Goal: Task Accomplishment & Management: Manage account settings

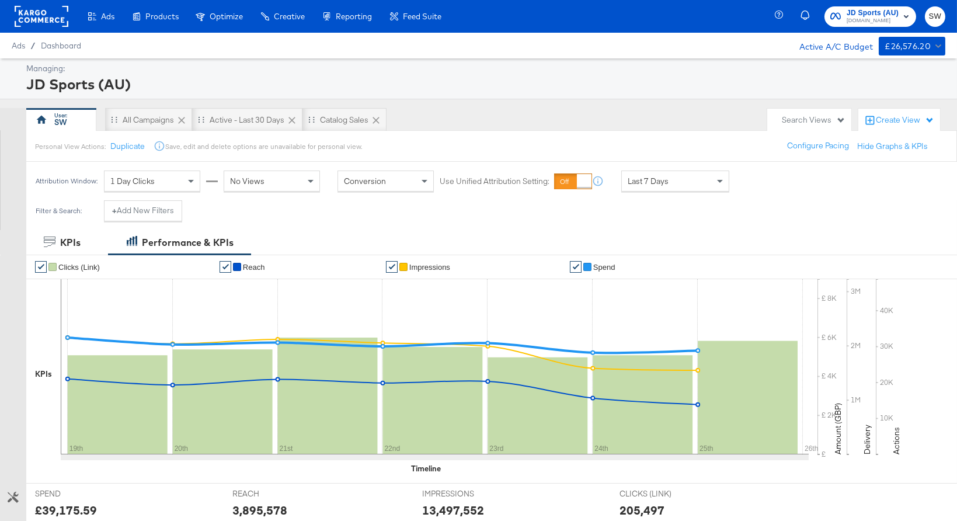
click at [42, 15] on rect at bounding box center [42, 16] width 54 height 21
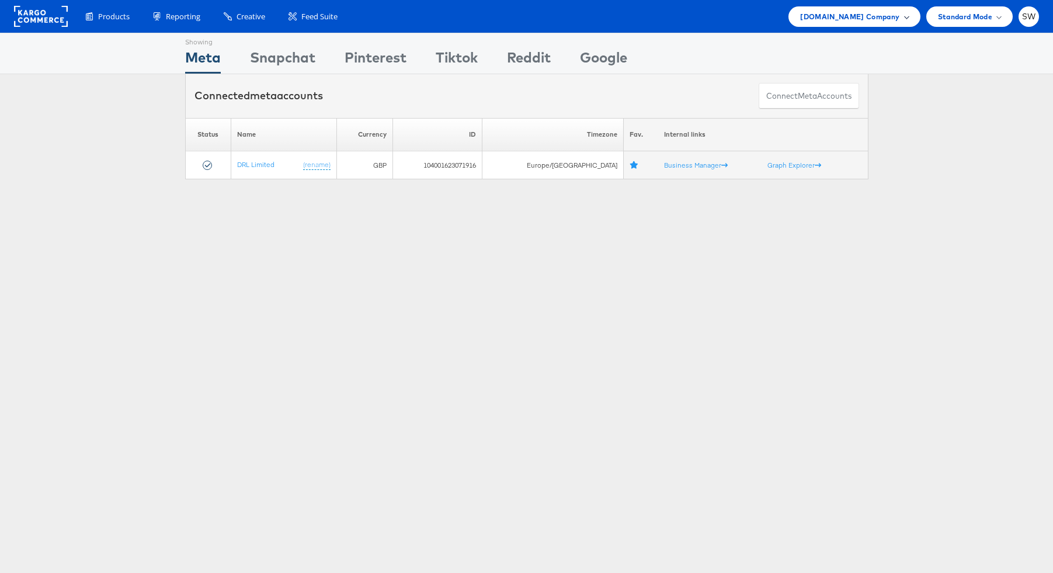
click at [868, 21] on span "ao.com Company" at bounding box center [849, 17] width 99 height 12
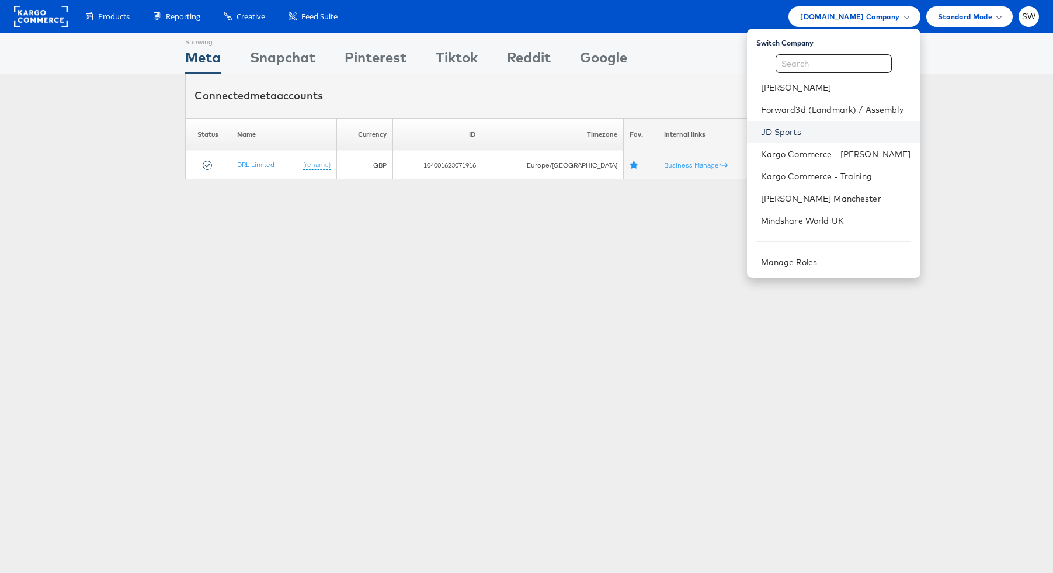
click at [795, 137] on link "JD Sports" at bounding box center [836, 132] width 150 height 12
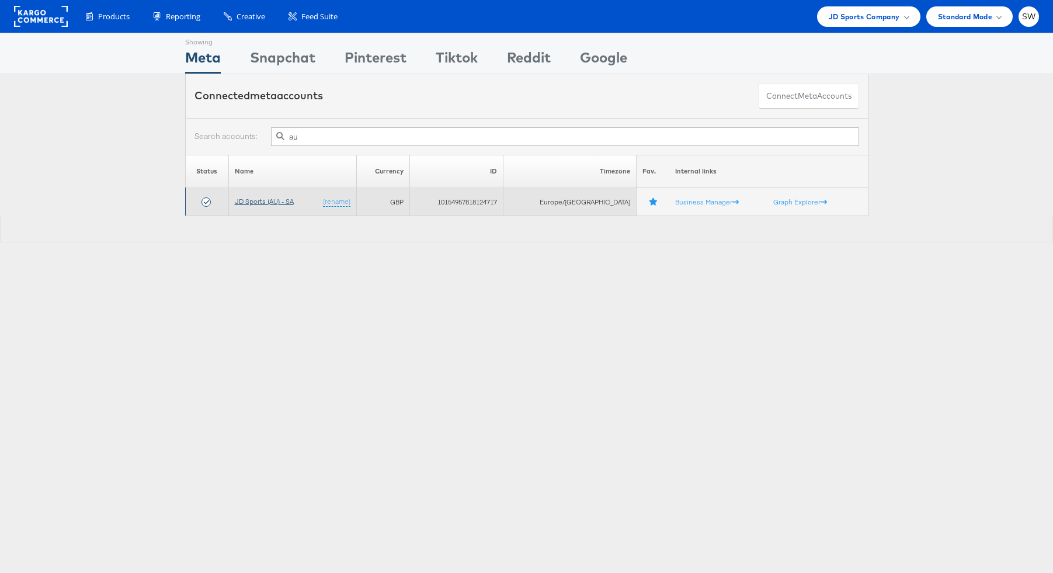
type input "au"
click at [280, 200] on link "JD Sports (AU) - SA" at bounding box center [264, 201] width 59 height 9
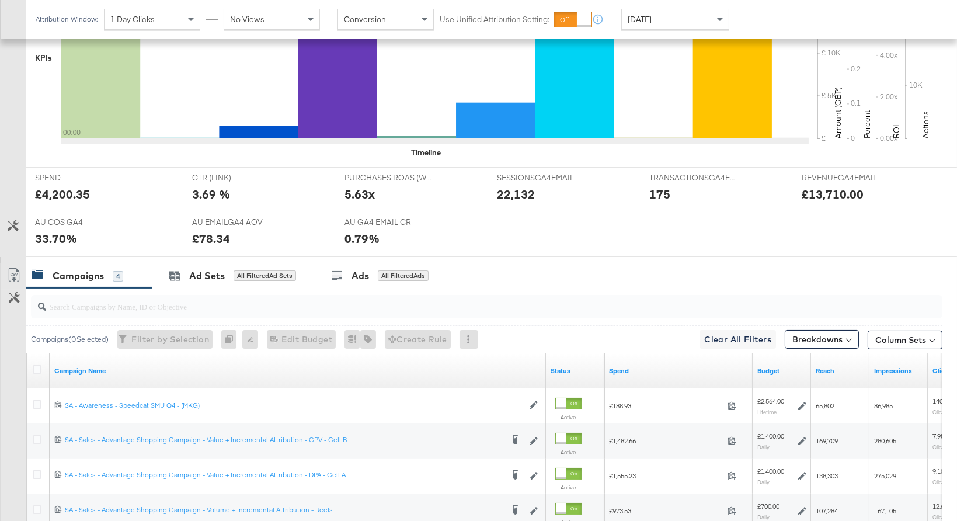
scroll to position [520, 0]
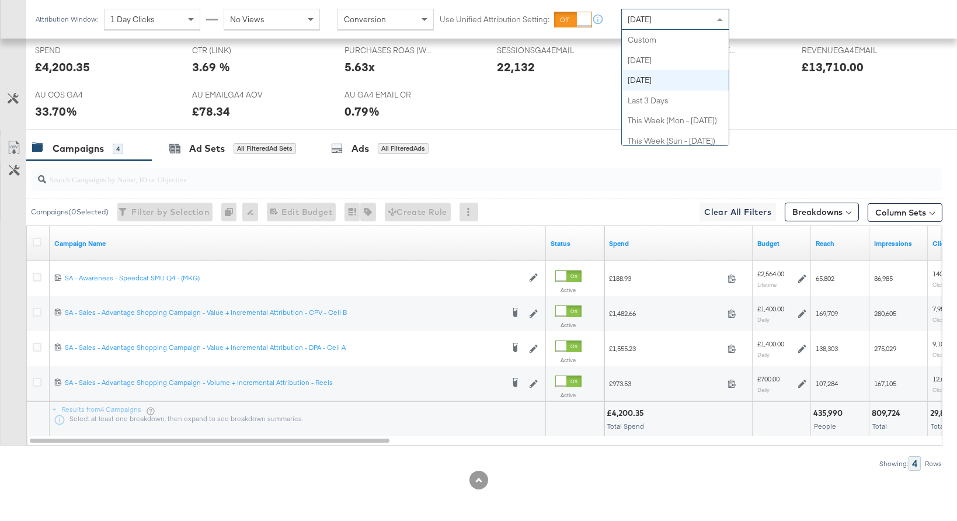
click at [684, 19] on div "[DATE]" at bounding box center [675, 19] width 107 height 20
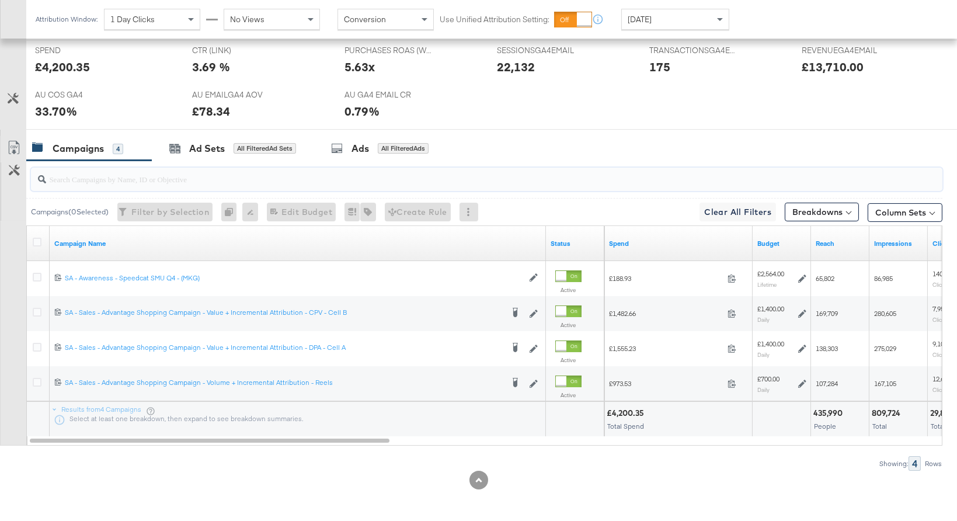
click at [192, 185] on input "search" at bounding box center [453, 174] width 814 height 23
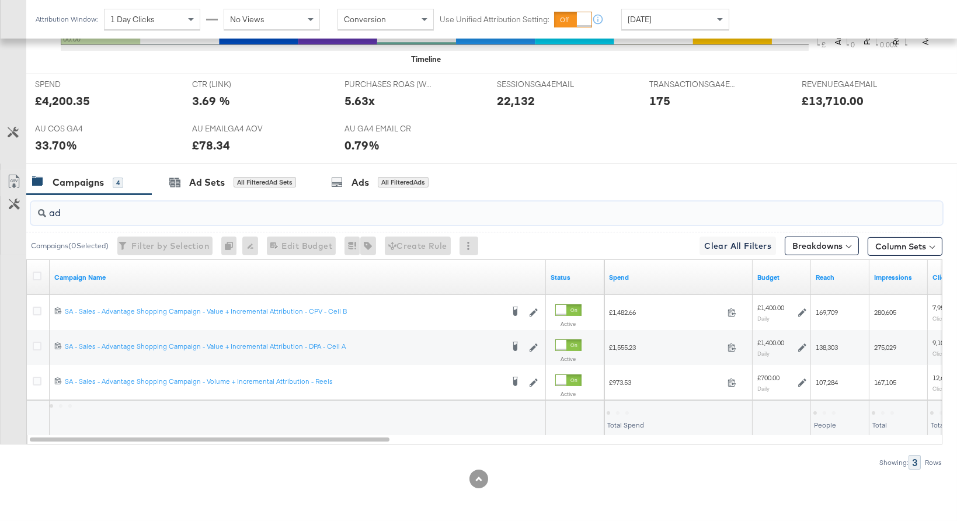
scroll to position [485, 0]
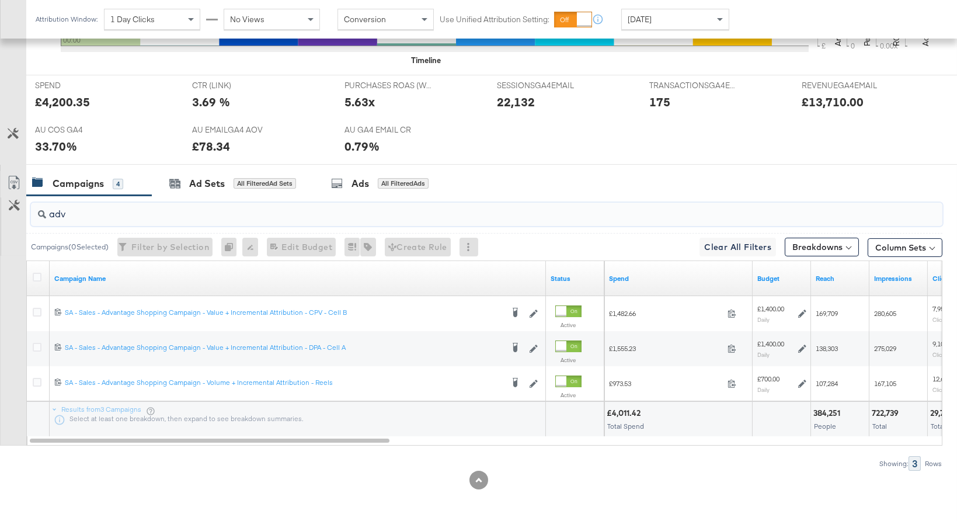
type input "adv"
click at [670, 17] on div "[DATE]" at bounding box center [675, 19] width 107 height 20
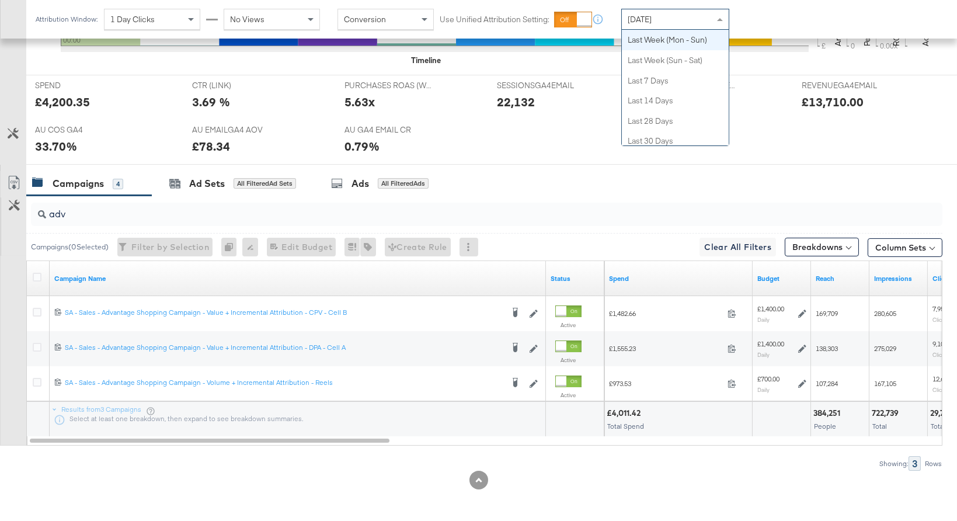
scroll to position [0, 0]
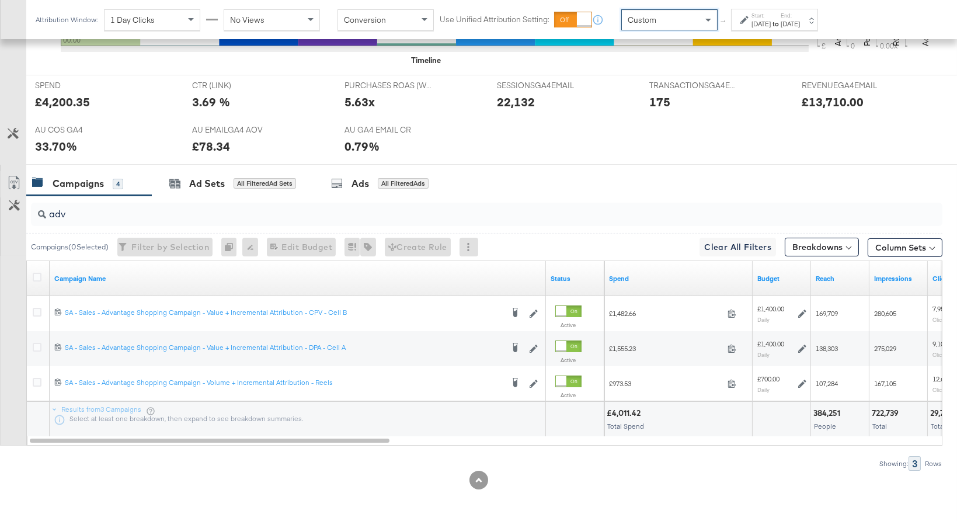
click at [756, 27] on div "[DATE]" at bounding box center [761, 23] width 19 height 9
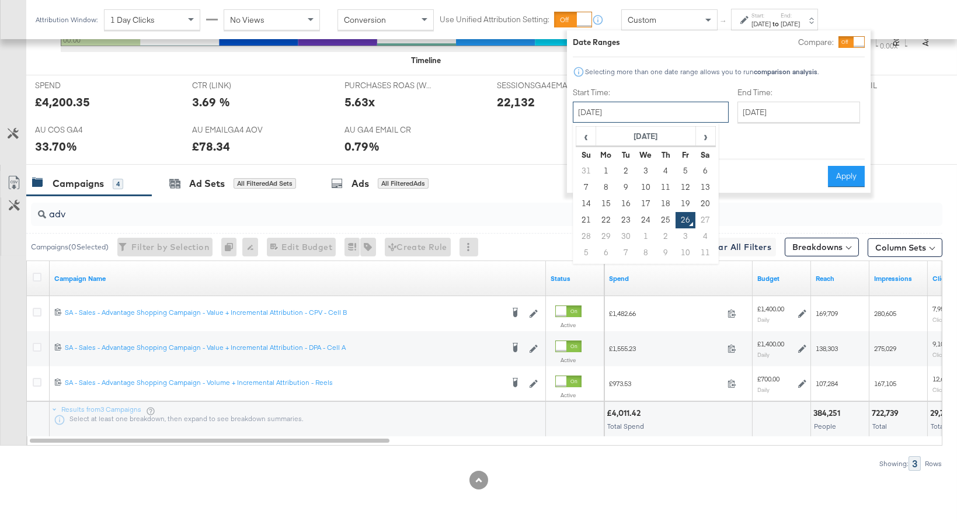
click at [682, 111] on input "[DATE]" at bounding box center [651, 112] width 156 height 21
click at [643, 217] on td "24" at bounding box center [646, 220] width 20 height 16
type input "September 24th 2025"
drag, startPoint x: 751, startPoint y: 113, endPoint x: 746, endPoint y: 189, distance: 75.5
click at [750, 116] on input "[DATE]" at bounding box center [799, 112] width 123 height 21
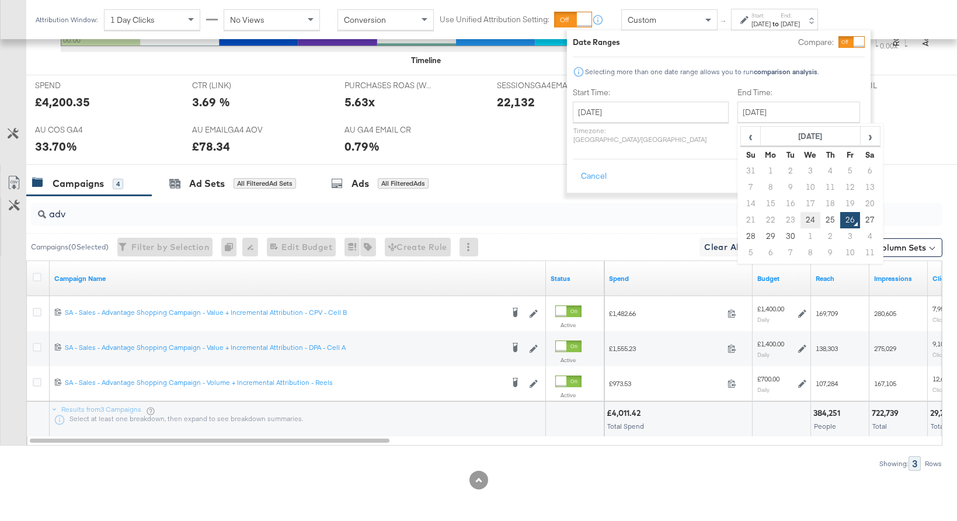
click at [801, 216] on td "24" at bounding box center [811, 220] width 20 height 16
type input "September 24th 2025"
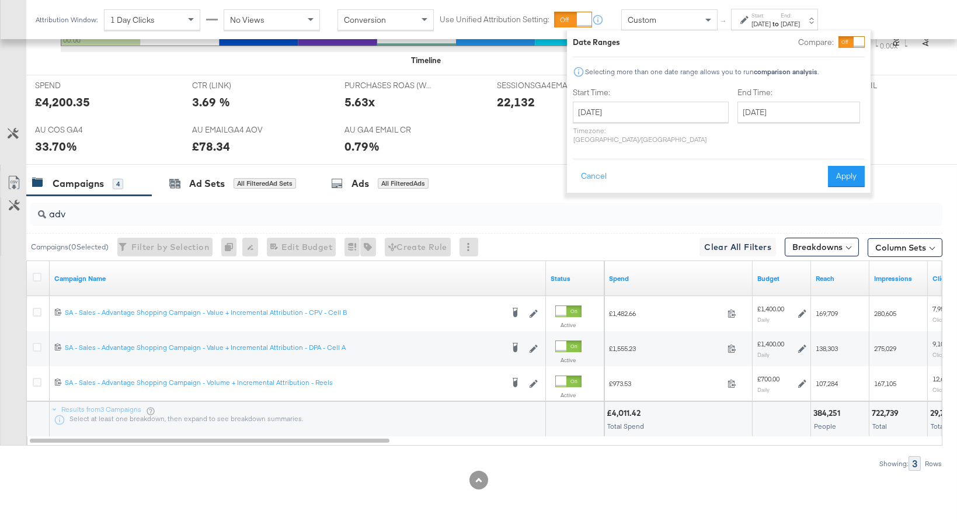
click at [845, 171] on button "Apply" at bounding box center [846, 176] width 37 height 21
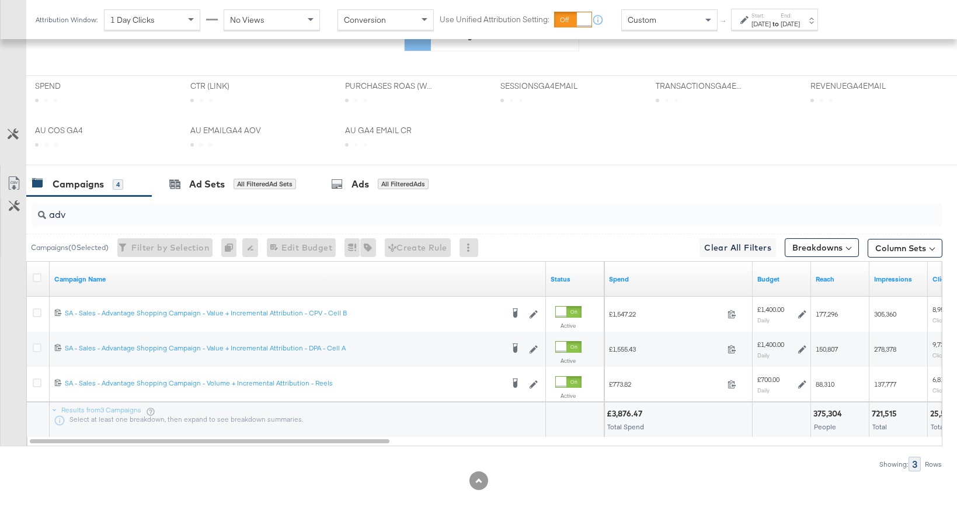
scroll to position [485, 0]
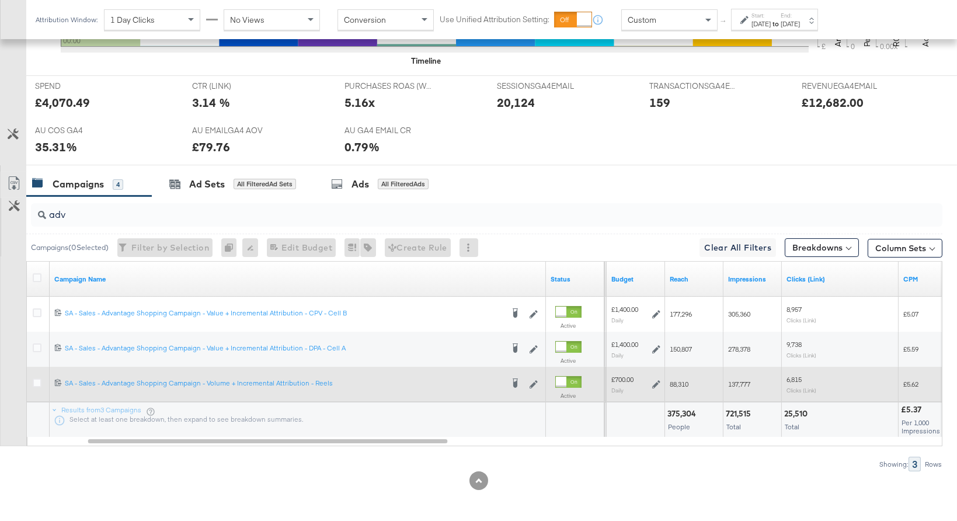
click at [656, 384] on icon at bounding box center [656, 384] width 8 height 8
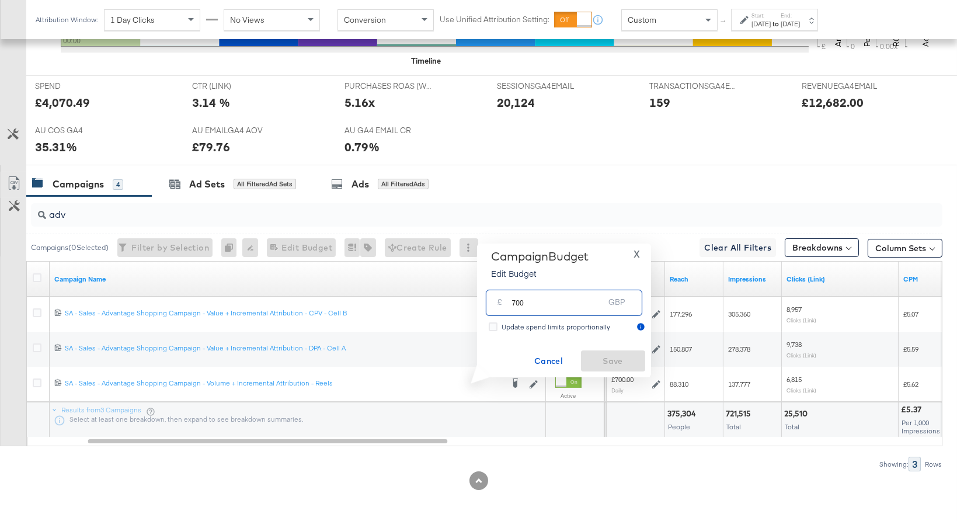
drag, startPoint x: 558, startPoint y: 302, endPoint x: 472, endPoint y: 298, distance: 85.4
click at [472, 298] on div "Campaign Budget Edit Budget X £ 700 GBP Update spend limits proportionally Canc…" at bounding box center [559, 311] width 183 height 134
type input "560"
click at [631, 360] on span "Save" at bounding box center [613, 361] width 55 height 15
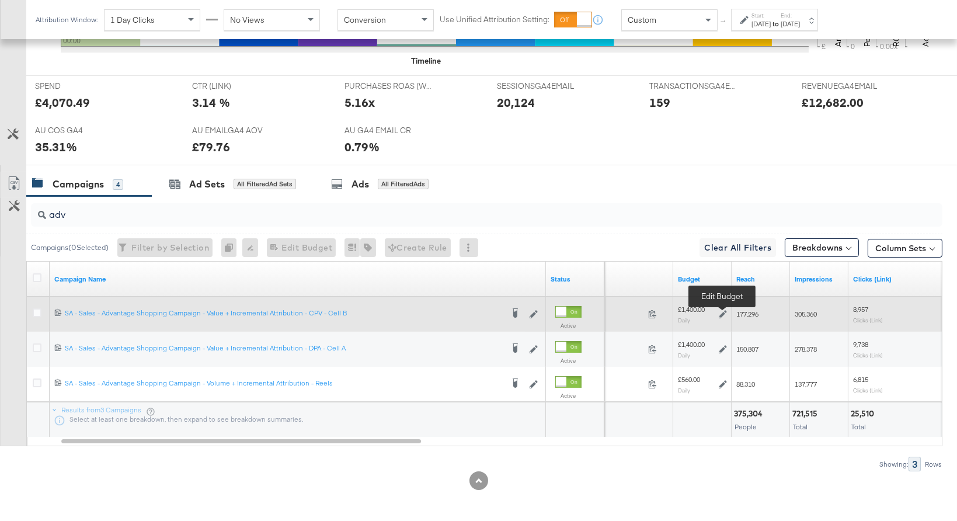
click at [726, 310] on icon at bounding box center [723, 314] width 8 height 8
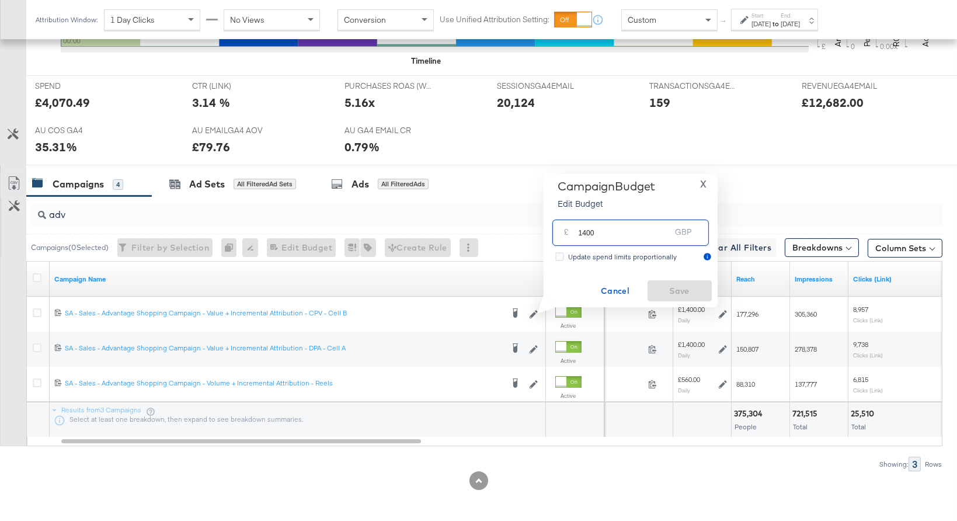
drag, startPoint x: 617, startPoint y: 233, endPoint x: 575, endPoint y: 232, distance: 41.5
click at [575, 232] on div "£ 1400 GBP" at bounding box center [630, 233] width 156 height 26
type input "1120"
click at [683, 290] on span "Save" at bounding box center [679, 291] width 55 height 15
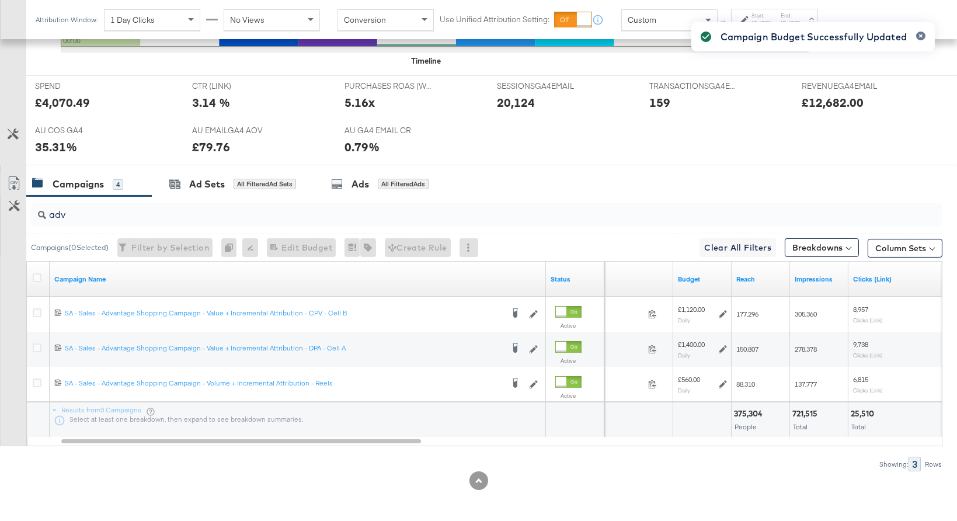
click at [726, 349] on div "Campaign Budget Successfully Updated" at bounding box center [813, 240] width 267 height 458
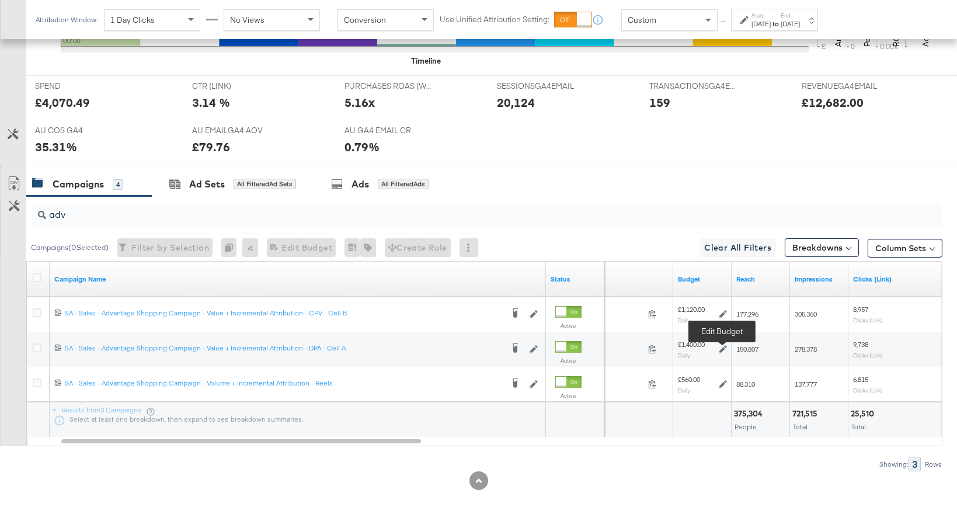
click at [723, 347] on icon at bounding box center [723, 349] width 8 height 8
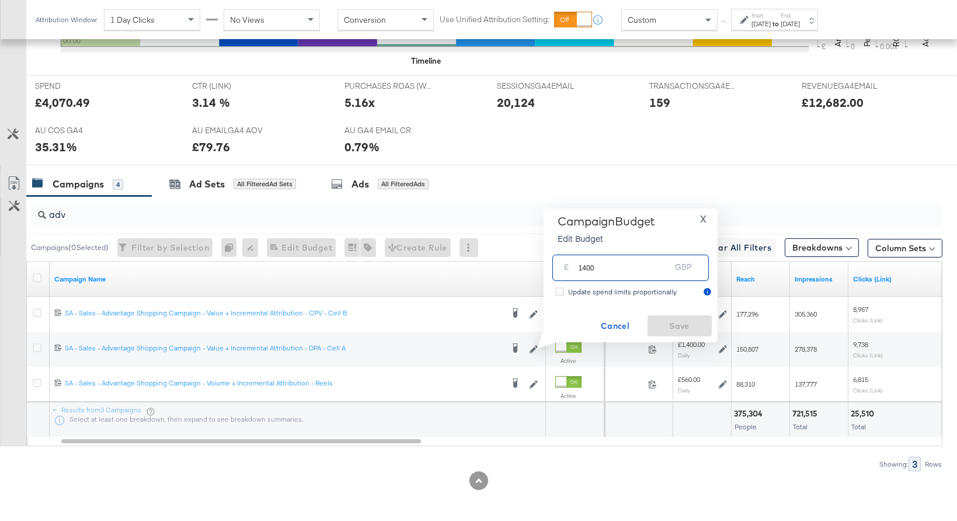
drag, startPoint x: 598, startPoint y: 268, endPoint x: 564, endPoint y: 266, distance: 33.9
click at [564, 266] on div "£ 1400 GBP" at bounding box center [630, 268] width 156 height 26
type input "1120"
click at [687, 327] on span "Save" at bounding box center [679, 326] width 55 height 15
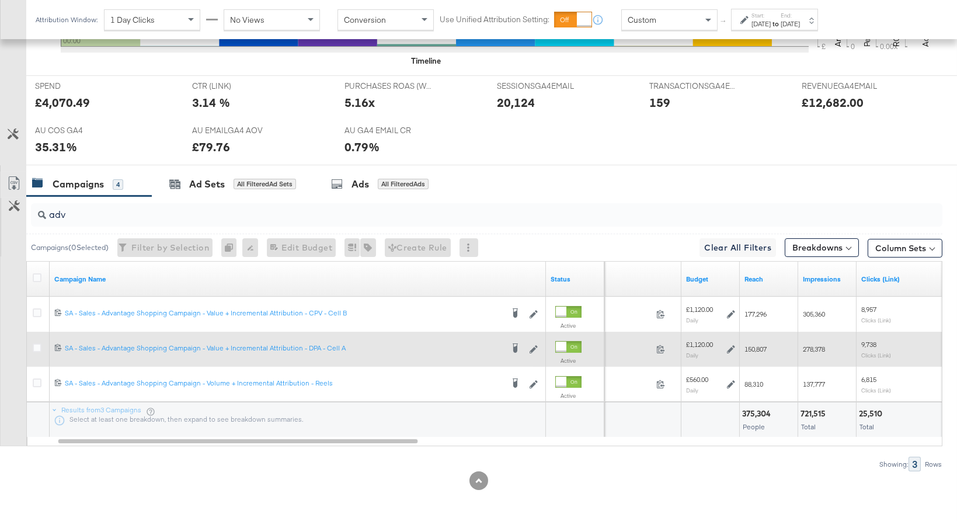
scroll to position [0, 0]
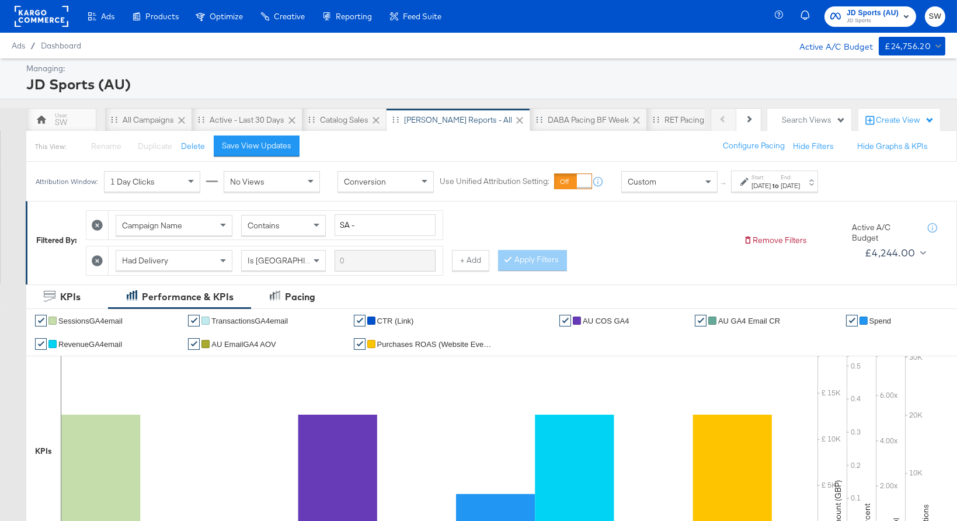
click at [888, 17] on span "JD Sports" at bounding box center [873, 20] width 52 height 9
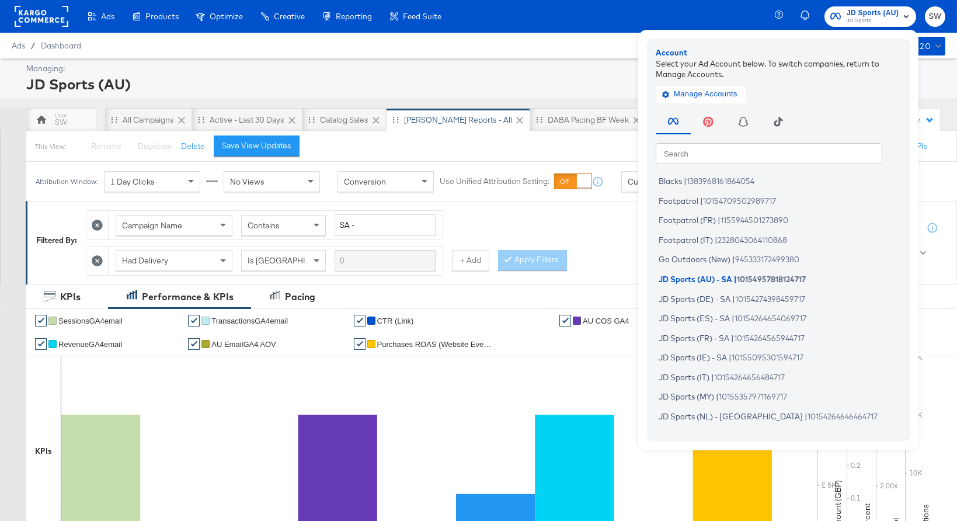
click at [813, 149] on input "text" at bounding box center [769, 152] width 227 height 21
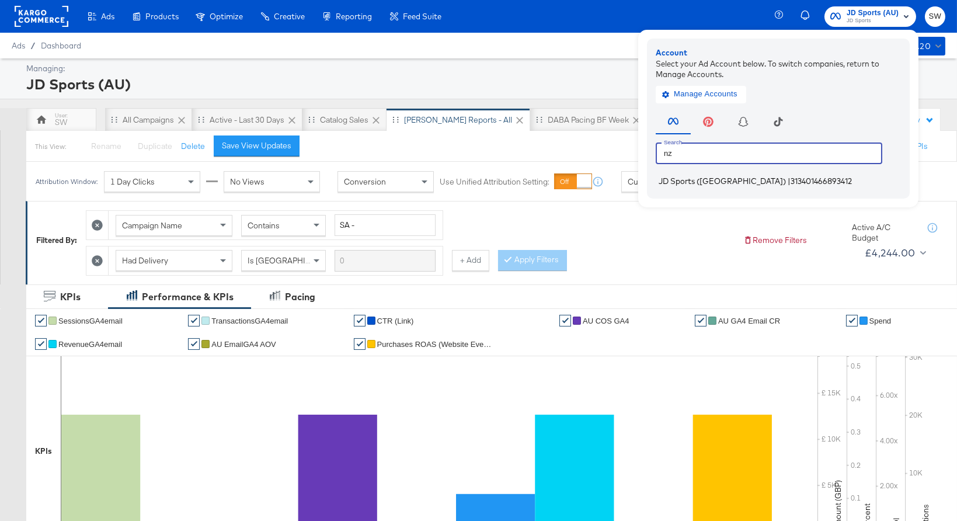
type input "nz"
click at [795, 179] on li "JD Sports (NZ) | 313401466893412" at bounding box center [781, 181] width 251 height 17
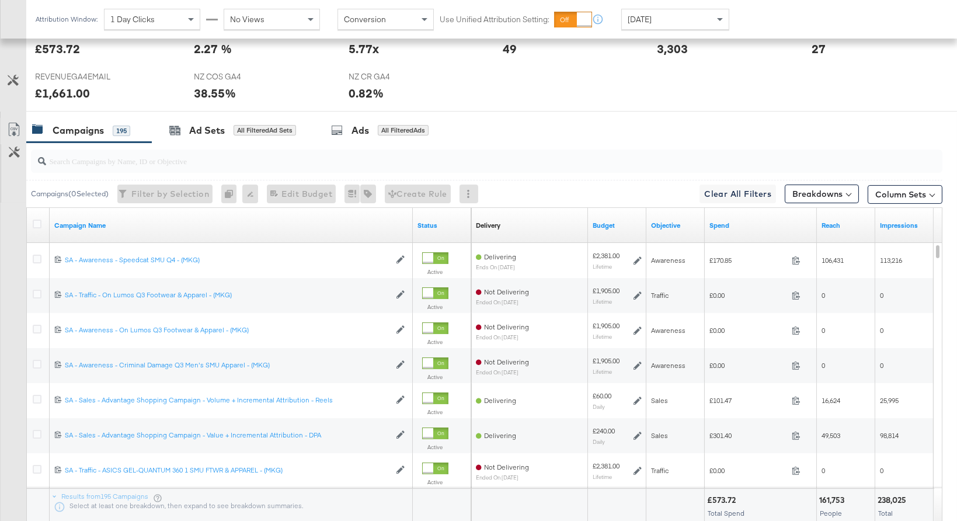
scroll to position [599, 0]
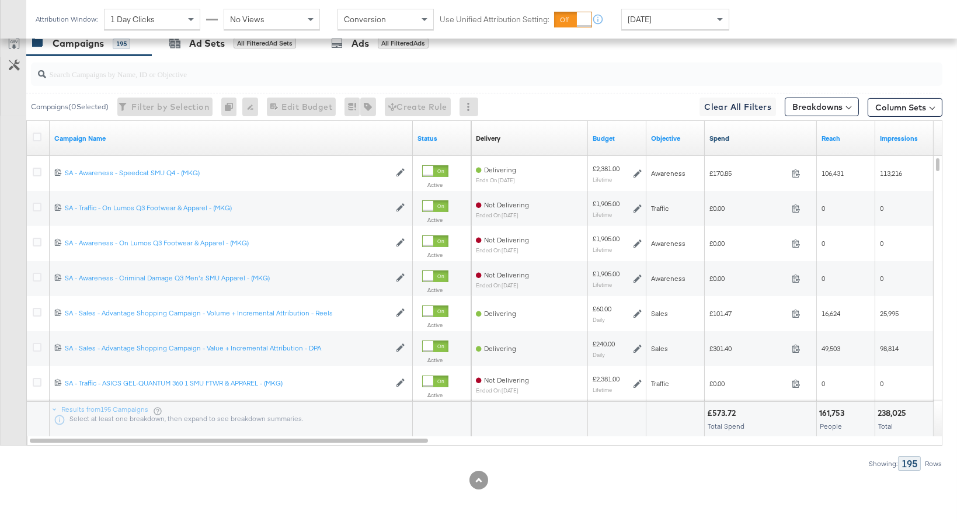
click at [732, 138] on link "Spend" at bounding box center [760, 138] width 103 height 9
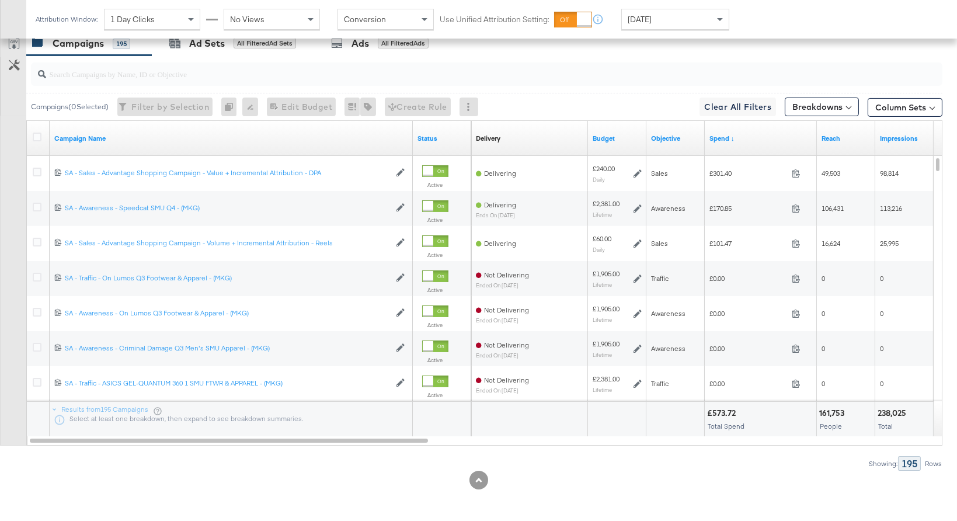
click at [652, 19] on span "[DATE]" at bounding box center [640, 19] width 24 height 11
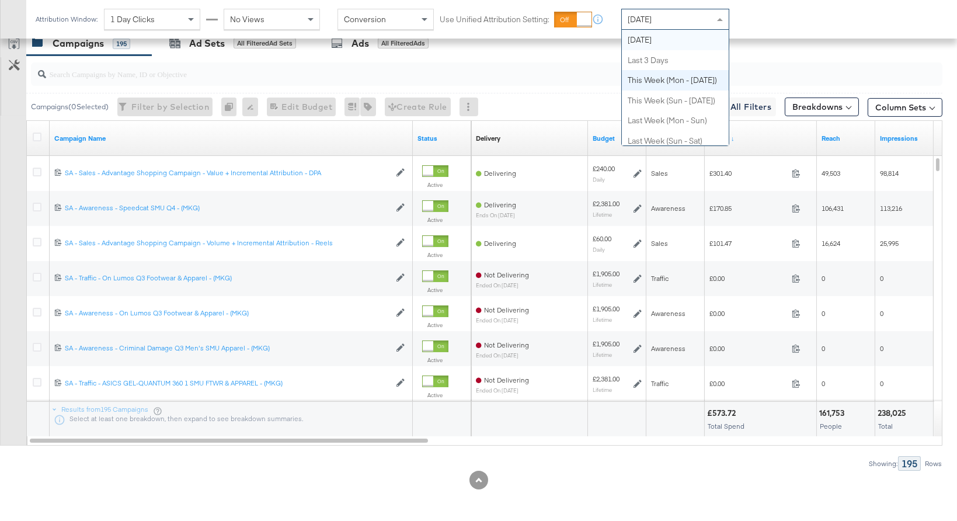
scroll to position [0, 0]
click at [178, 81] on div at bounding box center [487, 73] width 912 height 23
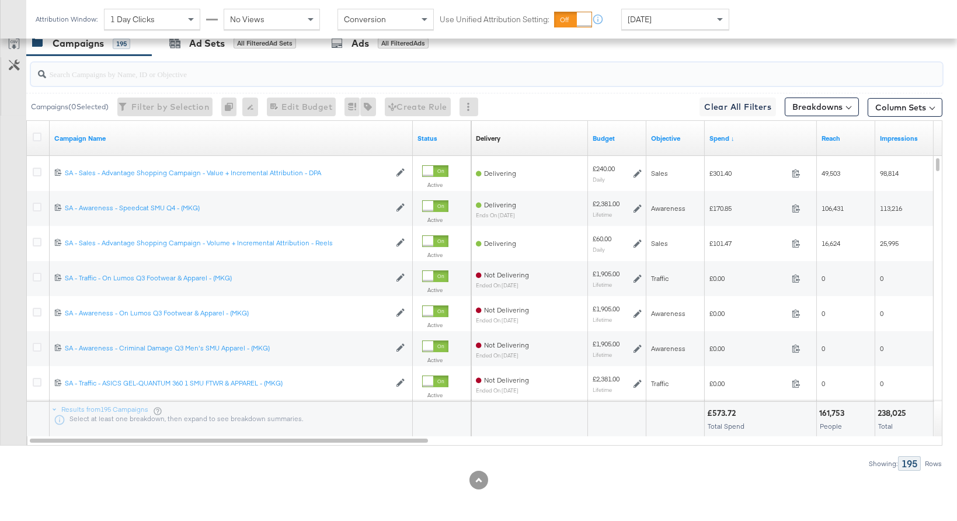
click at [177, 80] on div at bounding box center [487, 73] width 912 height 23
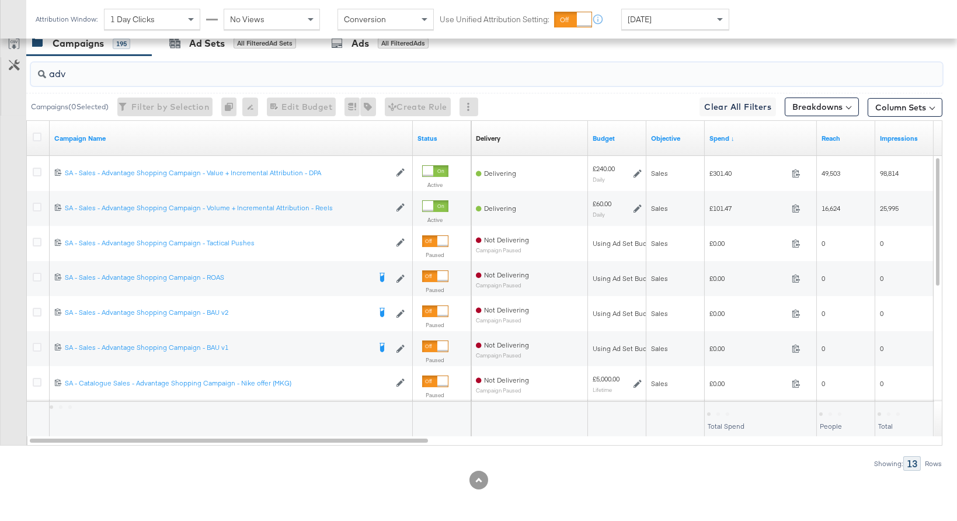
type input "adv"
click at [671, 20] on div "[DATE]" at bounding box center [675, 19] width 107 height 20
click at [757, 26] on div "[DATE]" at bounding box center [761, 23] width 19 height 9
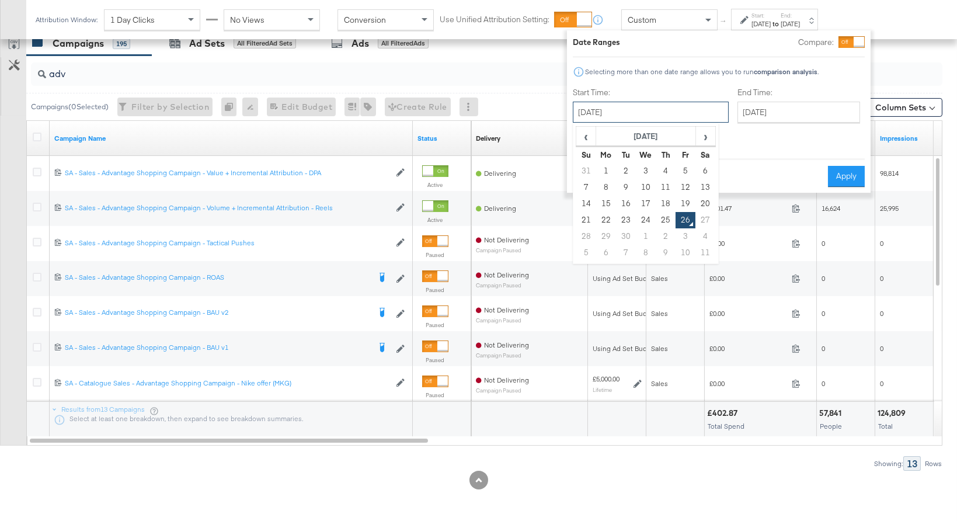
click at [654, 109] on input "[DATE]" at bounding box center [651, 112] width 156 height 21
click at [652, 220] on td "24" at bounding box center [646, 220] width 20 height 16
type input "September 24th 2025"
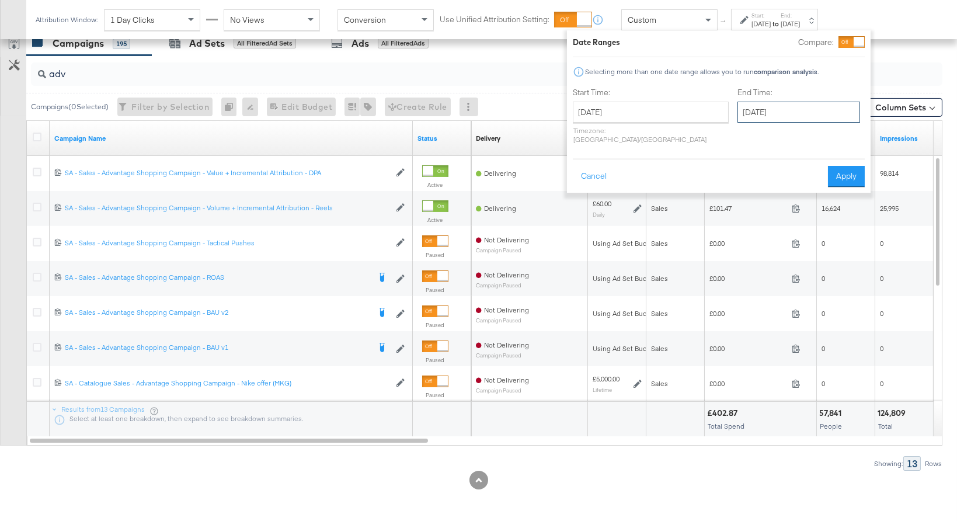
click at [750, 108] on input "[DATE]" at bounding box center [799, 112] width 123 height 21
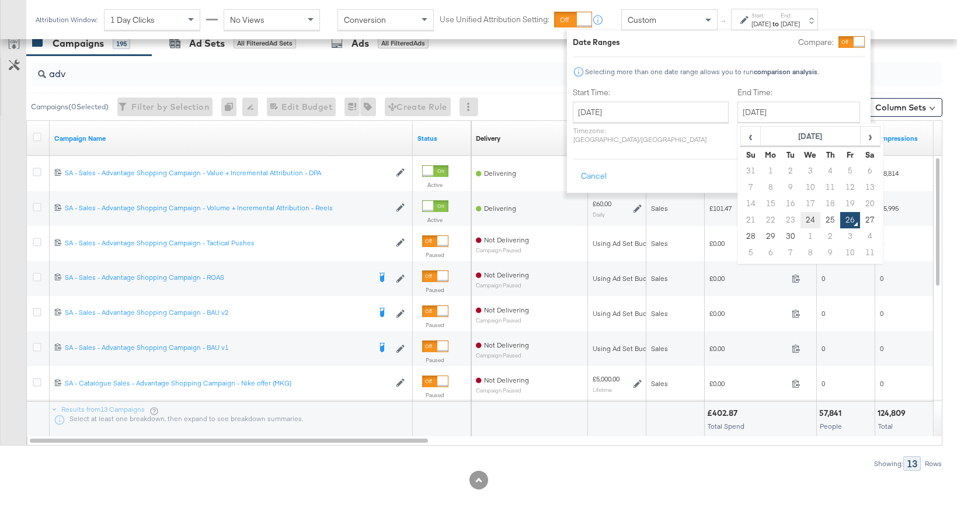
click at [801, 220] on td "24" at bounding box center [811, 220] width 20 height 16
type input "September 24th 2025"
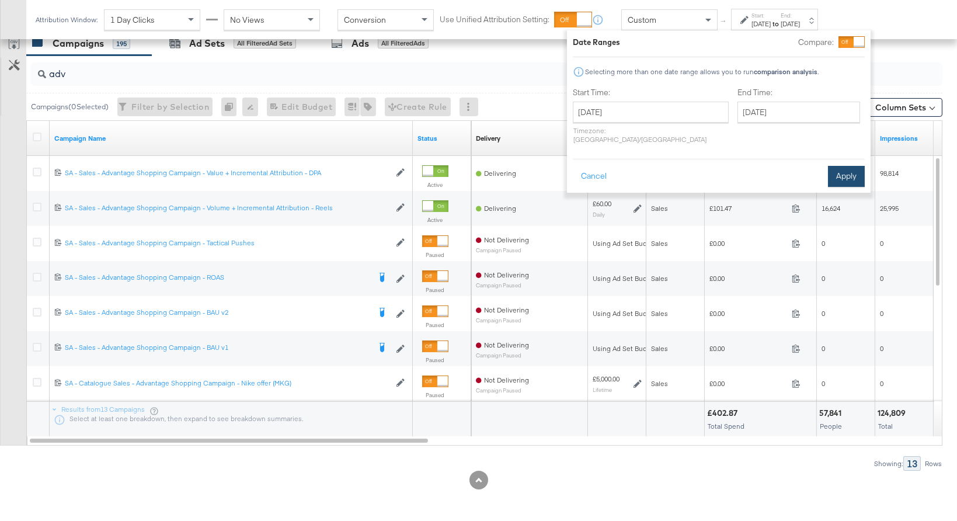
click at [836, 169] on button "Apply" at bounding box center [846, 176] width 37 height 21
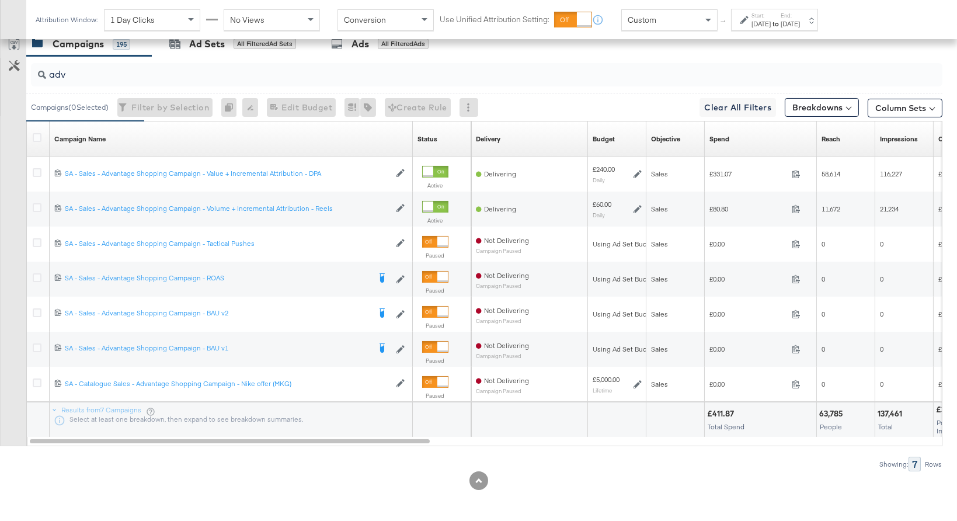
scroll to position [599, 0]
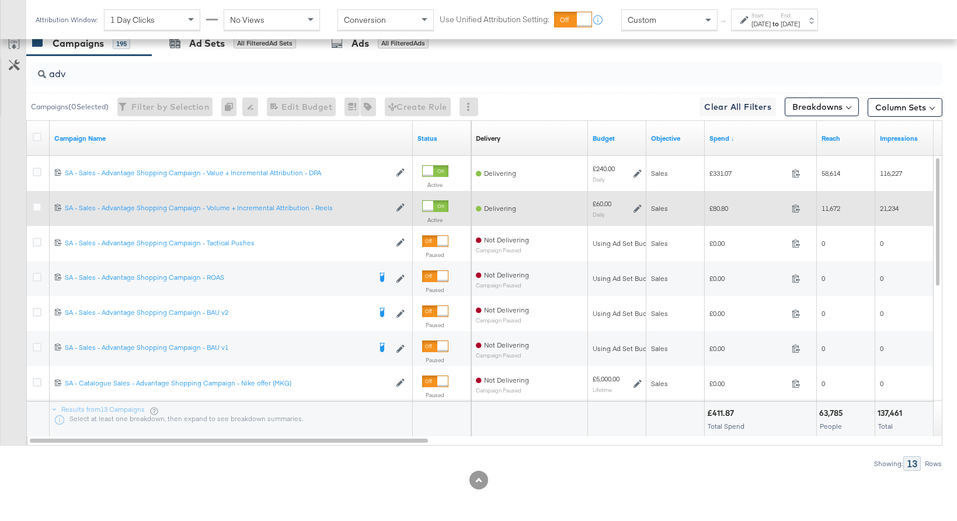
click at [639, 210] on icon at bounding box center [638, 208] width 8 height 8
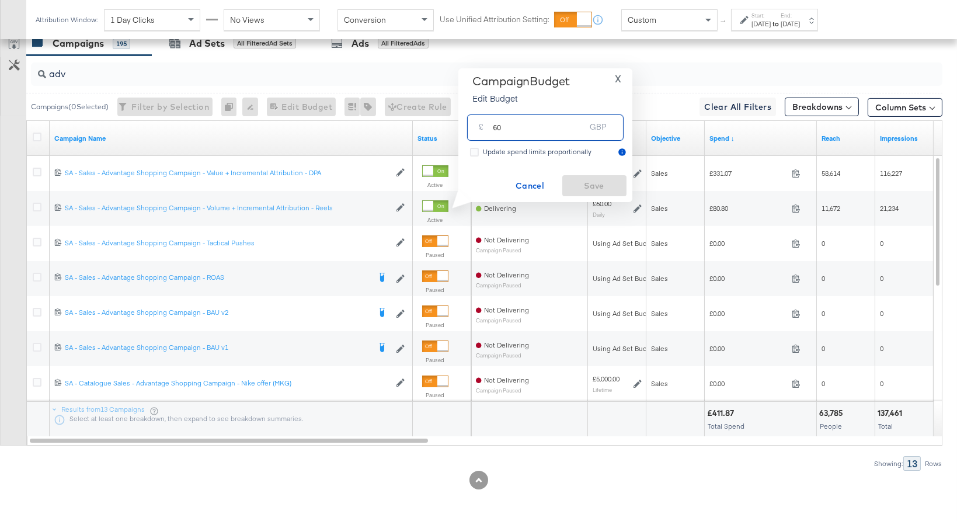
drag, startPoint x: 530, startPoint y: 126, endPoint x: 483, endPoint y: 126, distance: 46.1
click at [483, 126] on div "£ 60 GBP" at bounding box center [545, 127] width 156 height 26
type input "48"
click at [585, 180] on span "Save" at bounding box center [594, 186] width 55 height 15
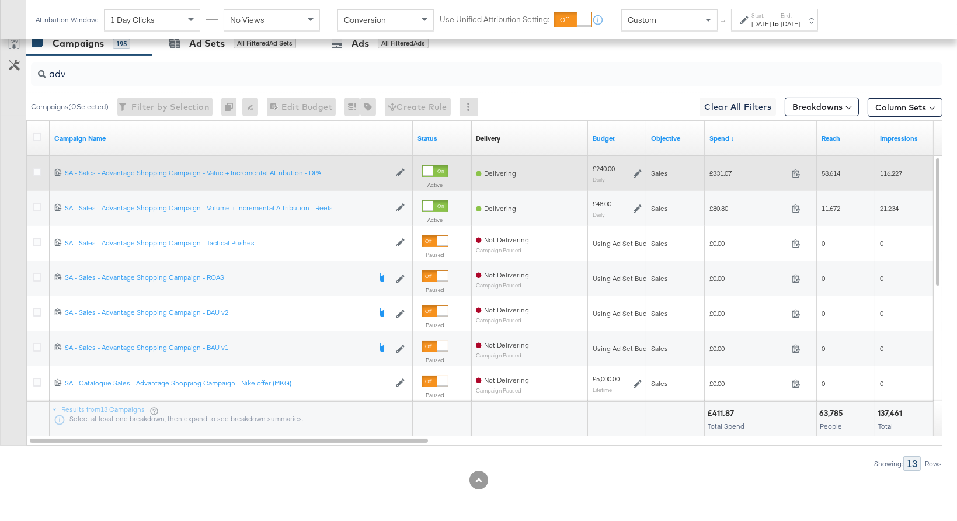
click at [637, 172] on icon at bounding box center [638, 173] width 8 height 8
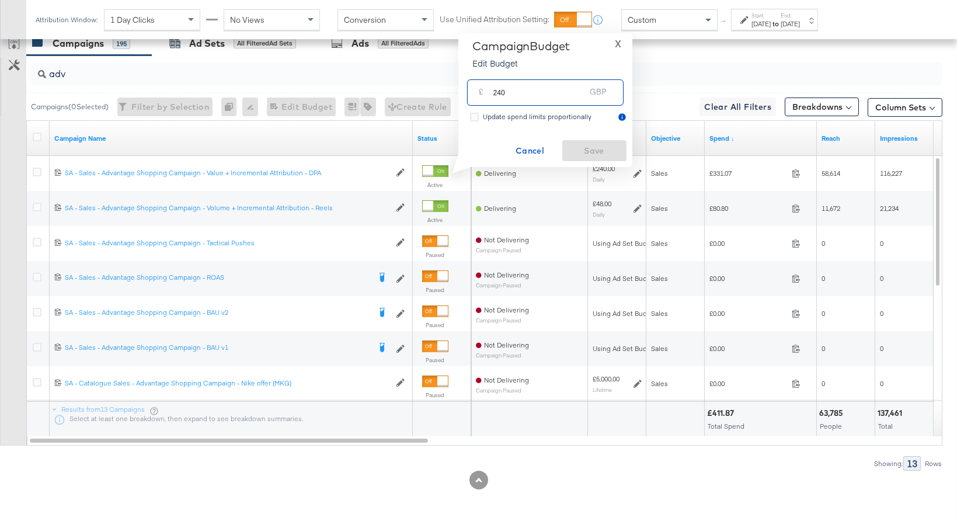
drag, startPoint x: 520, startPoint y: 91, endPoint x: 473, endPoint y: 89, distance: 46.7
click at [473, 89] on div "£ 240 GBP" at bounding box center [545, 92] width 156 height 26
type input "212"
click at [577, 147] on span "Save" at bounding box center [594, 151] width 55 height 15
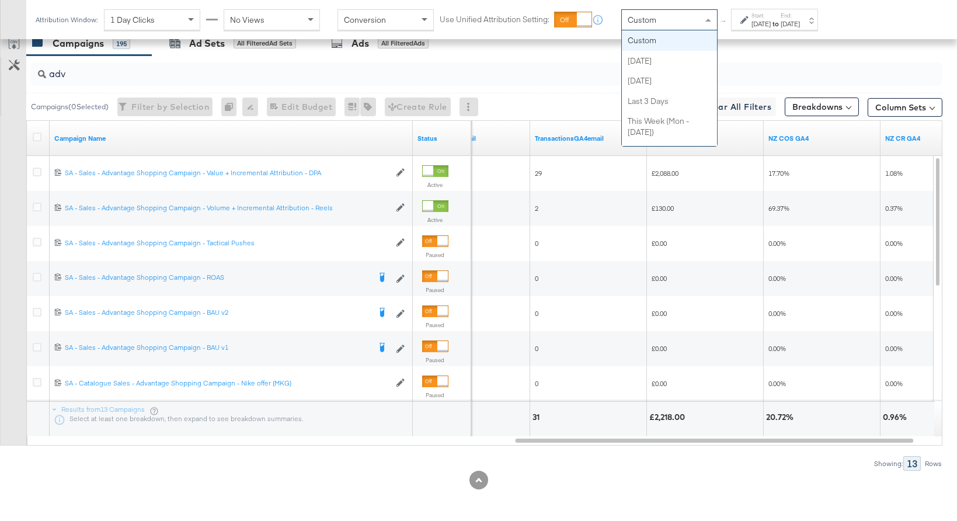
click at [694, 19] on div "Custom" at bounding box center [669, 20] width 95 height 20
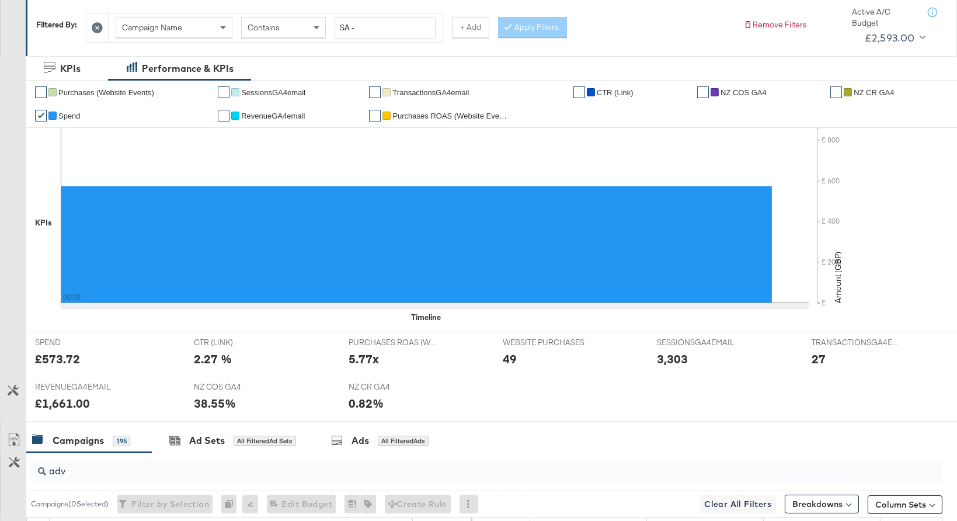
scroll to position [0, 0]
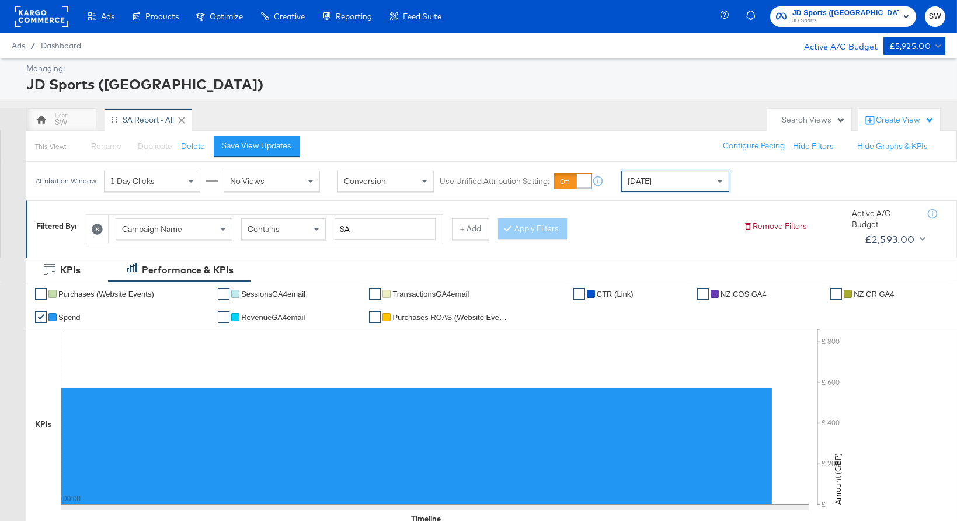
click at [882, 22] on span "JD Sports" at bounding box center [845, 20] width 106 height 9
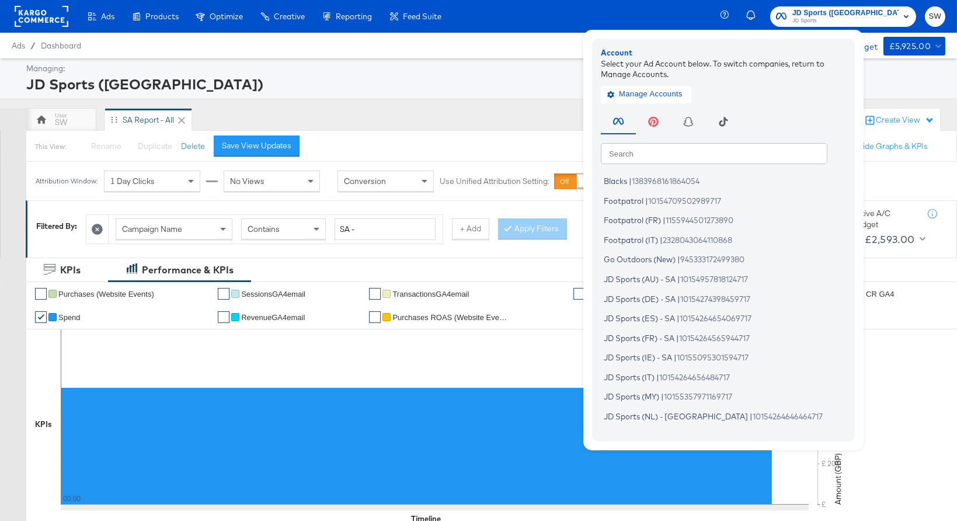
click at [774, 151] on input "text" at bounding box center [714, 152] width 227 height 21
click at [525, 66] on div "Managing:" at bounding box center [484, 68] width 916 height 11
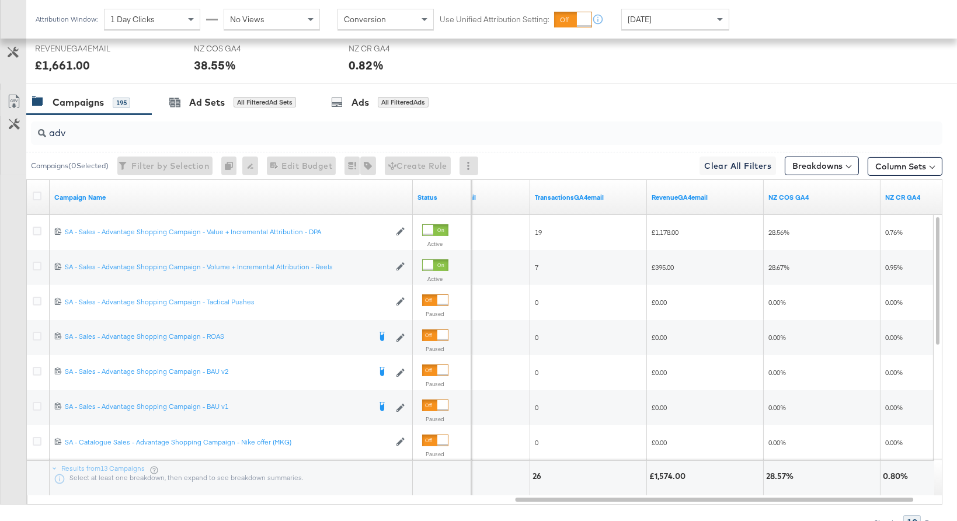
scroll to position [599, 0]
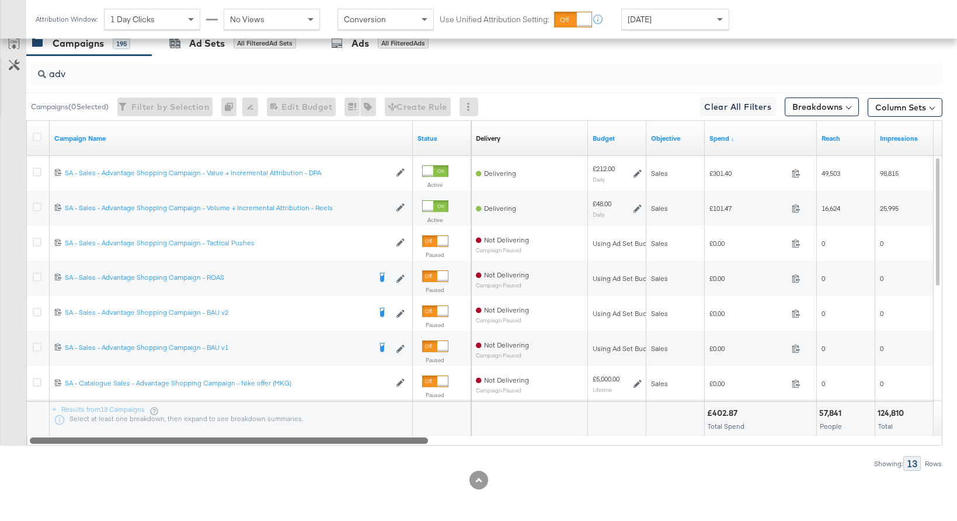
drag, startPoint x: 601, startPoint y: 441, endPoint x: 60, endPoint y: 435, distance: 541.3
click at [54, 436] on div at bounding box center [229, 440] width 398 height 10
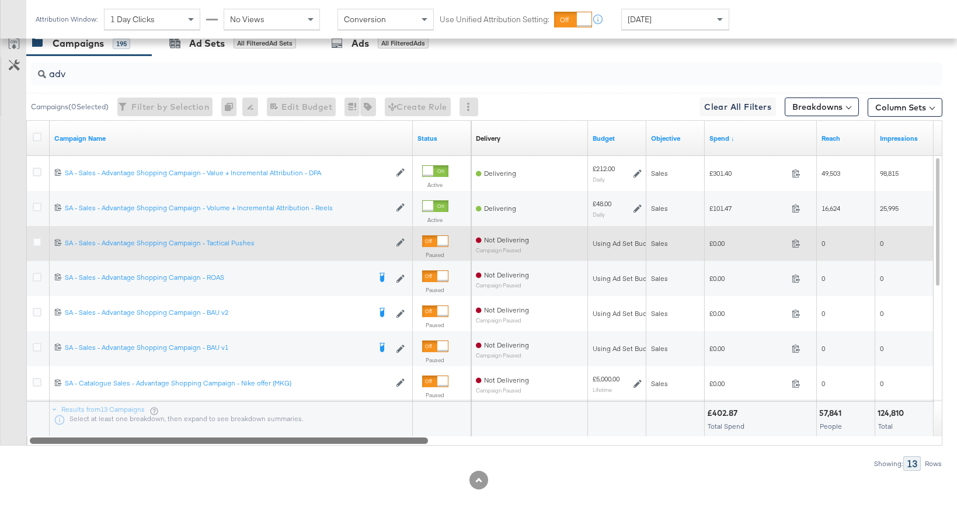
scroll to position [0, 0]
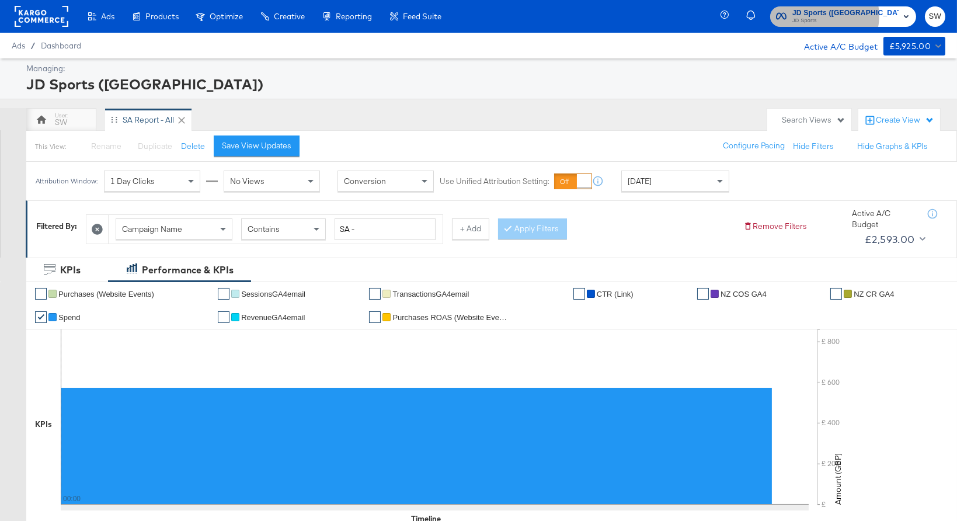
click at [879, 16] on span "JD Sports" at bounding box center [845, 20] width 106 height 9
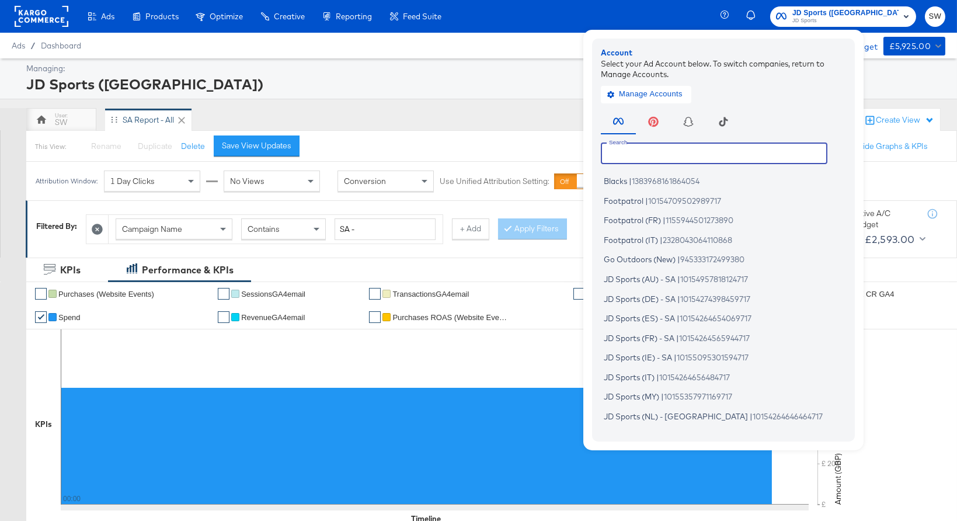
click at [775, 149] on input "text" at bounding box center [714, 152] width 227 height 21
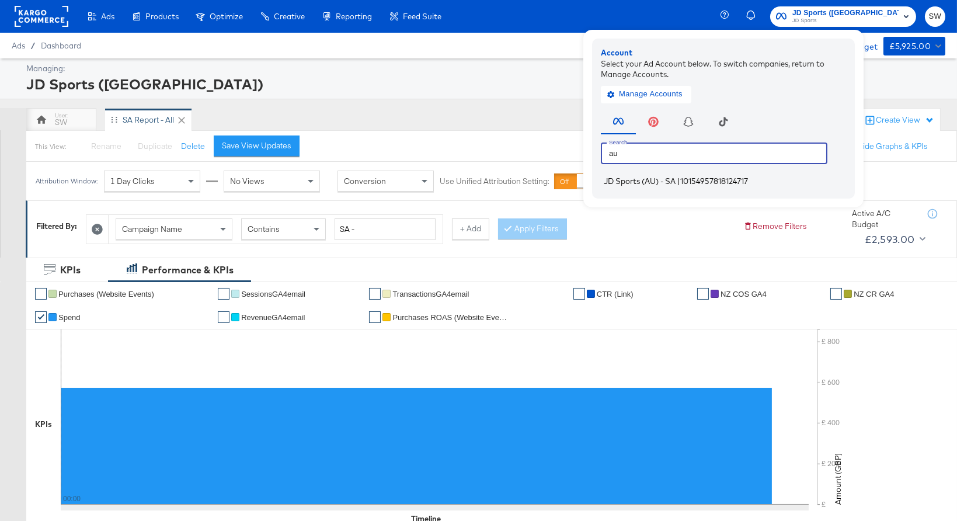
type input "au"
click at [748, 180] on span "10154957818124717" at bounding box center [714, 180] width 68 height 9
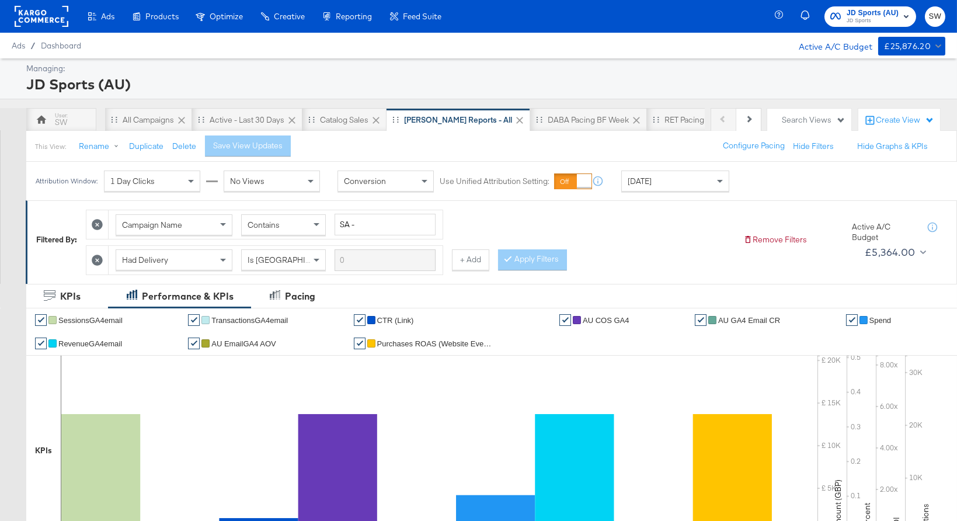
scroll to position [520, 0]
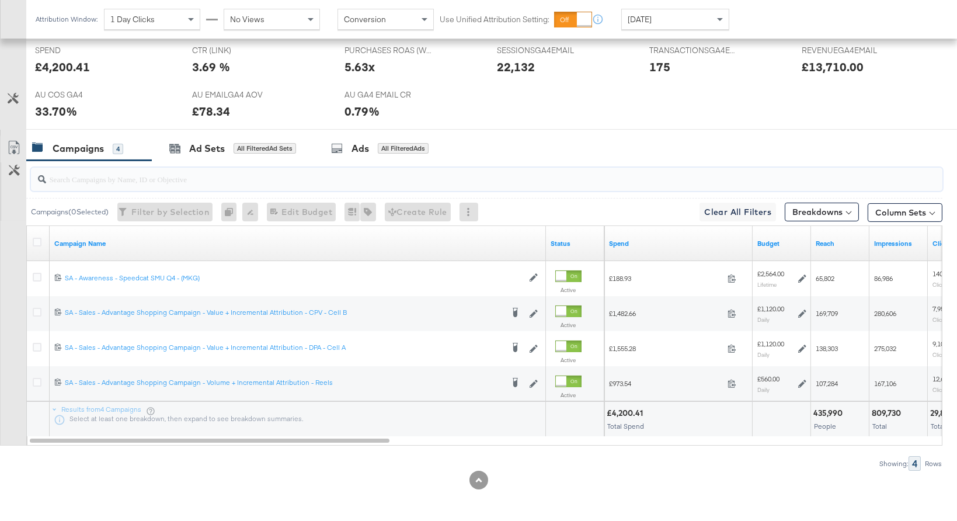
click at [235, 177] on input "search" at bounding box center [453, 174] width 814 height 23
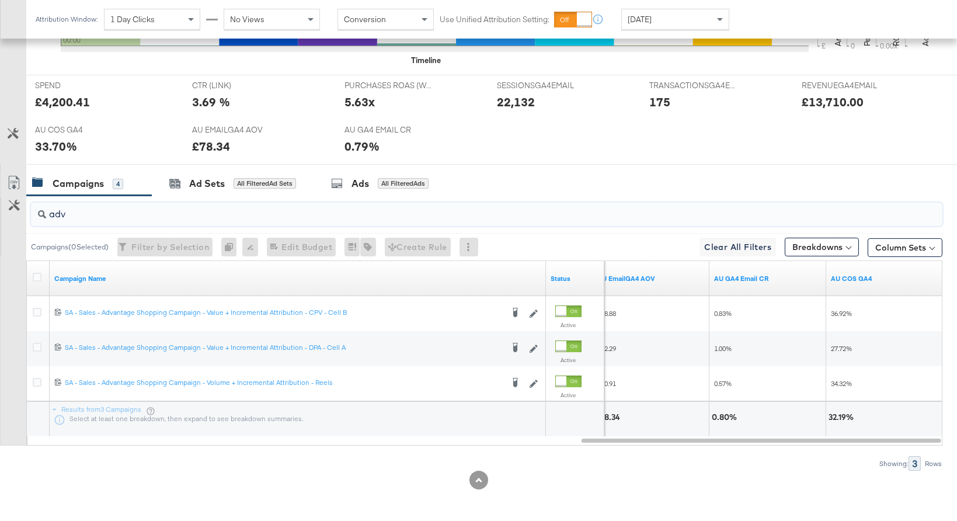
type input "adv"
click at [668, 21] on div "[DATE]" at bounding box center [675, 19] width 107 height 20
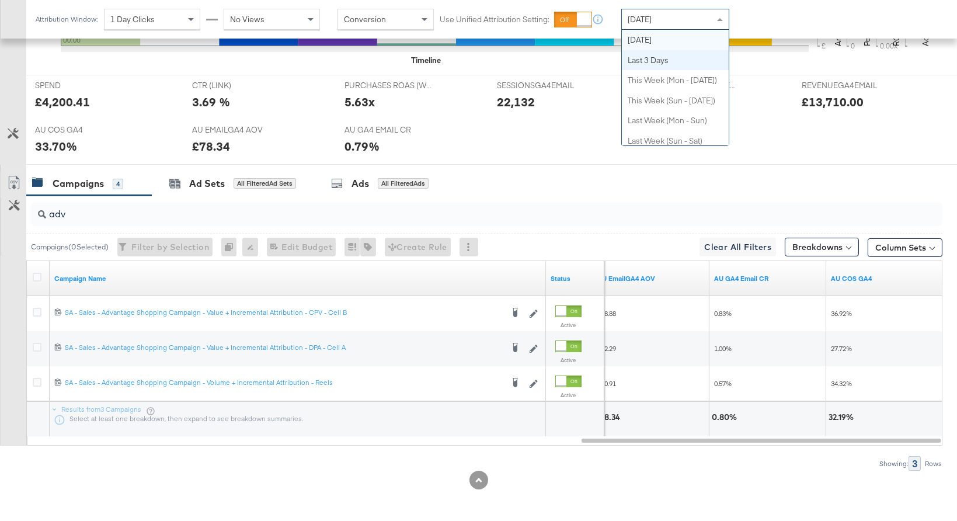
scroll to position [0, 0]
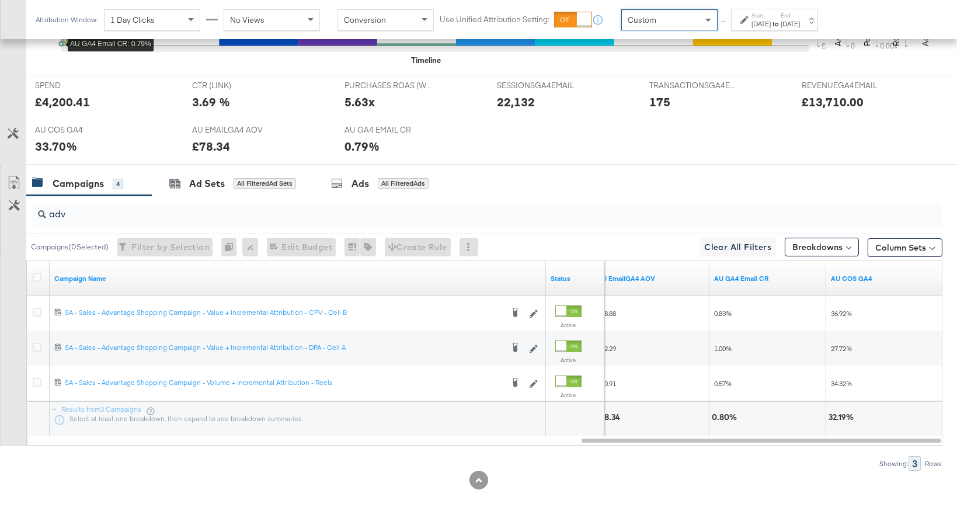
drag, startPoint x: 672, startPoint y: 41, endPoint x: 697, endPoint y: 35, distance: 25.8
click at [750, 26] on div "Start: Sep 26th 2025 to End: Sep 26th 2025" at bounding box center [770, 20] width 60 height 17
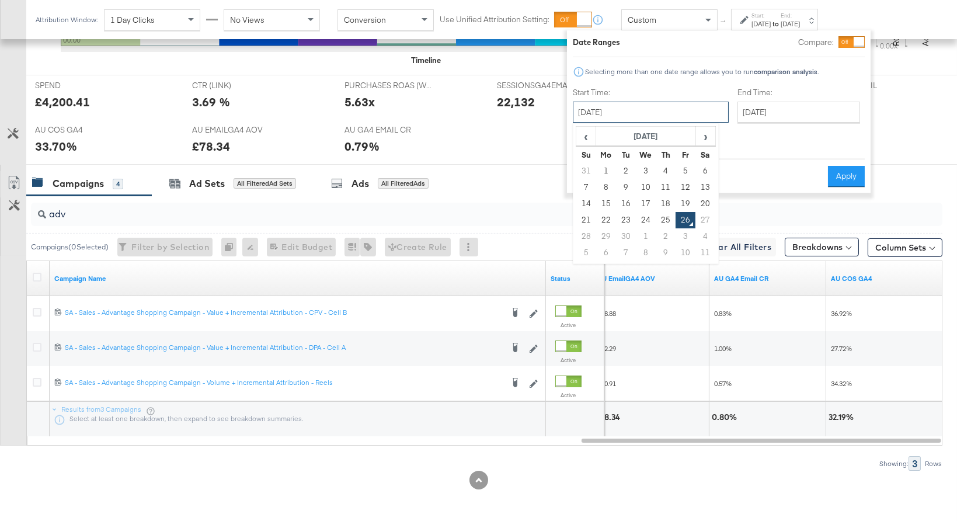
click at [656, 108] on input "[DATE]" at bounding box center [651, 112] width 156 height 21
drag, startPoint x: 641, startPoint y: 217, endPoint x: 790, endPoint y: 119, distance: 178.3
click at [642, 217] on td "24" at bounding box center [646, 220] width 20 height 16
type input "September 24th 2025"
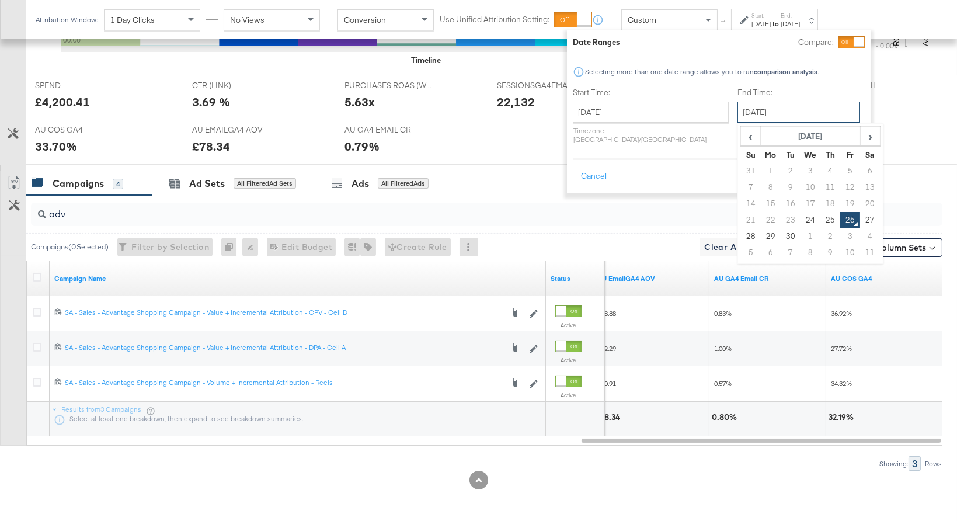
drag, startPoint x: 794, startPoint y: 106, endPoint x: 792, endPoint y: 149, distance: 43.2
click at [794, 107] on input "[DATE]" at bounding box center [799, 112] width 123 height 21
drag, startPoint x: 775, startPoint y: 215, endPoint x: 819, endPoint y: 166, distance: 65.3
click at [801, 214] on td "24" at bounding box center [811, 220] width 20 height 16
type input "September 24th 2025"
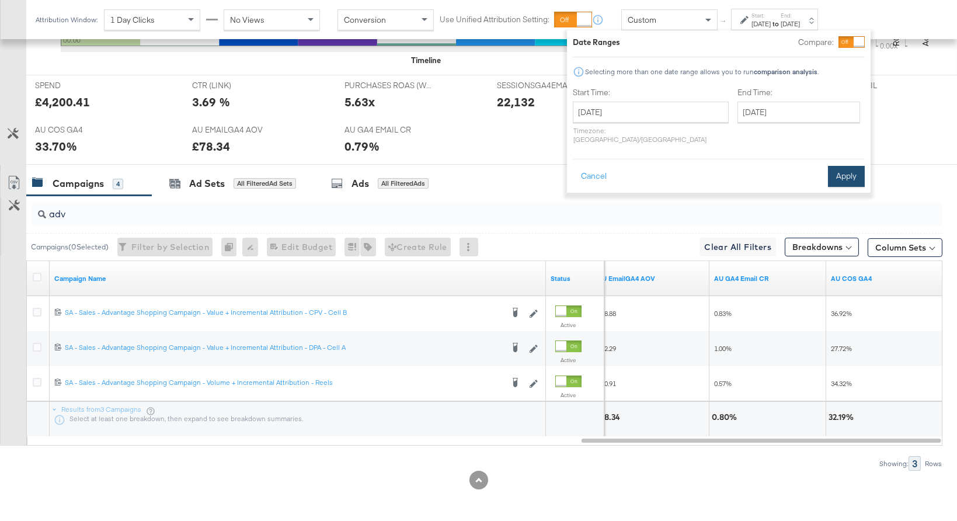
click at [850, 166] on button "Apply" at bounding box center [846, 176] width 37 height 21
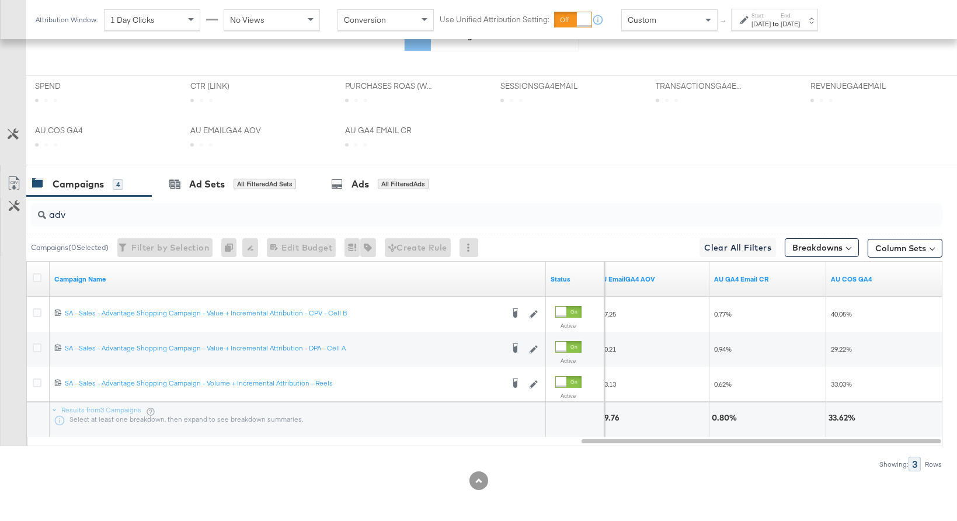
scroll to position [485, 0]
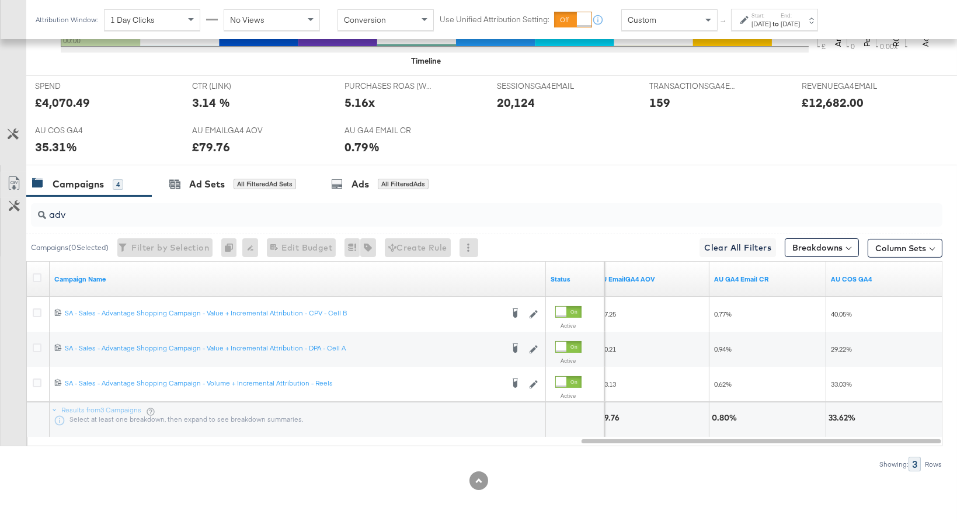
click at [681, 26] on div "Custom" at bounding box center [669, 20] width 95 height 20
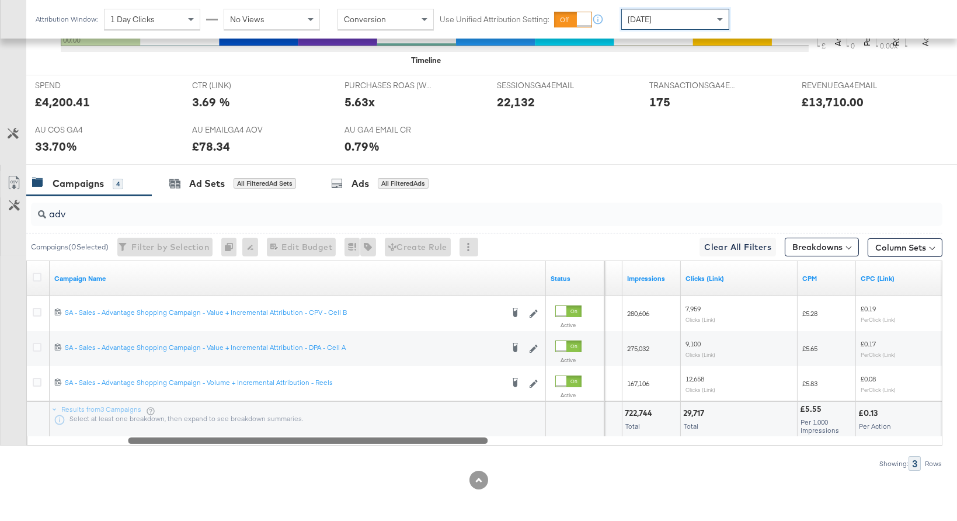
drag, startPoint x: 657, startPoint y: 437, endPoint x: 204, endPoint y: 437, distance: 453.1
click at [204, 437] on div at bounding box center [308, 440] width 360 height 10
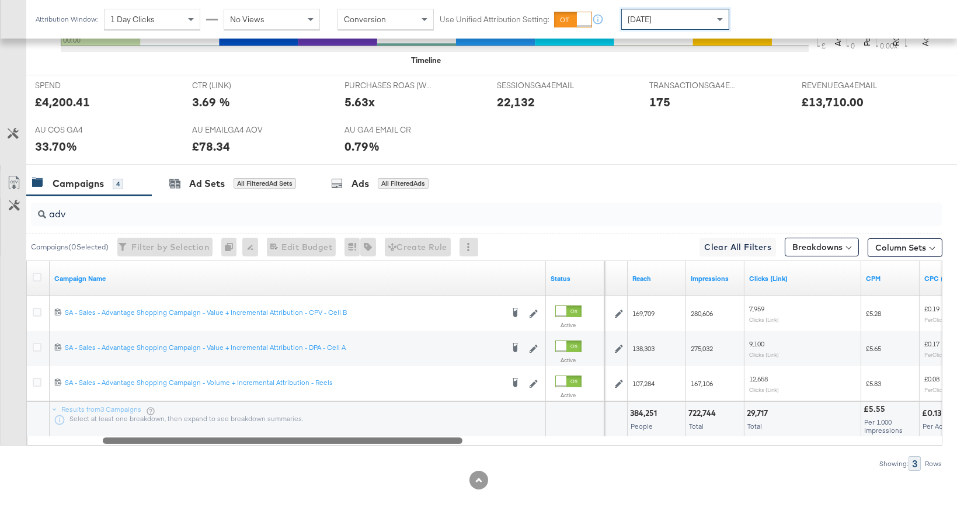
drag, startPoint x: 190, startPoint y: 438, endPoint x: 180, endPoint y: 440, distance: 9.6
click at [178, 439] on div at bounding box center [283, 440] width 360 height 10
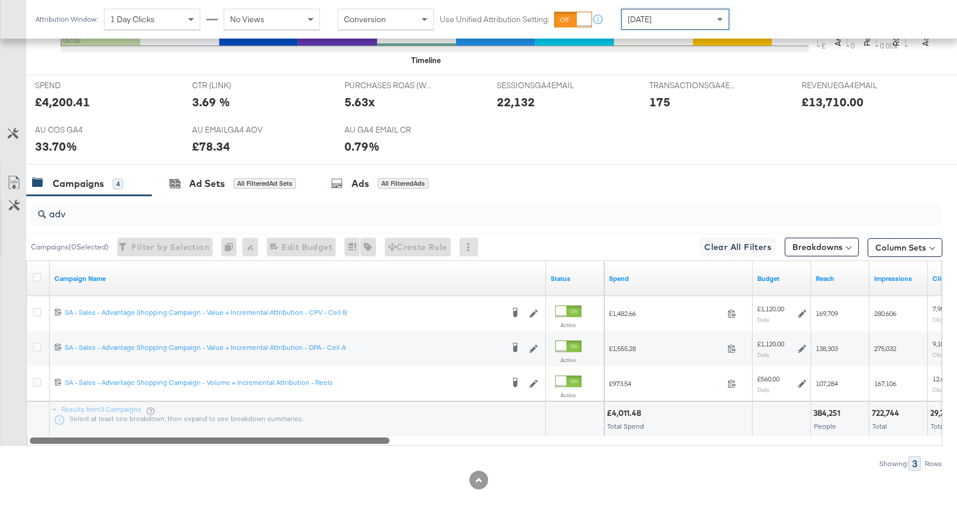
drag, startPoint x: 209, startPoint y: 436, endPoint x: 105, endPoint y: 434, distance: 103.9
click at [105, 435] on div at bounding box center [210, 440] width 360 height 10
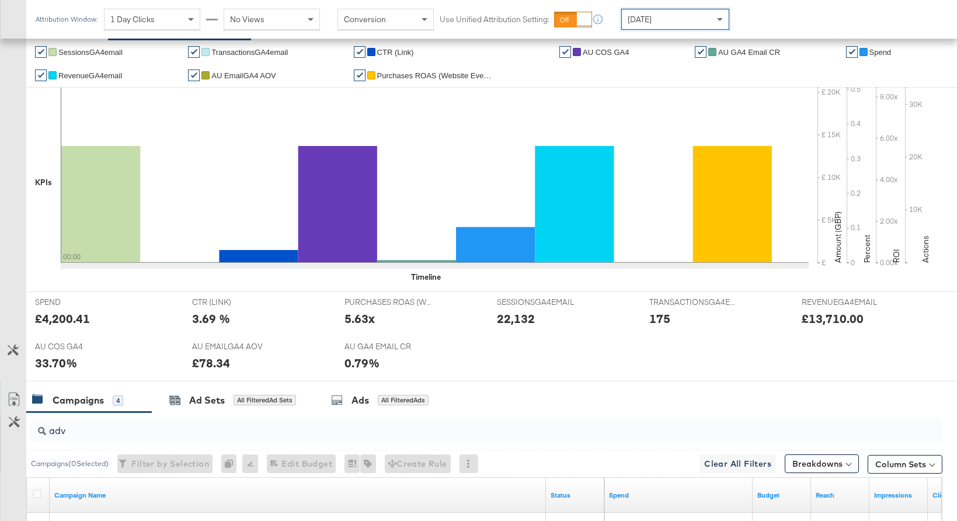
scroll to position [0, 0]
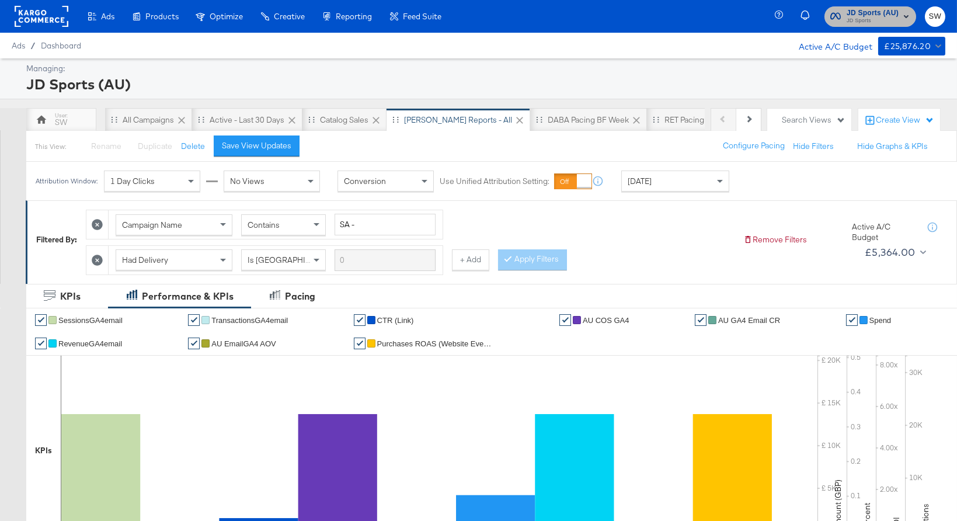
click at [883, 22] on span "JD Sports" at bounding box center [873, 20] width 52 height 9
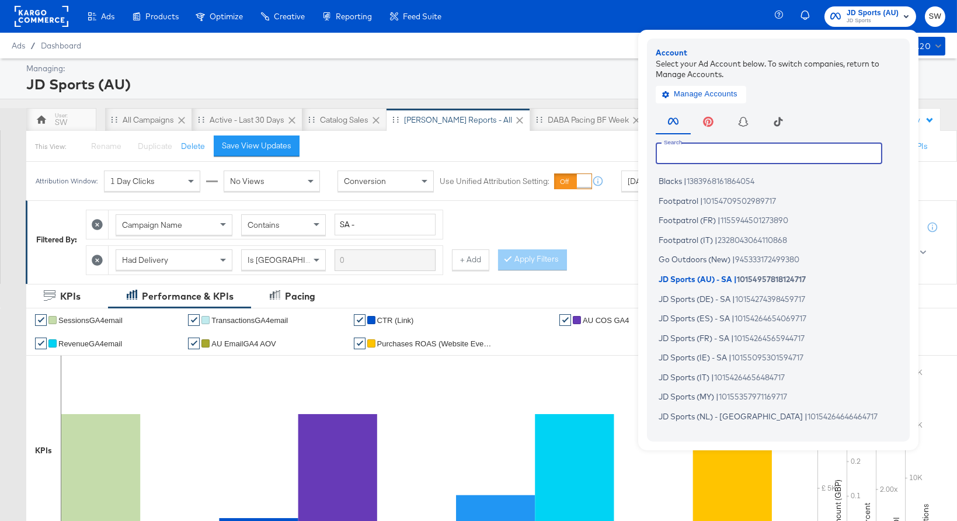
click at [799, 155] on input "text" at bounding box center [769, 152] width 227 height 21
type input "n"
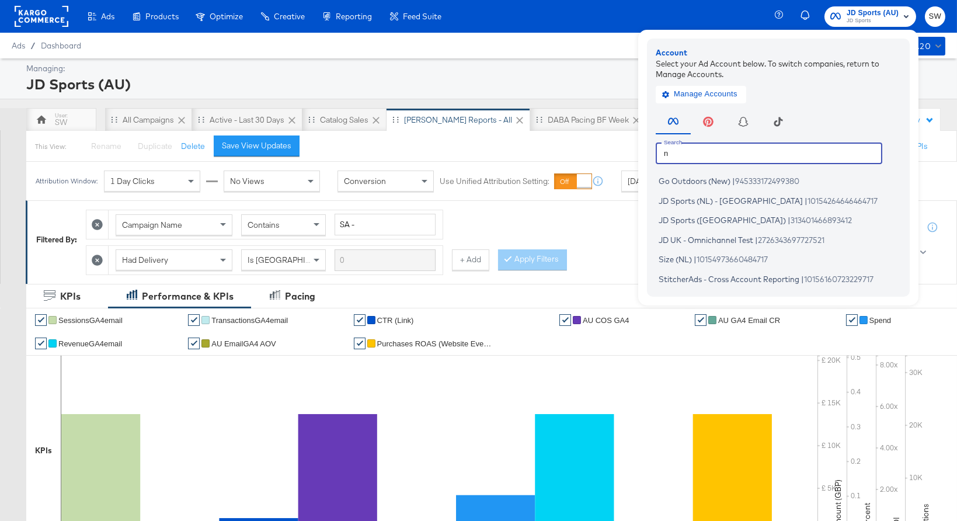
scroll to position [1, 0]
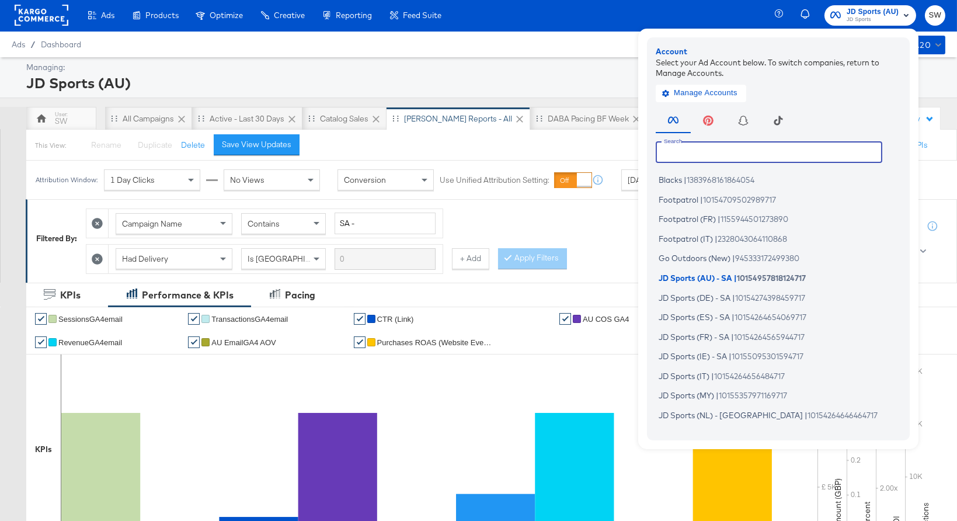
click at [702, 141] on input "text" at bounding box center [769, 151] width 227 height 21
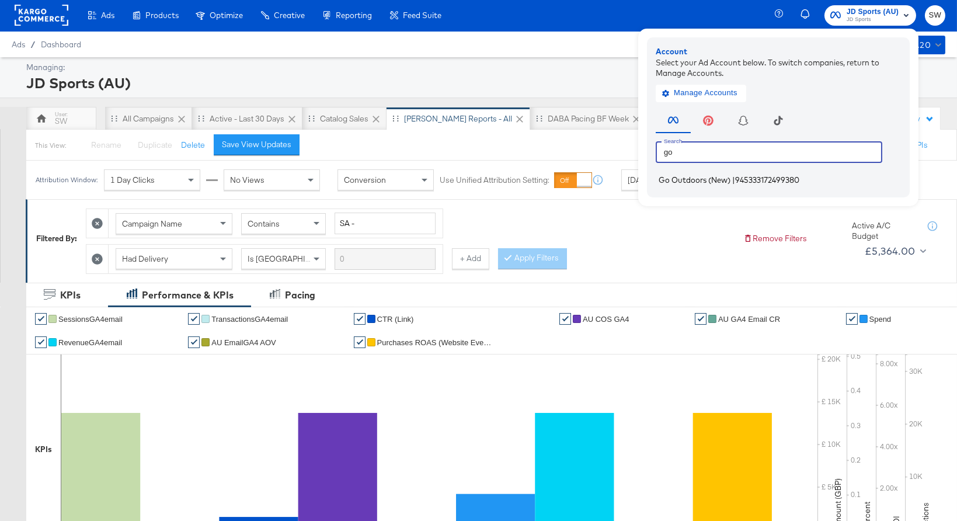
type input "go"
click at [721, 177] on span "Go Outdoors (New)" at bounding box center [695, 179] width 72 height 9
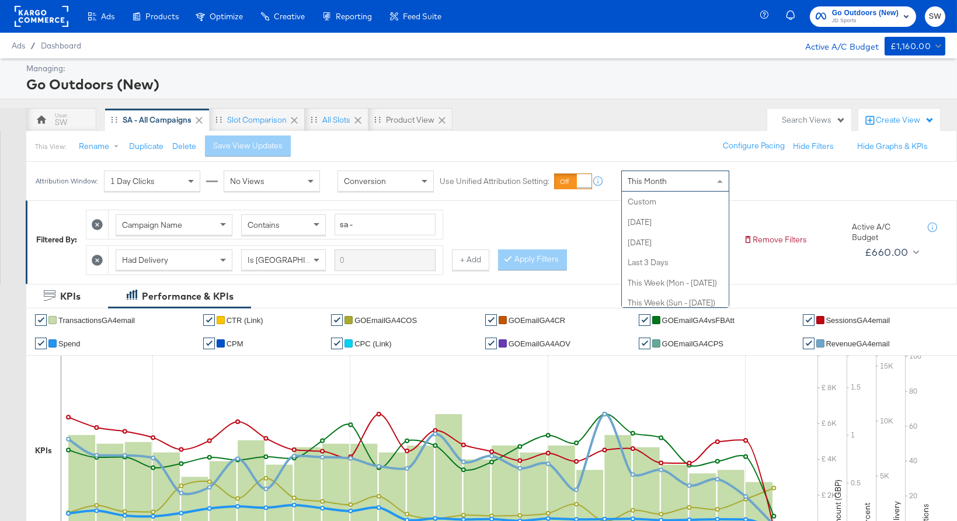
click at [666, 185] on div "This Month" at bounding box center [675, 181] width 107 height 20
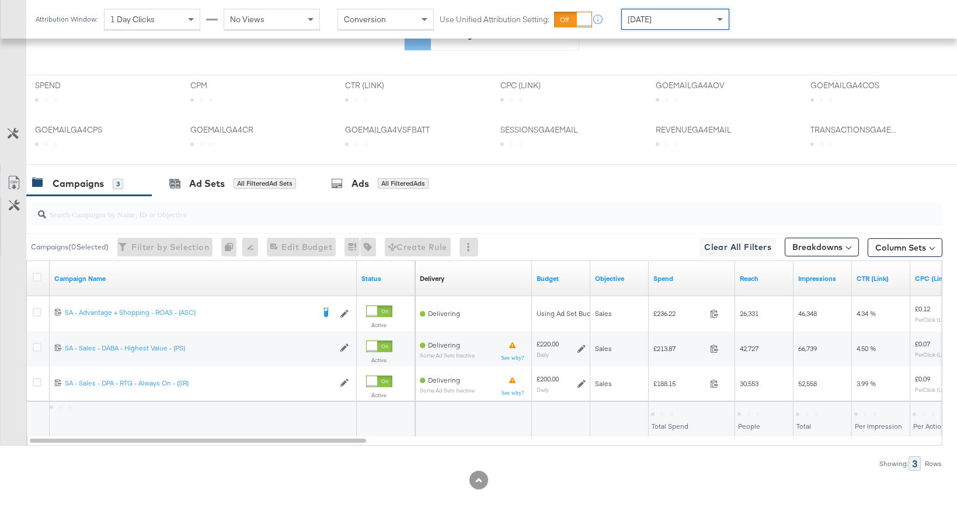
scroll to position [485, 0]
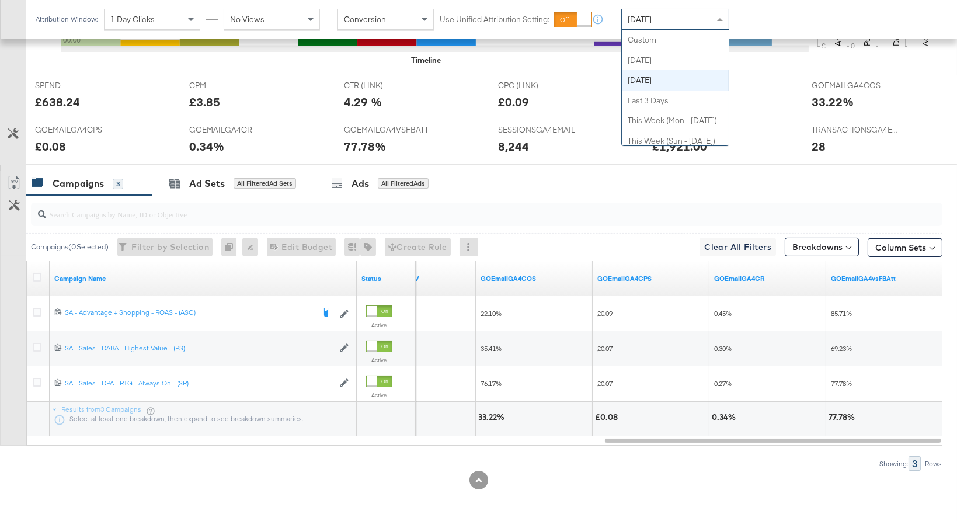
drag, startPoint x: 676, startPoint y: 18, endPoint x: 678, endPoint y: 50, distance: 32.8
click at [675, 18] on div "[DATE]" at bounding box center [675, 19] width 107 height 20
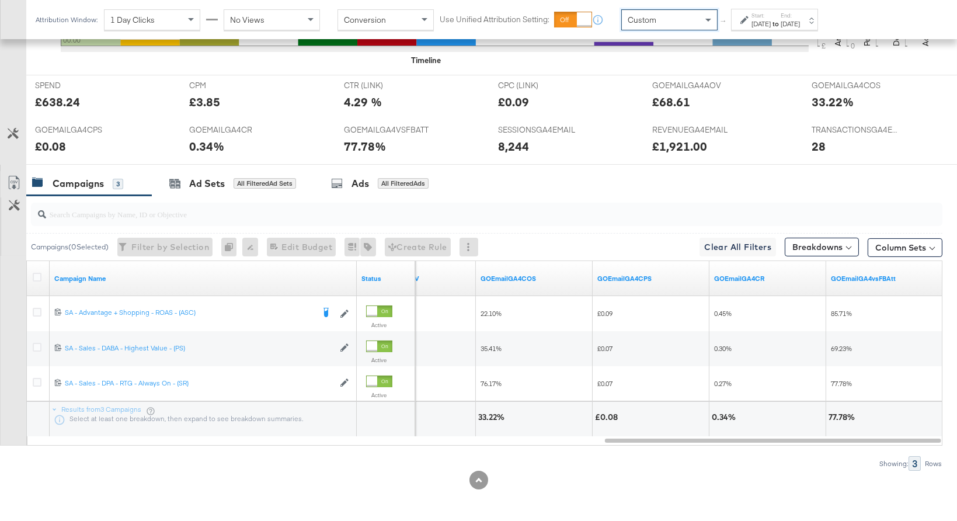
drag, startPoint x: 666, startPoint y: 46, endPoint x: 751, endPoint y: 25, distance: 87.4
drag, startPoint x: 752, startPoint y: 25, endPoint x: 746, endPoint y: 27, distance: 6.8
click at [752, 25] on div "[DATE]" at bounding box center [761, 23] width 19 height 9
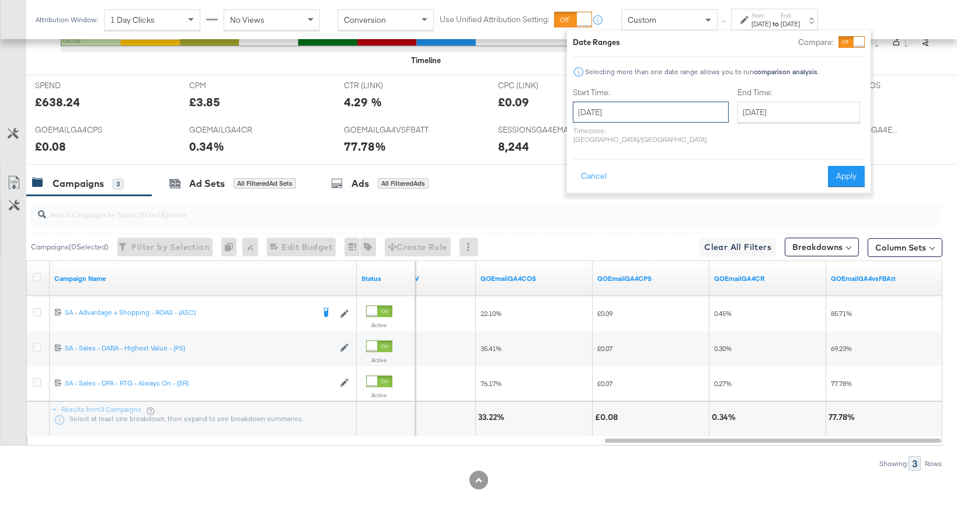
click at [647, 106] on input "[DATE]" at bounding box center [651, 112] width 156 height 21
click at [580, 215] on td "21" at bounding box center [586, 220] width 20 height 16
type input "[DATE]"
drag, startPoint x: 777, startPoint y: 112, endPoint x: 780, endPoint y: 154, distance: 42.8
click at [777, 112] on input "[DATE]" at bounding box center [798, 112] width 123 height 21
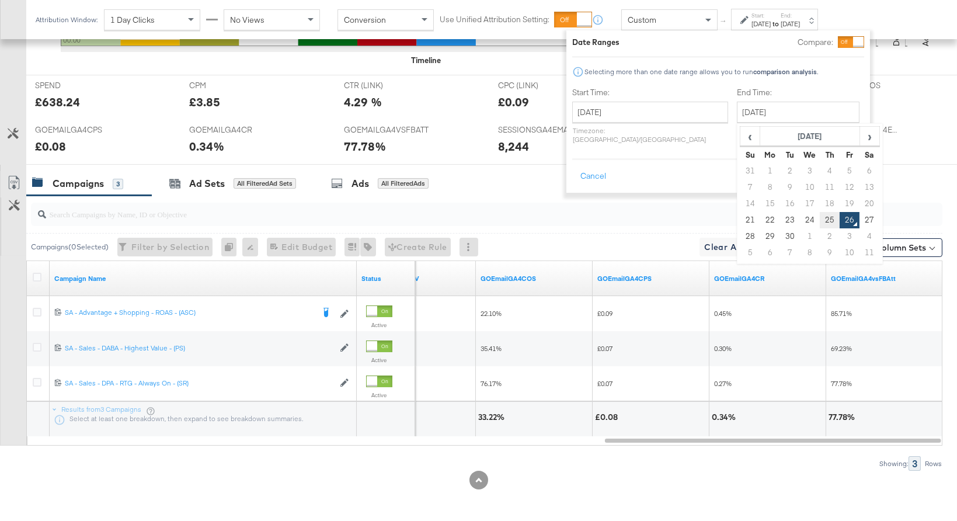
click at [820, 215] on td "25" at bounding box center [830, 220] width 20 height 16
type input "[DATE]"
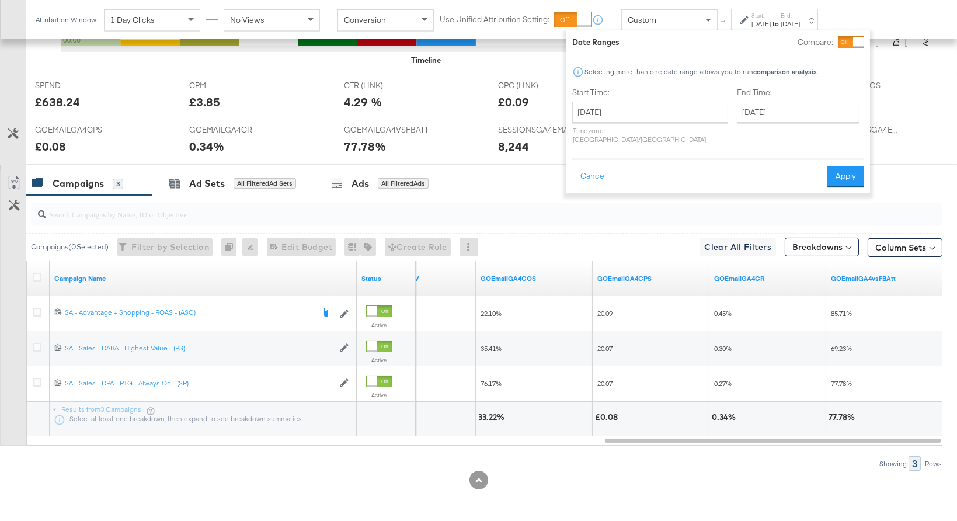
drag, startPoint x: 836, startPoint y: 169, endPoint x: 635, endPoint y: 174, distance: 200.9
click at [835, 169] on button "Apply" at bounding box center [845, 176] width 37 height 21
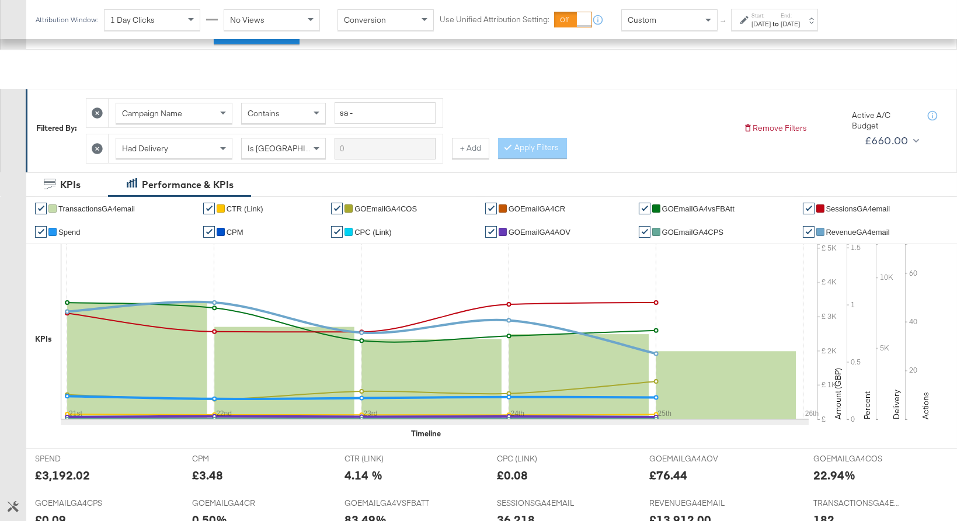
scroll to position [207, 0]
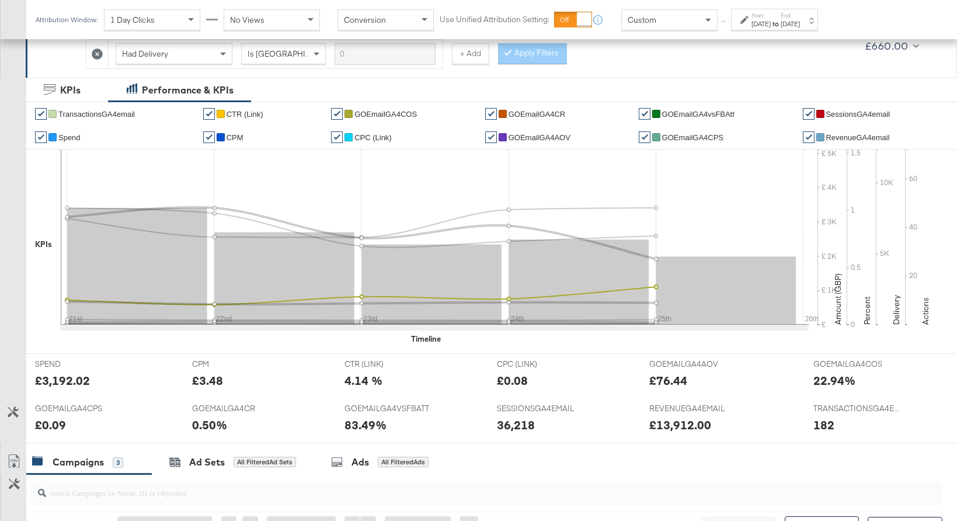
click at [405, 114] on span "GOEmailGA4COS" at bounding box center [385, 114] width 62 height 9
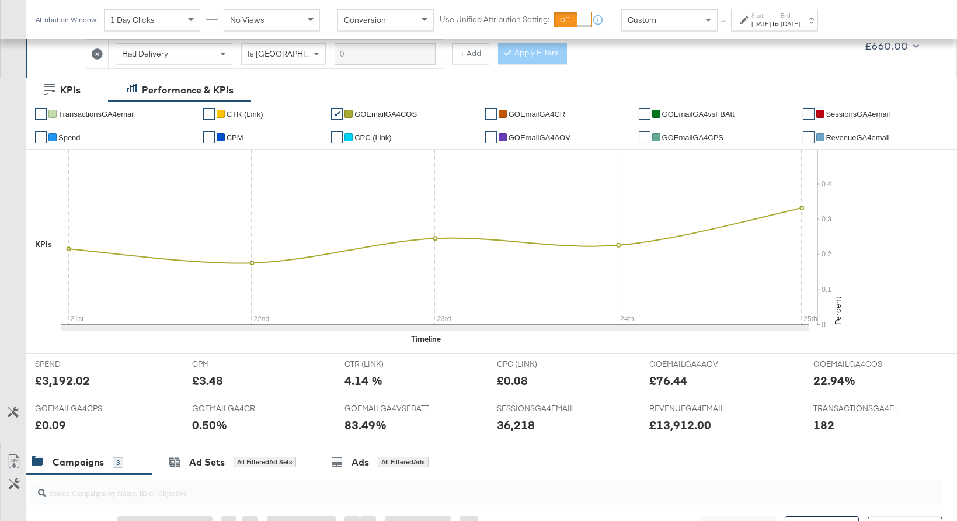
click at [658, 16] on div "Custom" at bounding box center [669, 20] width 95 height 20
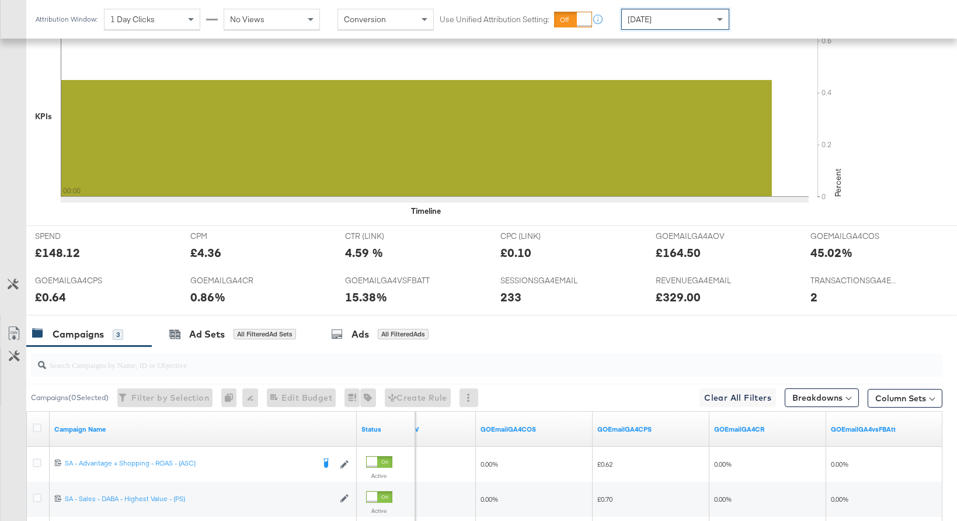
scroll to position [0, 0]
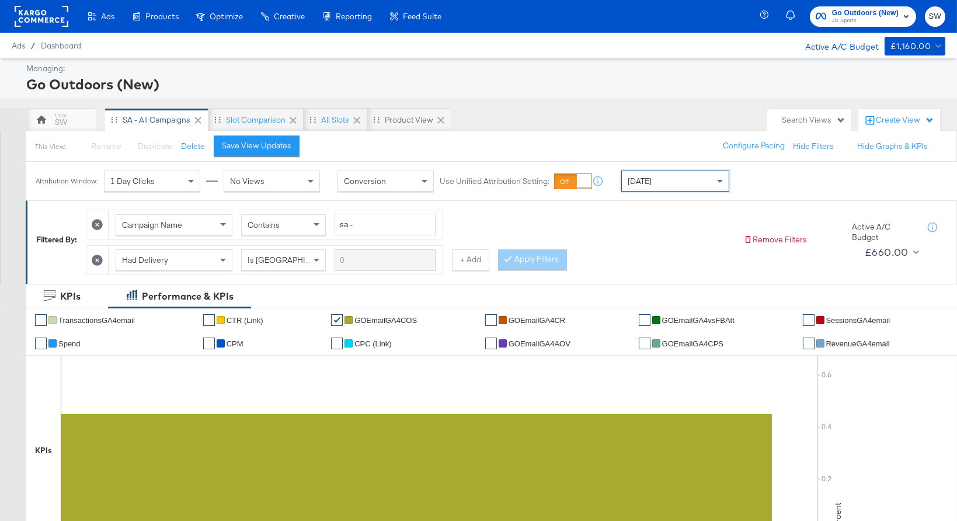
click at [852, 18] on span "JD Sports" at bounding box center [865, 20] width 67 height 9
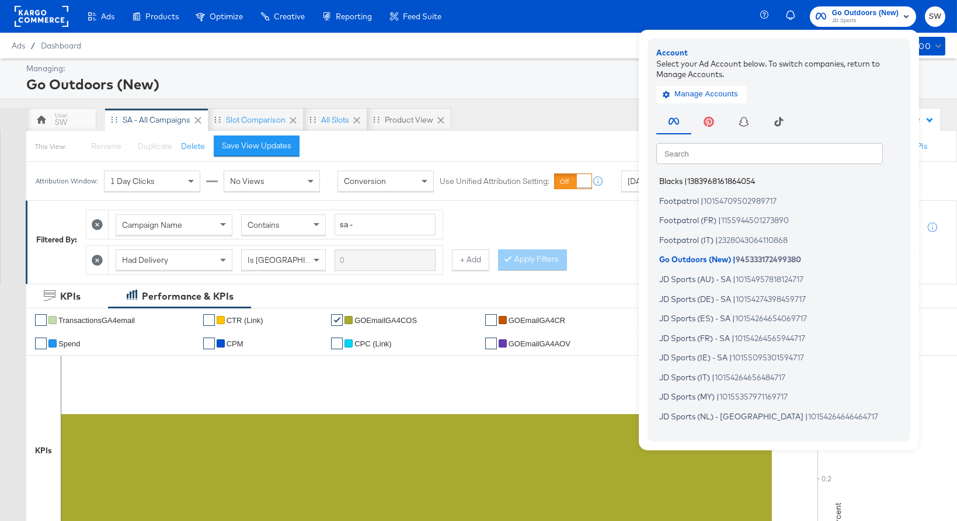
click at [713, 179] on span "1383968161864054" at bounding box center [721, 180] width 68 height 9
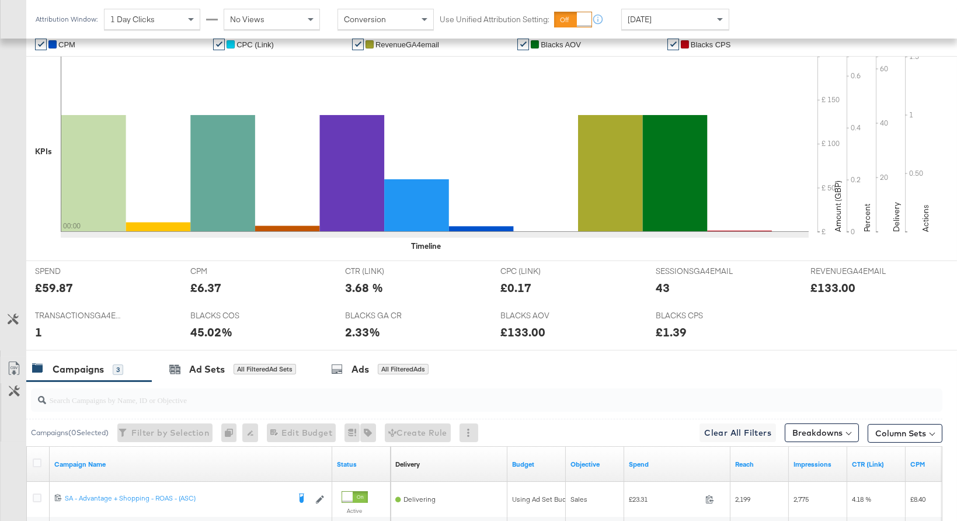
scroll to position [485, 0]
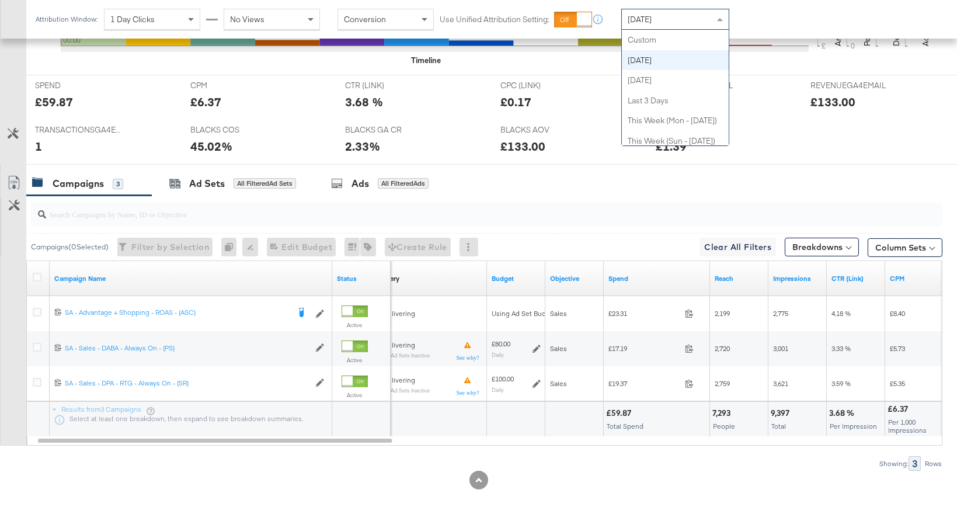
drag, startPoint x: 673, startPoint y: 12, endPoint x: 668, endPoint y: 32, distance: 20.0
click at [673, 13] on div "[DATE]" at bounding box center [675, 19] width 107 height 20
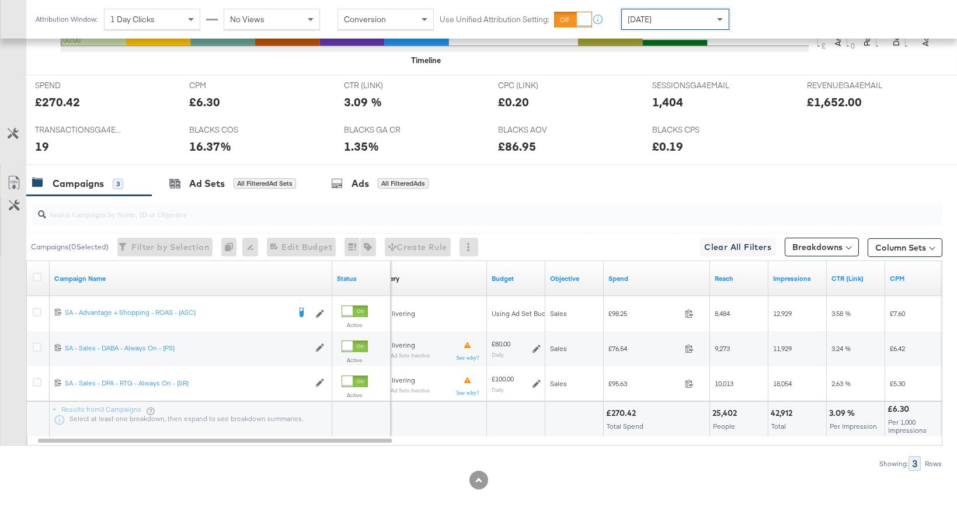
drag, startPoint x: 697, startPoint y: 16, endPoint x: 695, endPoint y: 26, distance: 10.1
click at [695, 17] on div "[DATE]" at bounding box center [675, 19] width 107 height 20
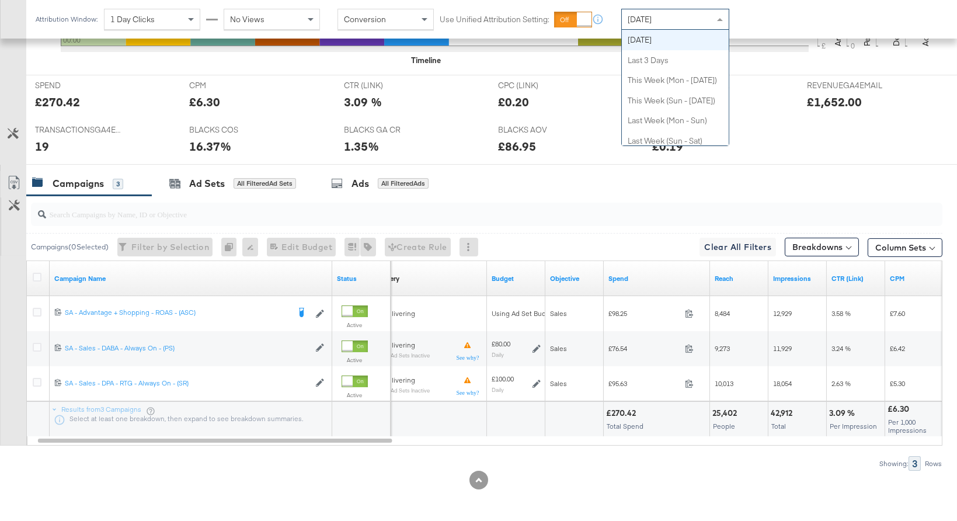
scroll to position [0, 0]
drag, startPoint x: 690, startPoint y: 39, endPoint x: 695, endPoint y: 36, distance: 6.3
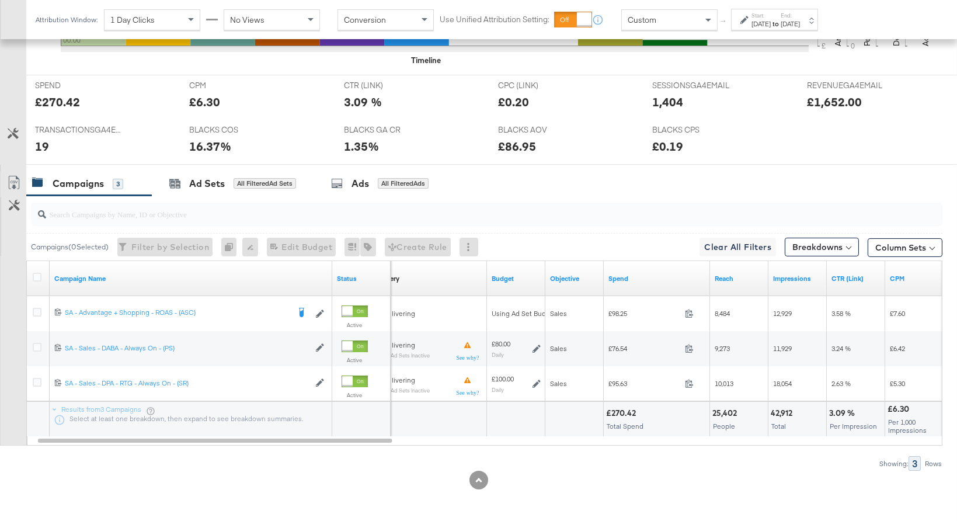
click at [747, 23] on icon at bounding box center [744, 20] width 8 height 8
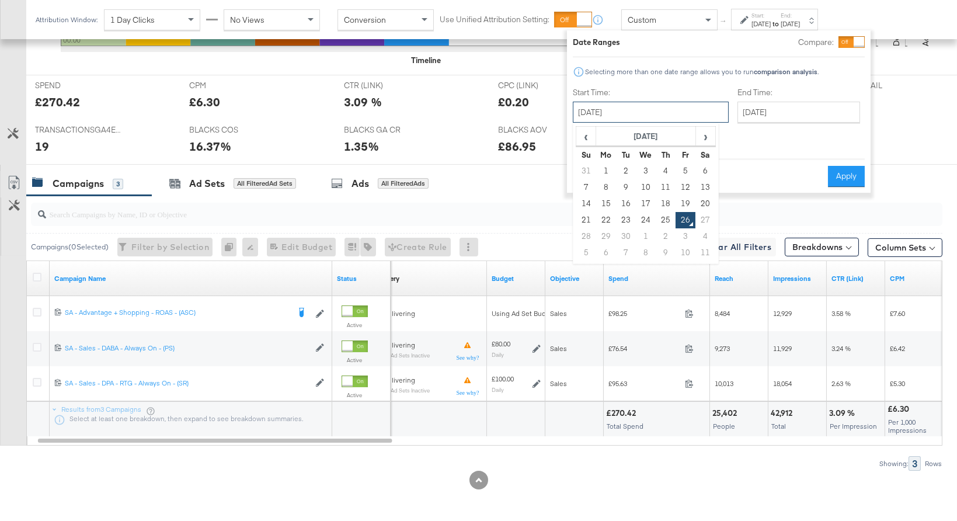
click at [652, 115] on input "[DATE]" at bounding box center [651, 112] width 156 height 21
click at [586, 218] on td "21" at bounding box center [586, 220] width 20 height 16
type input "September 21st 2025"
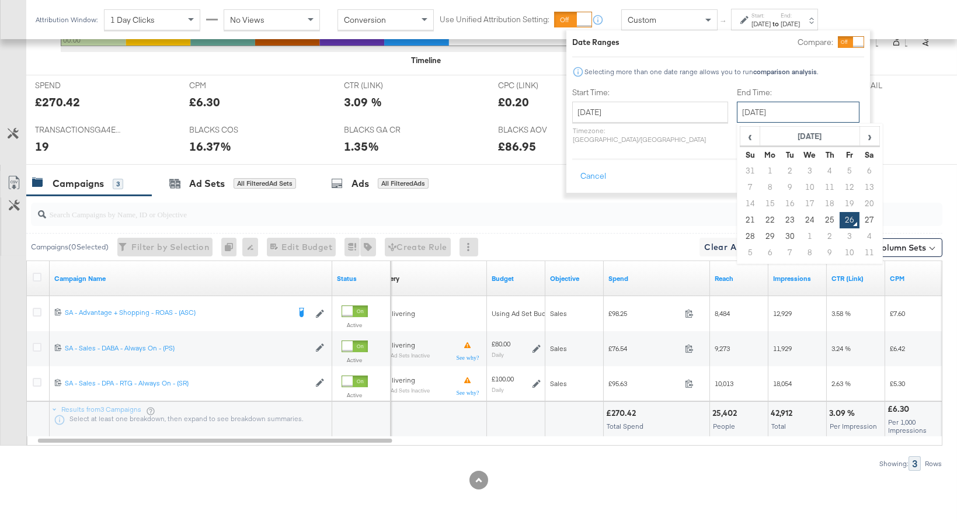
click at [740, 112] on input "September 26th 2025" at bounding box center [798, 112] width 123 height 21
click at [820, 214] on td "25" at bounding box center [830, 220] width 20 height 16
type input "September 25th 2025"
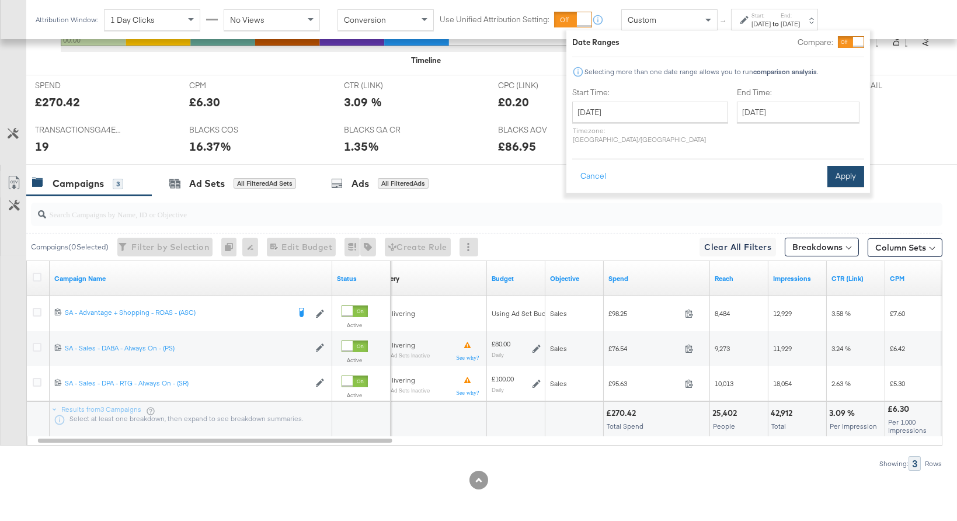
click at [831, 169] on button "Apply" at bounding box center [845, 176] width 37 height 21
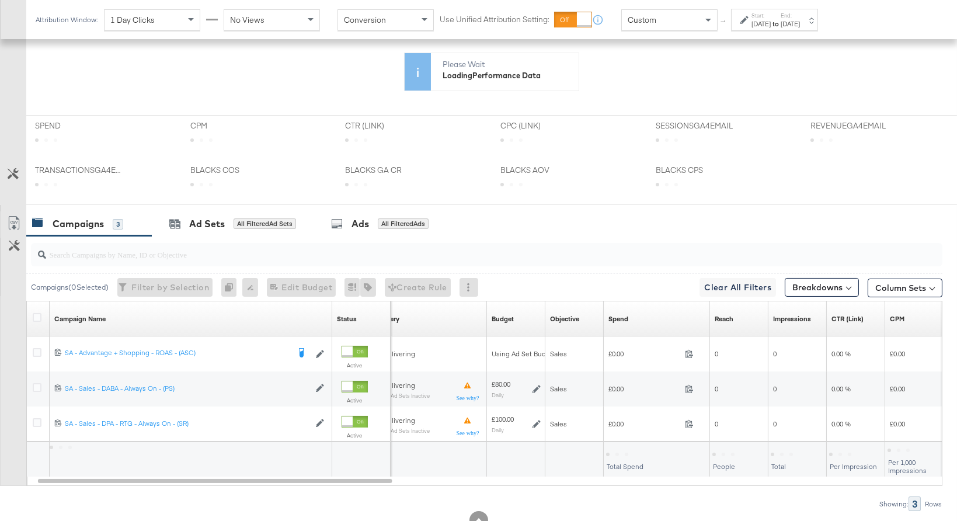
scroll to position [128, 0]
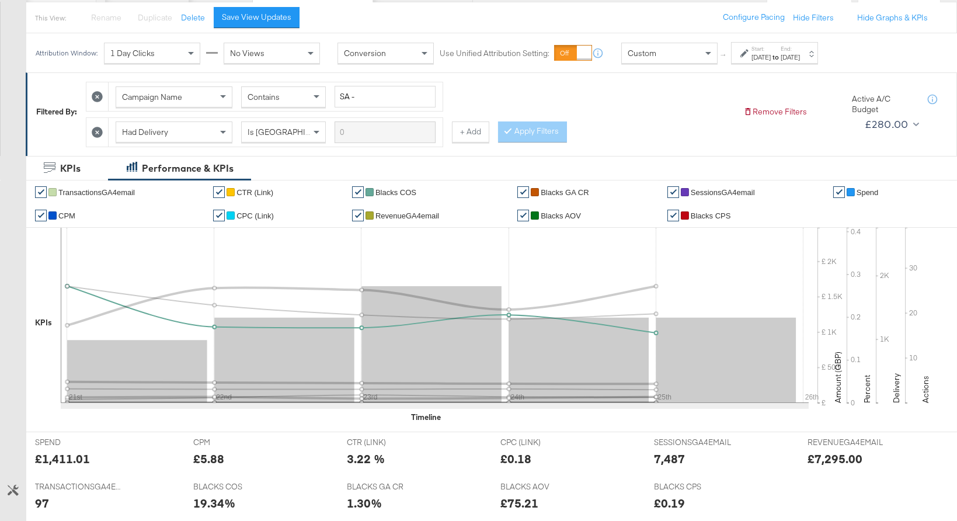
click at [407, 188] on span "Blacks COS" at bounding box center [395, 192] width 41 height 9
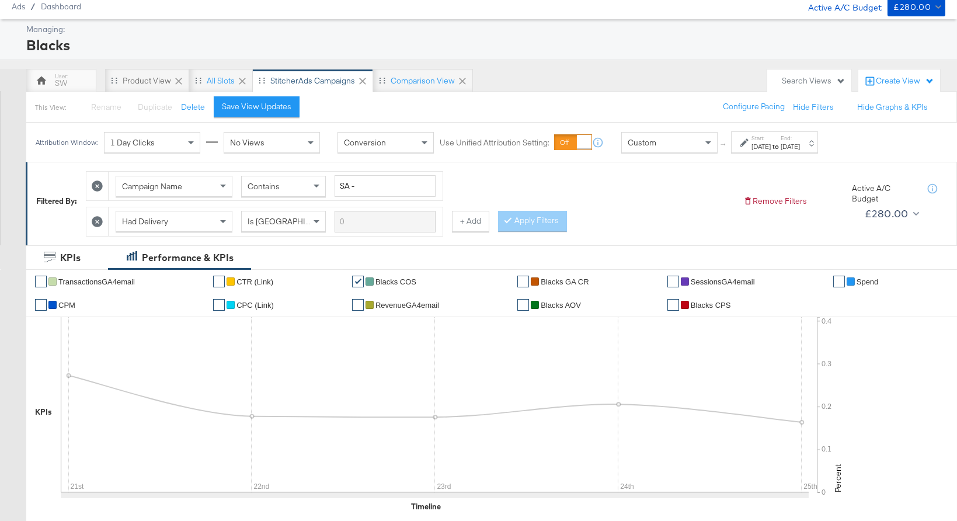
scroll to position [0, 0]
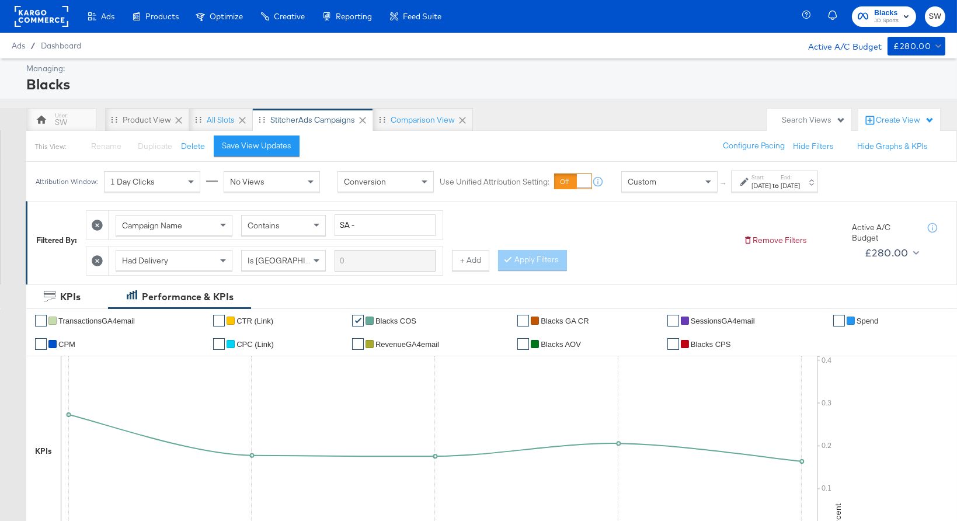
click at [879, 20] on span "JD Sports" at bounding box center [886, 20] width 25 height 9
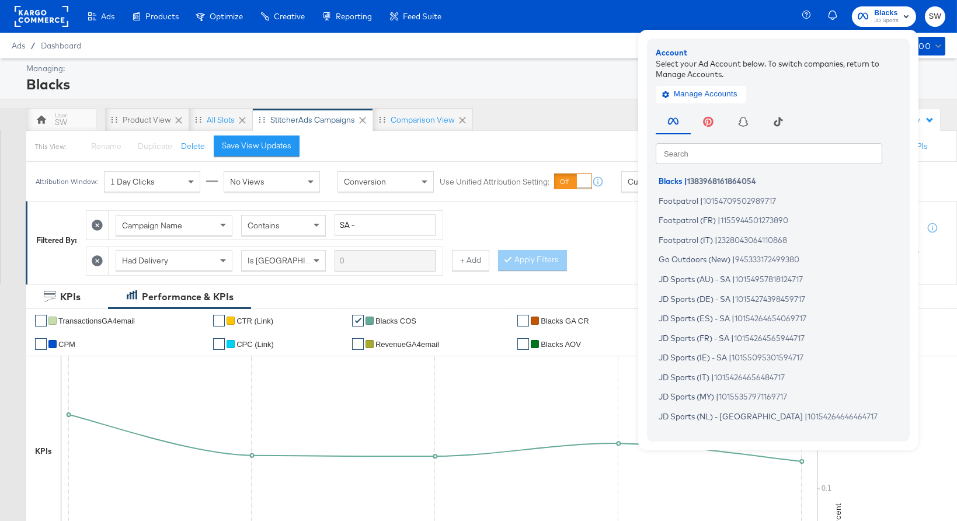
click at [766, 162] on input "text" at bounding box center [769, 152] width 227 height 21
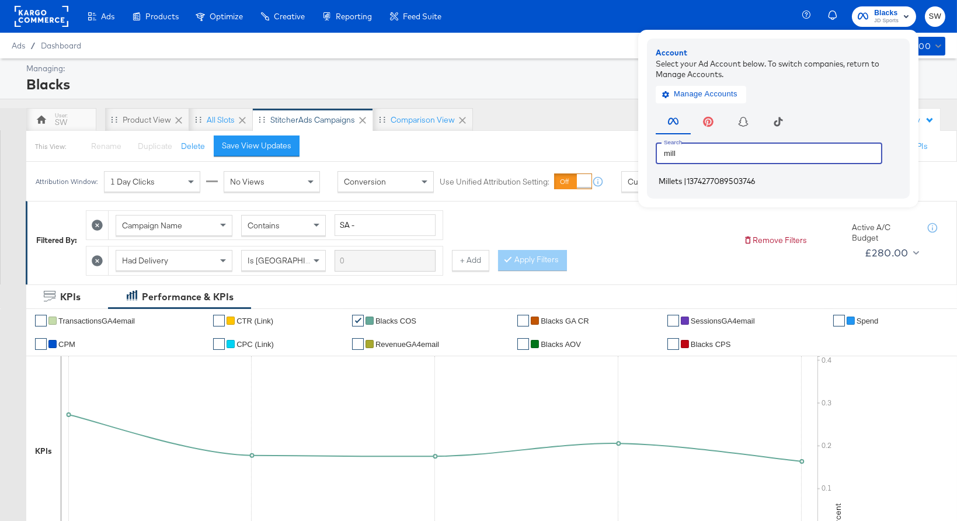
type input "mill"
click at [767, 182] on li "Millets | 1374277089503746" at bounding box center [781, 181] width 251 height 17
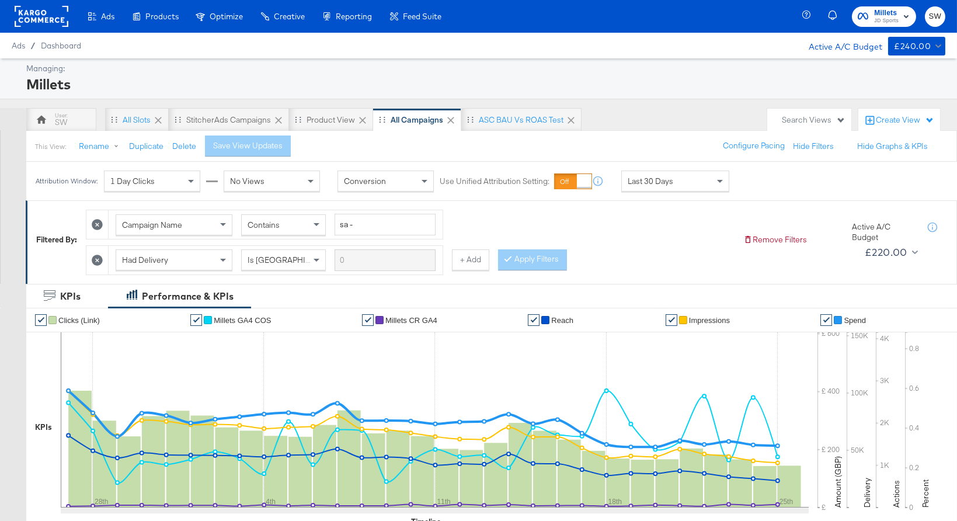
click at [686, 178] on div "Last 30 Days" at bounding box center [675, 181] width 107 height 20
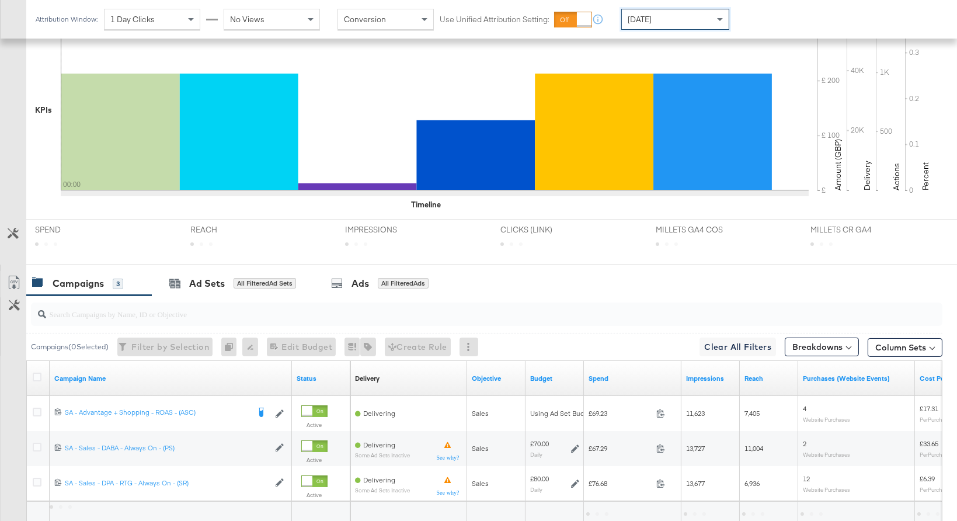
scroll to position [417, 0]
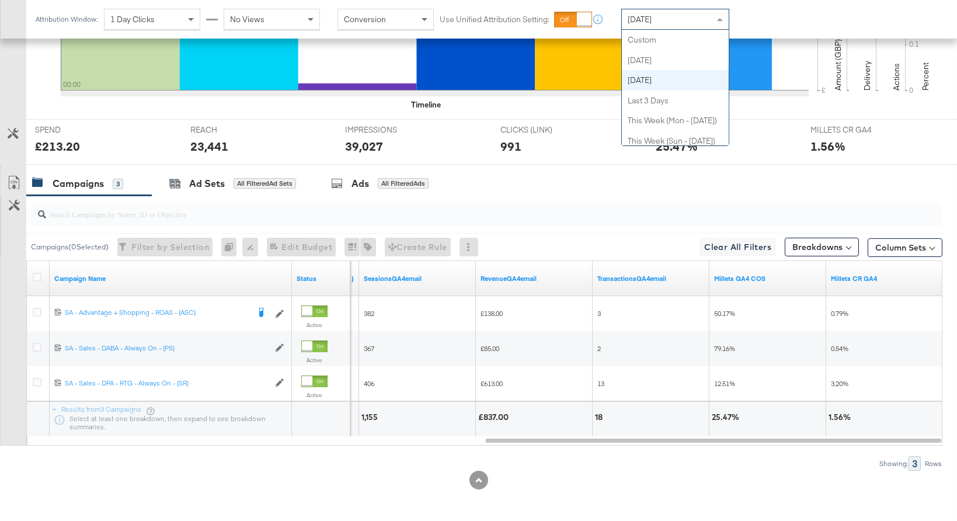
click at [692, 18] on div "[DATE]" at bounding box center [675, 19] width 107 height 20
click at [679, 28] on div "[DATE]" at bounding box center [675, 19] width 107 height 20
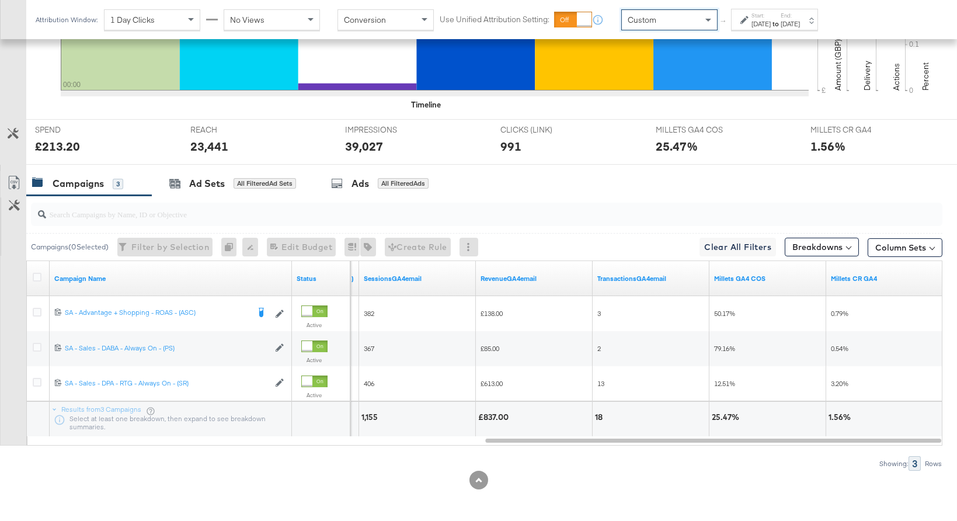
click at [756, 26] on div "[DATE]" at bounding box center [761, 23] width 19 height 9
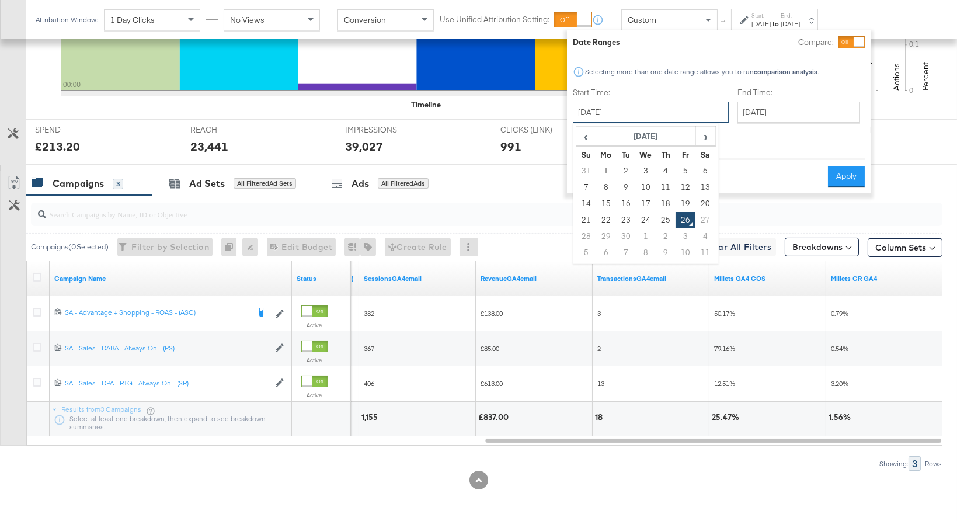
drag, startPoint x: 657, startPoint y: 115, endPoint x: 653, endPoint y: 120, distance: 6.2
click at [656, 115] on input "[DATE]" at bounding box center [651, 112] width 156 height 21
click at [587, 221] on td "21" at bounding box center [586, 220] width 20 height 16
type input "September 21st 2025"
click at [761, 114] on input "September 26th 2025" at bounding box center [798, 112] width 123 height 21
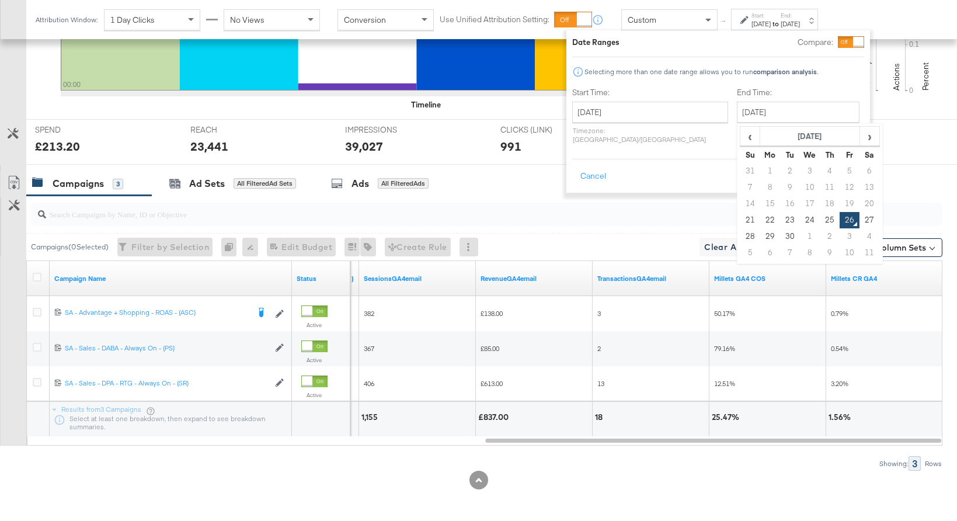
drag, startPoint x: 795, startPoint y: 222, endPoint x: 829, endPoint y: 197, distance: 42.2
click at [820, 221] on td "25" at bounding box center [830, 220] width 20 height 16
type input "September 25th 2025"
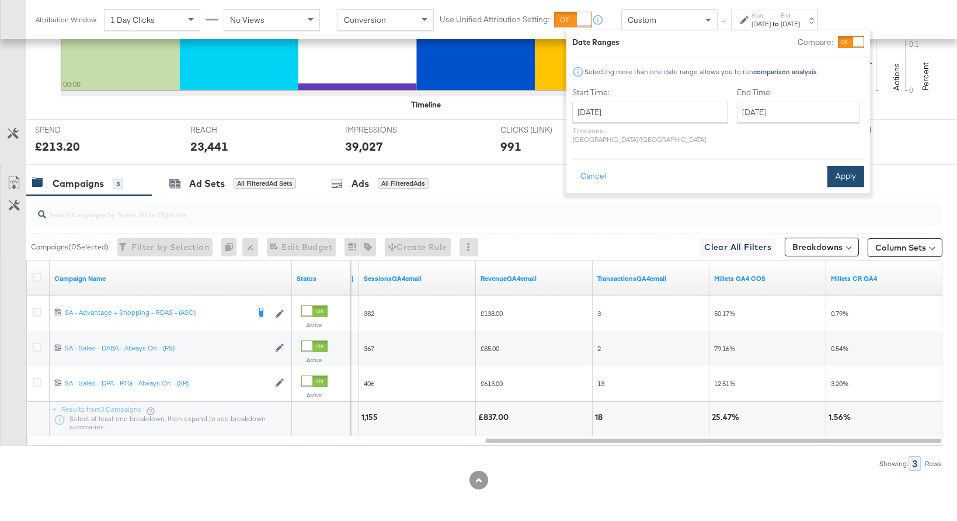
click at [846, 172] on button "Apply" at bounding box center [845, 176] width 37 height 21
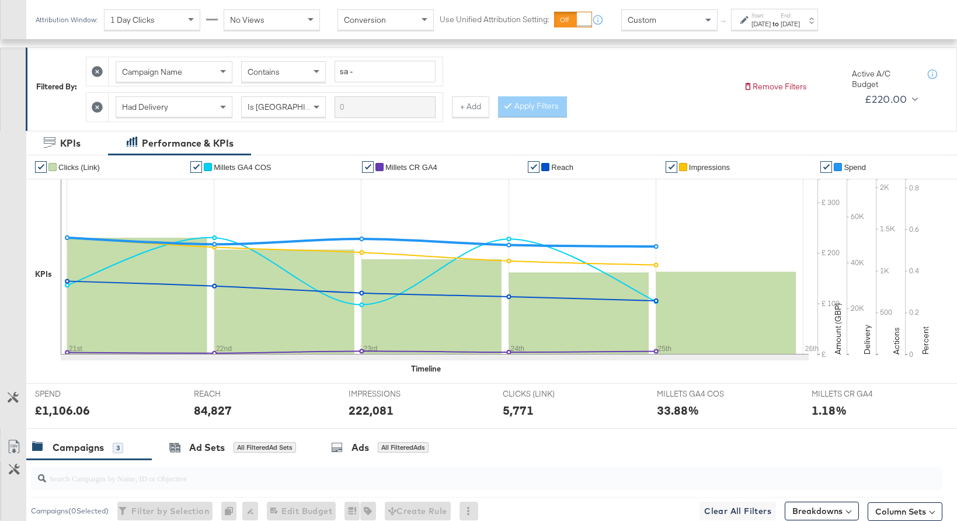
scroll to position [150, 0]
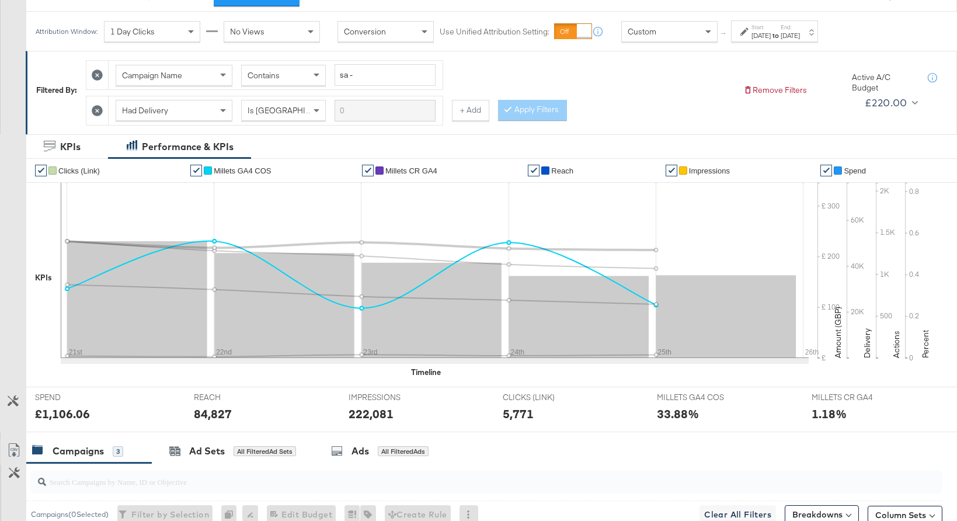
click at [224, 167] on span "Millets GA4 COS" at bounding box center [242, 170] width 57 height 9
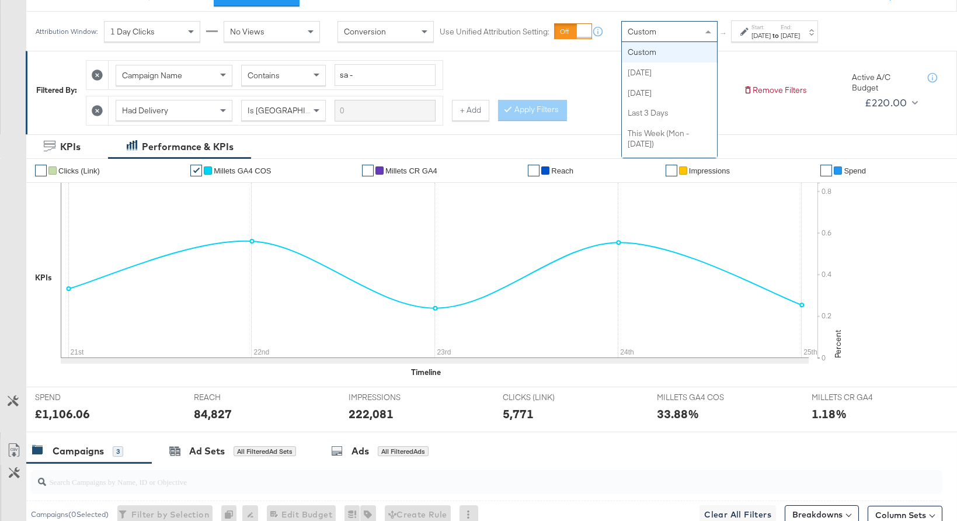
drag, startPoint x: 674, startPoint y: 28, endPoint x: 673, endPoint y: 63, distance: 35.1
click at [674, 28] on div "Custom" at bounding box center [669, 32] width 95 height 20
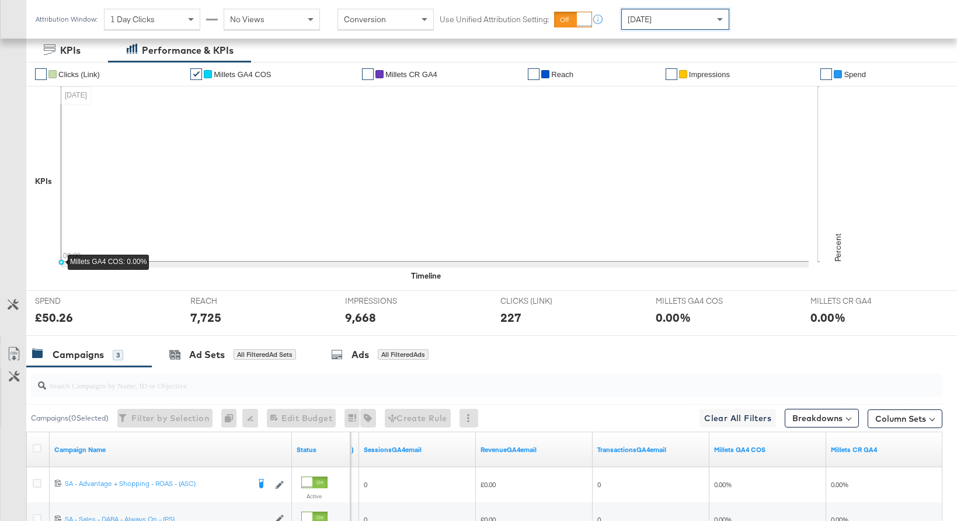
scroll to position [0, 0]
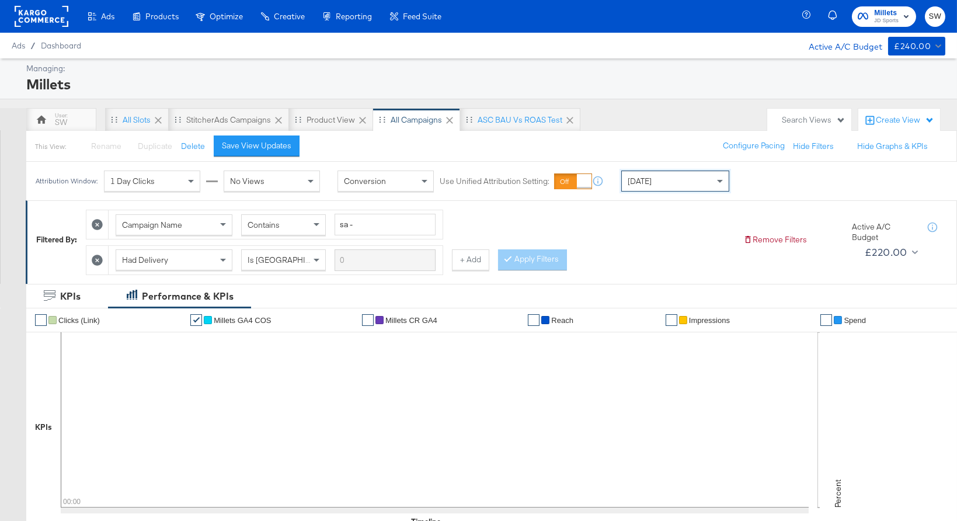
click at [893, 12] on span "Millets" at bounding box center [886, 13] width 25 height 12
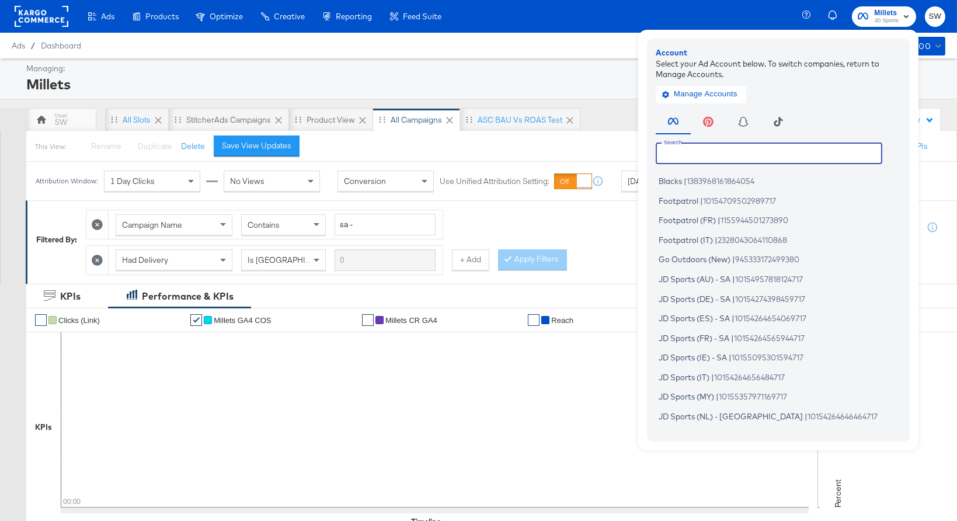
click at [762, 148] on input "text" at bounding box center [769, 152] width 227 height 21
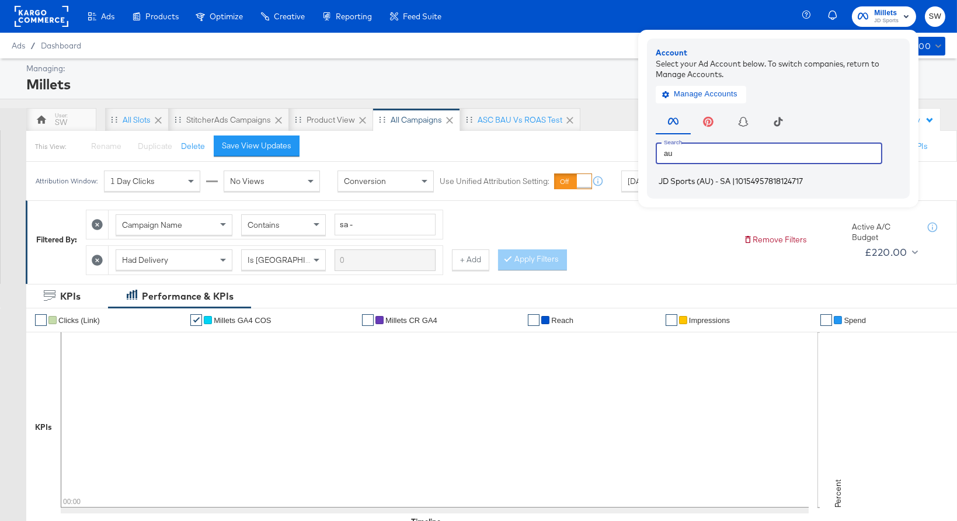
type input "au"
click at [750, 184] on span "10154957818124717" at bounding box center [769, 180] width 68 height 9
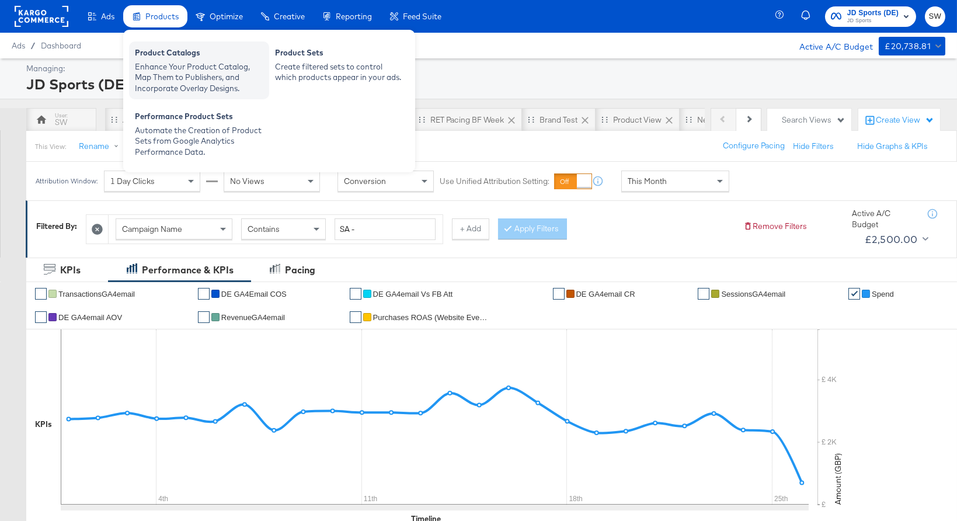
click at [181, 56] on div "Product Catalogs" at bounding box center [199, 54] width 128 height 14
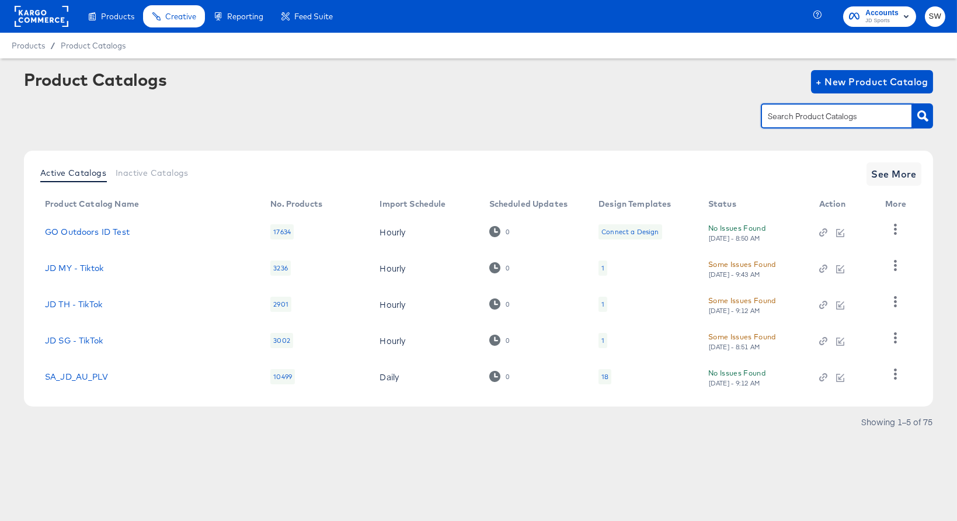
drag, startPoint x: 787, startPoint y: 112, endPoint x: 773, endPoint y: 109, distance: 14.4
click at [787, 112] on input "text" at bounding box center [828, 116] width 124 height 13
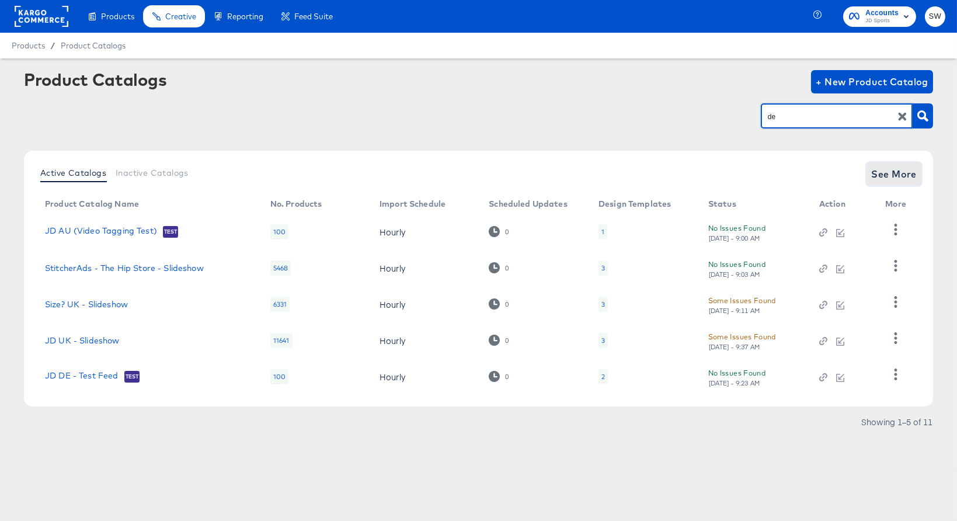
click at [881, 178] on span "See More" at bounding box center [894, 174] width 46 height 16
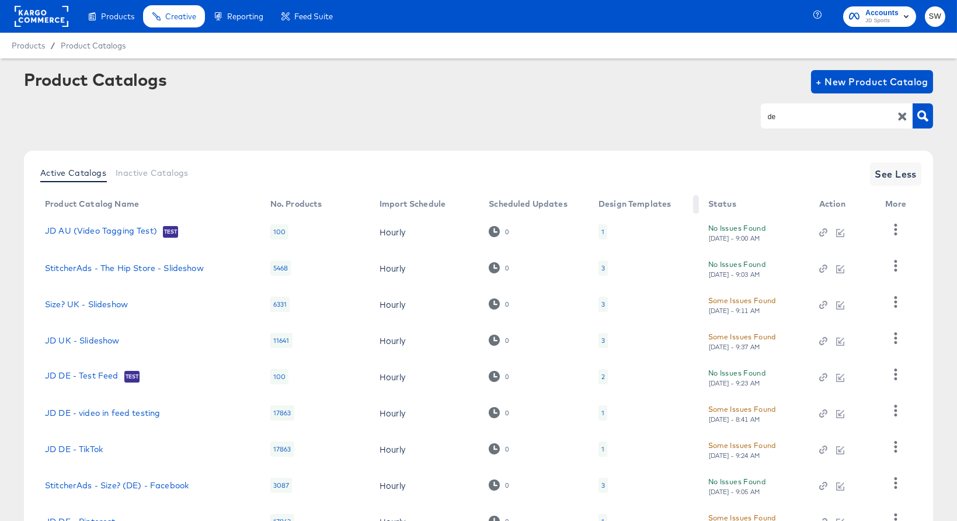
scroll to position [131, 0]
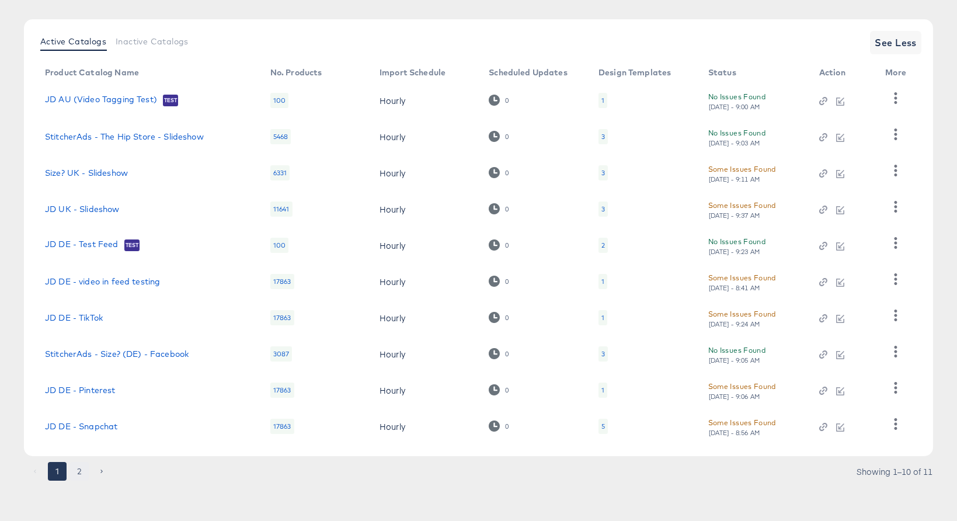
click at [75, 467] on button "2" at bounding box center [79, 471] width 19 height 19
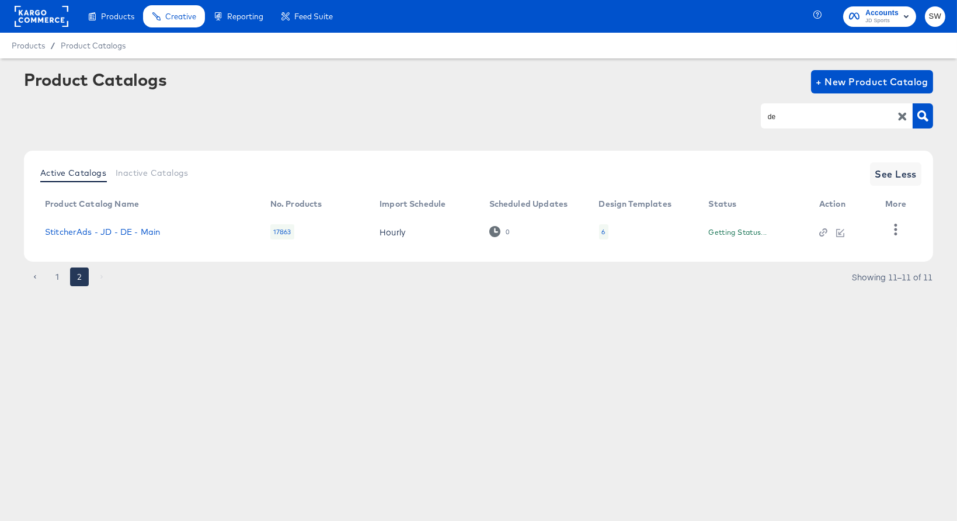
scroll to position [0, 0]
click at [890, 231] on icon "button" at bounding box center [895, 229] width 11 height 11
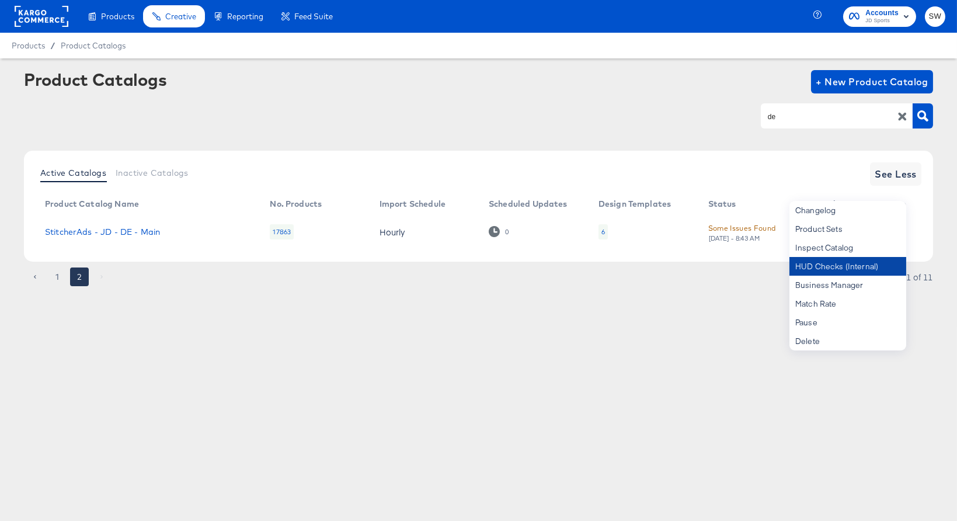
click at [878, 264] on div "HUD Checks (Internal)" at bounding box center [847, 266] width 117 height 19
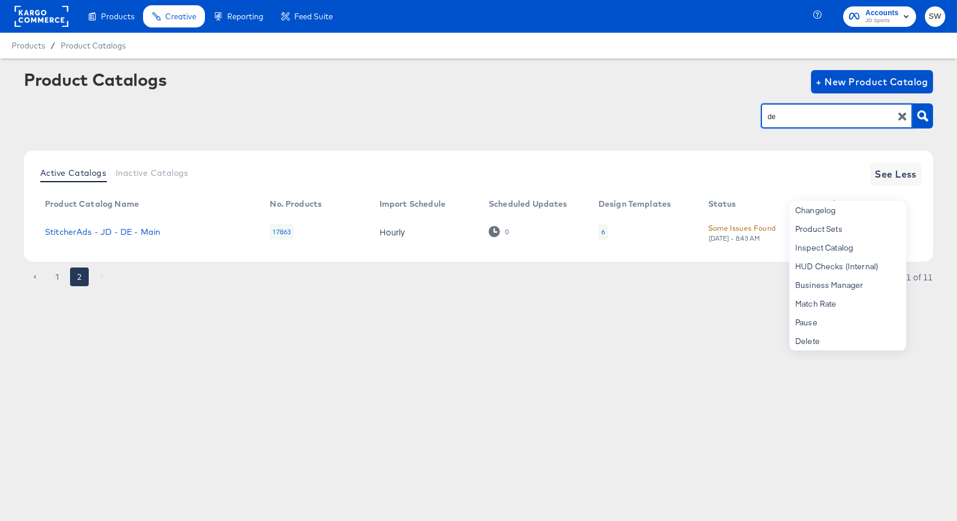
click at [784, 114] on input "de" at bounding box center [828, 116] width 124 height 13
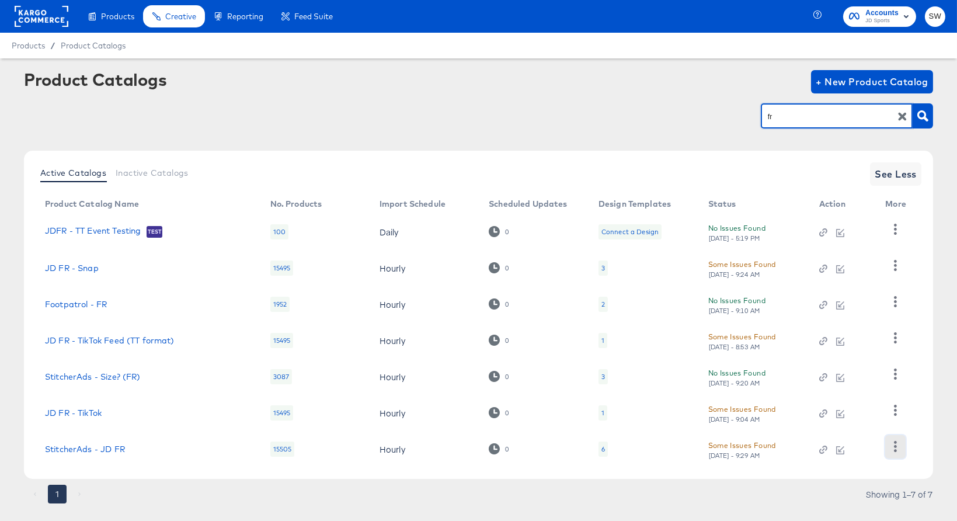
click at [893, 444] on icon "button" at bounding box center [895, 446] width 11 height 11
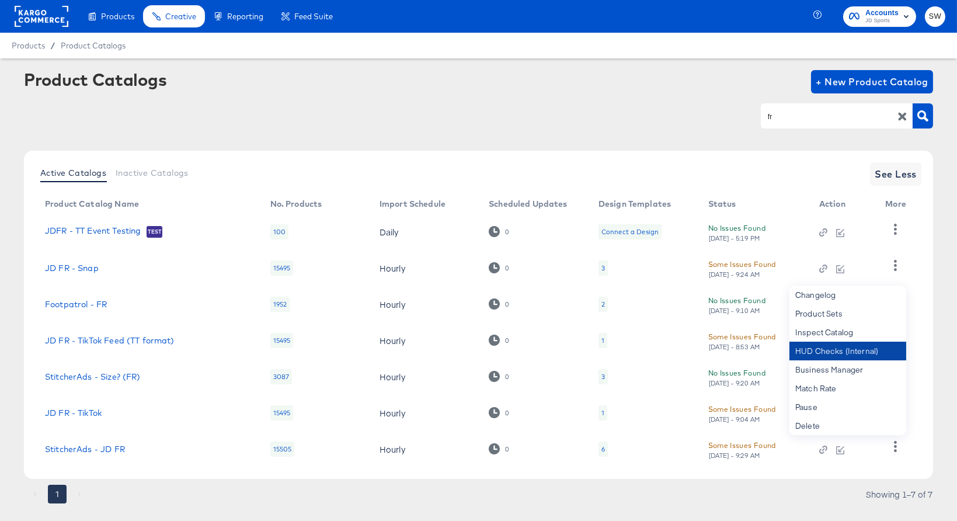
click at [875, 345] on div "HUD Checks (Internal)" at bounding box center [847, 351] width 117 height 19
click at [785, 115] on input "fr" at bounding box center [828, 116] width 124 height 13
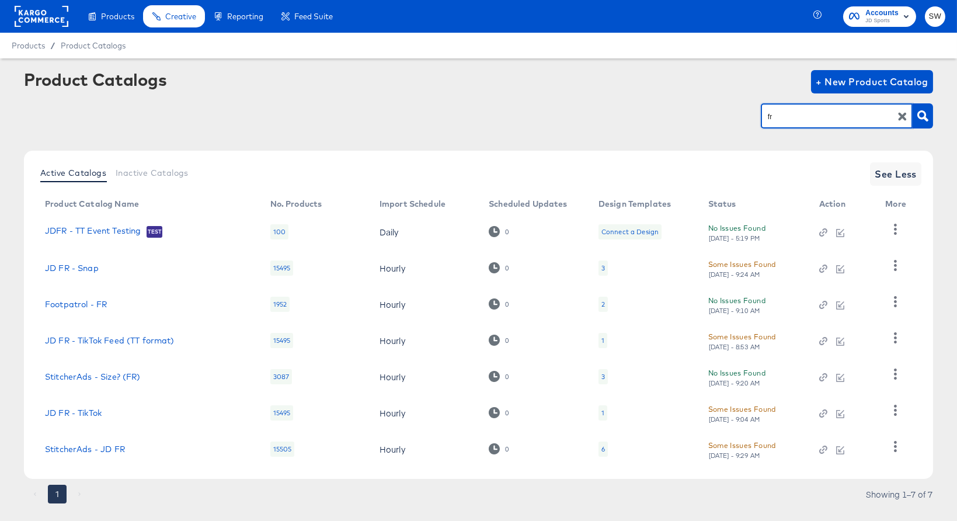
click at [785, 115] on input "fr" at bounding box center [828, 116] width 124 height 13
type input "nl"
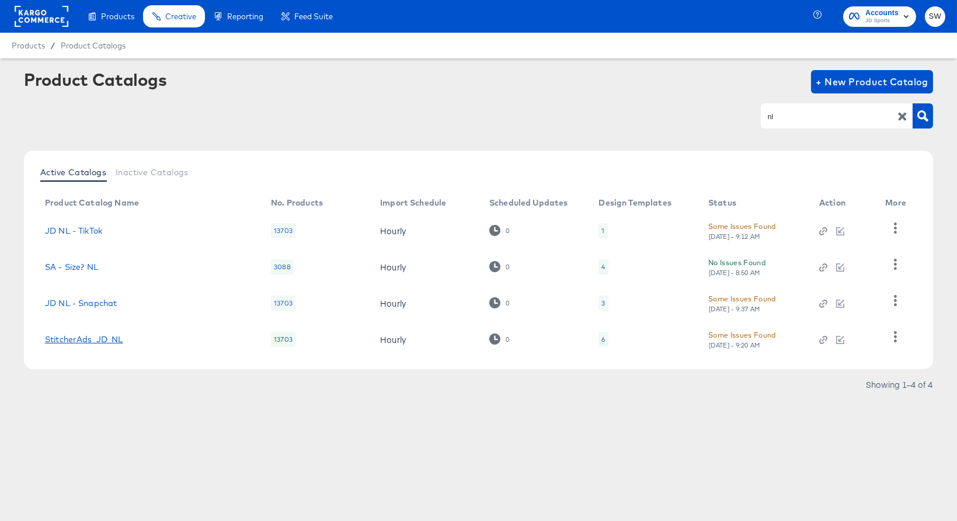
click at [96, 335] on link "StitcherAds_JD_NL" at bounding box center [84, 339] width 78 height 9
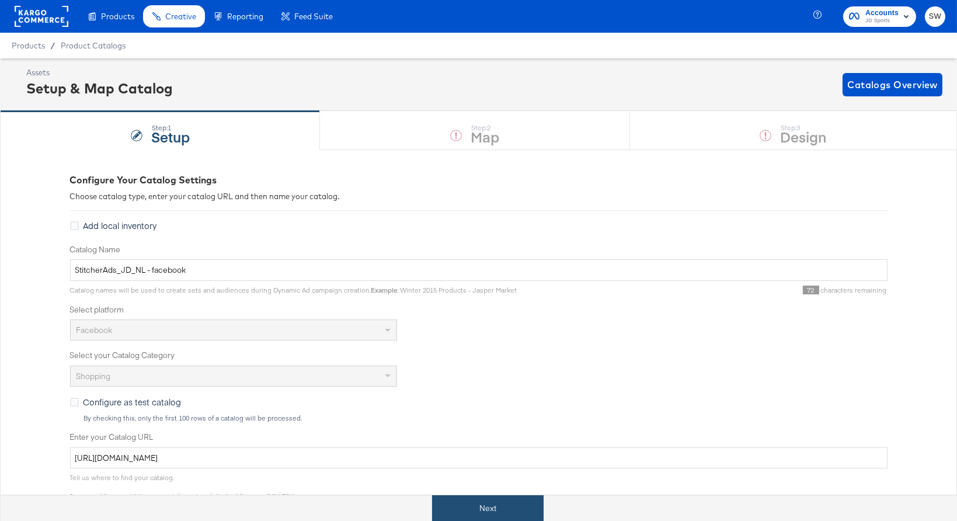
drag, startPoint x: 500, startPoint y: 516, endPoint x: 537, endPoint y: 461, distance: 65.9
click at [500, 516] on button "Next" at bounding box center [488, 508] width 112 height 26
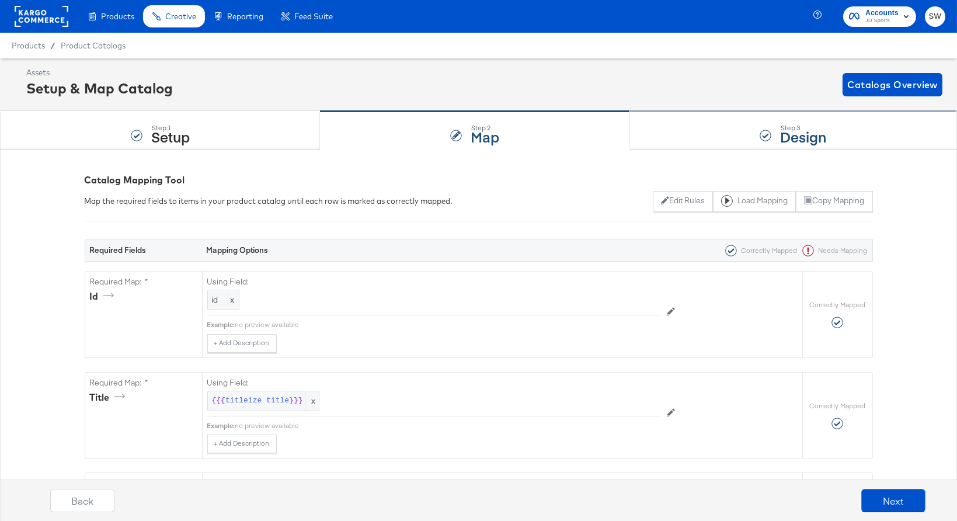
click at [737, 120] on div "Step: 3 Design" at bounding box center [793, 131] width 327 height 39
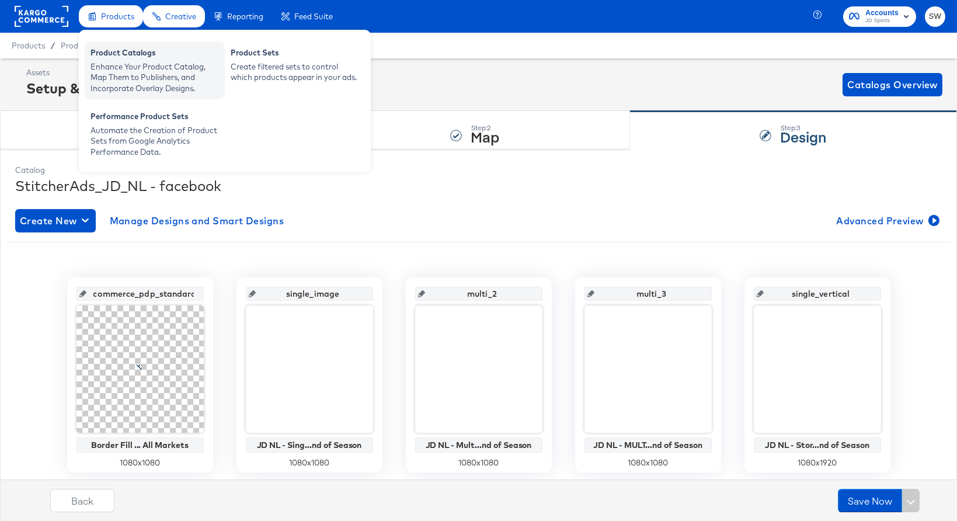
click at [125, 65] on div "Enhance Your Product Catalog, Map Them to Publishers, and Incorporate Overlay D…" at bounding box center [155, 77] width 128 height 33
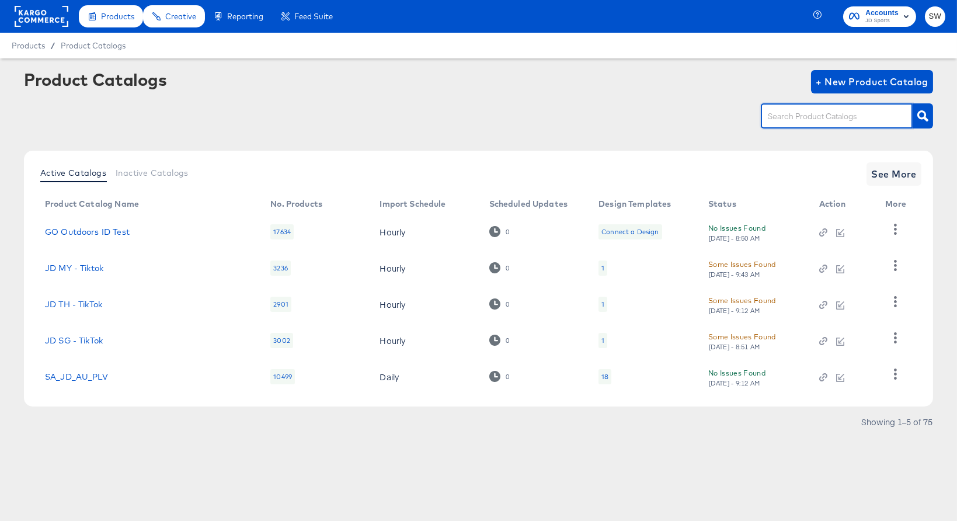
click at [791, 117] on input "text" at bounding box center [828, 116] width 124 height 13
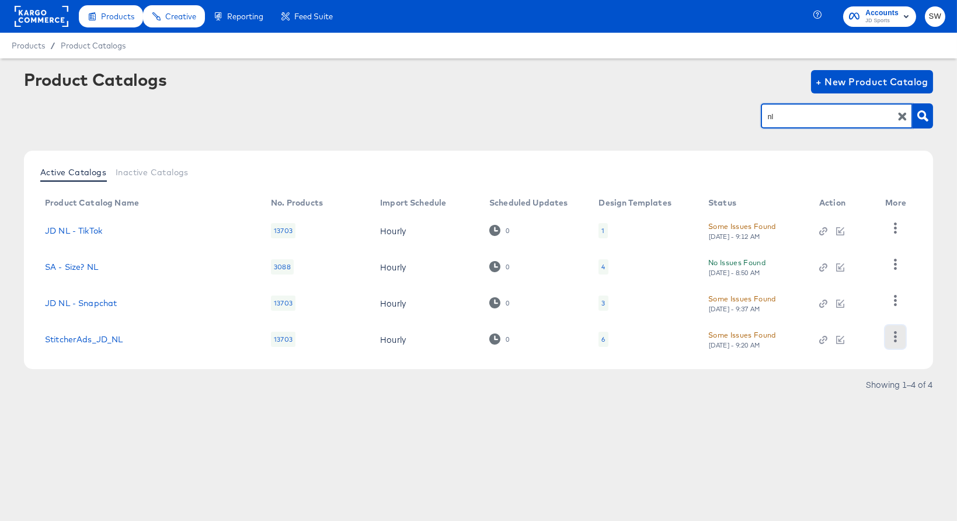
click at [890, 340] on icon "button" at bounding box center [895, 336] width 11 height 11
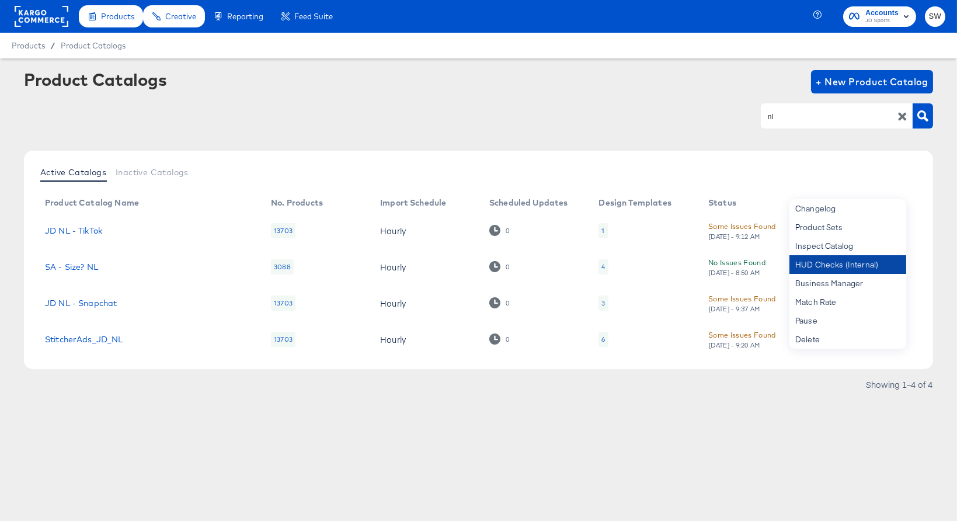
click at [848, 266] on div "HUD Checks (Internal)" at bounding box center [847, 264] width 117 height 19
click at [795, 119] on input "nl" at bounding box center [828, 116] width 124 height 13
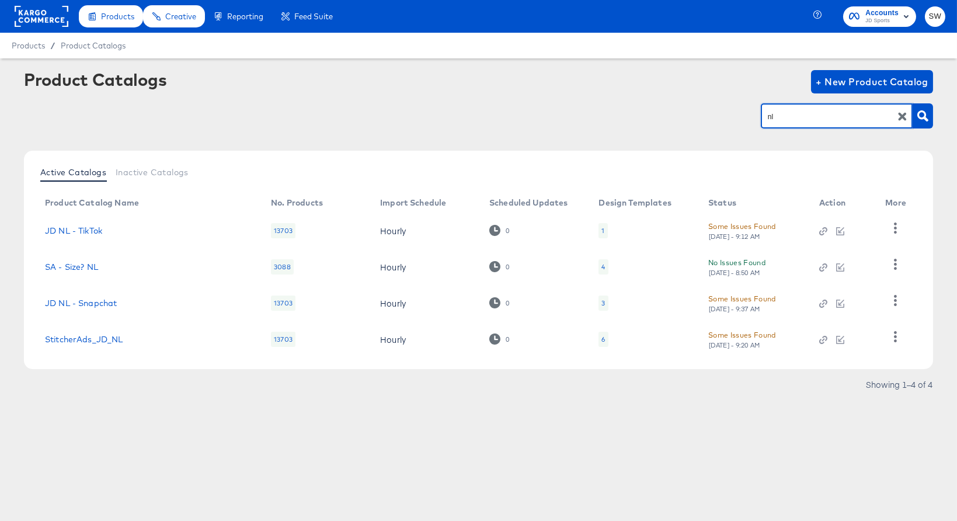
click at [795, 119] on input "nl" at bounding box center [828, 116] width 124 height 13
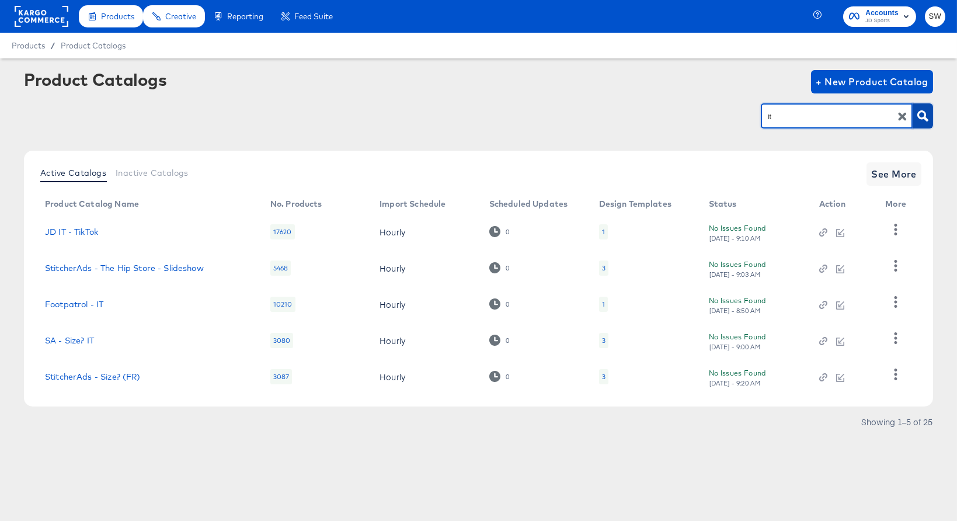
click at [913, 123] on button "button" at bounding box center [923, 115] width 20 height 25
click at [897, 178] on span "See More" at bounding box center [894, 174] width 46 height 16
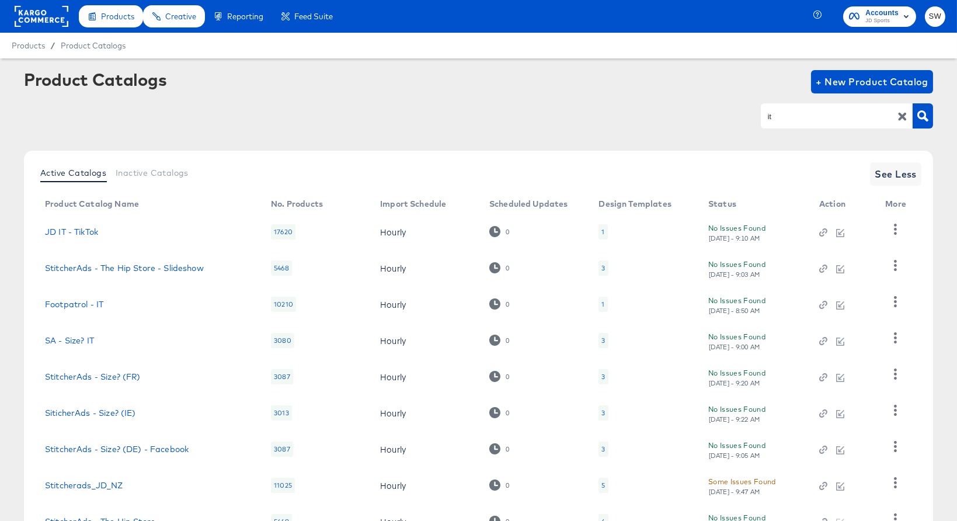
scroll to position [131, 0]
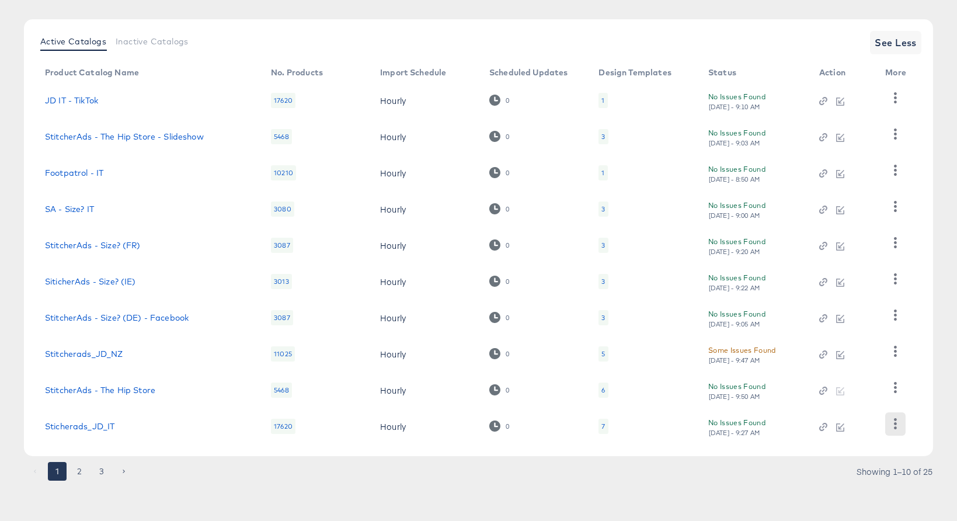
drag, startPoint x: 913, startPoint y: 423, endPoint x: 899, endPoint y: 422, distance: 14.1
click at [901, 422] on td at bounding box center [898, 426] width 44 height 36
click at [897, 422] on icon "button" at bounding box center [895, 423] width 11 height 11
click at [869, 370] on div "HUD Checks (Internal)" at bounding box center [847, 365] width 117 height 19
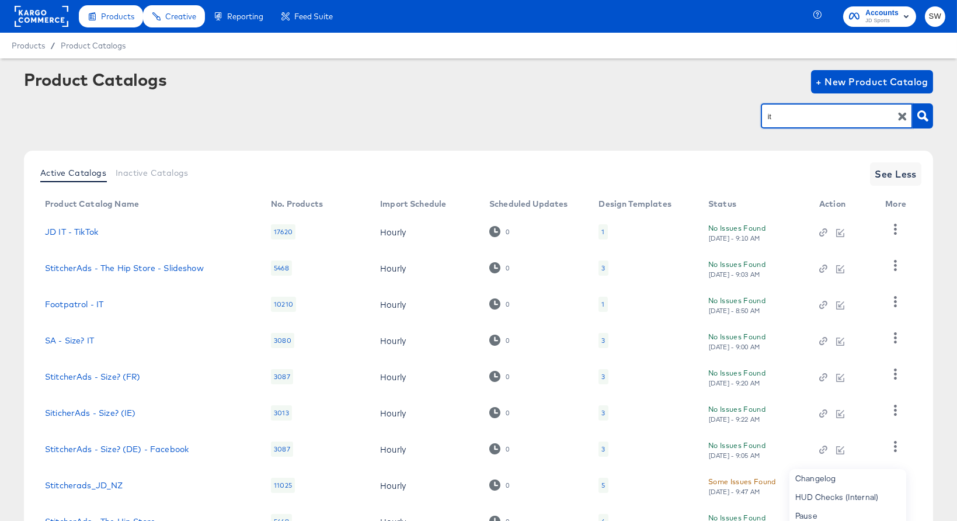
click at [789, 117] on input "it" at bounding box center [828, 116] width 124 height 13
type input "es"
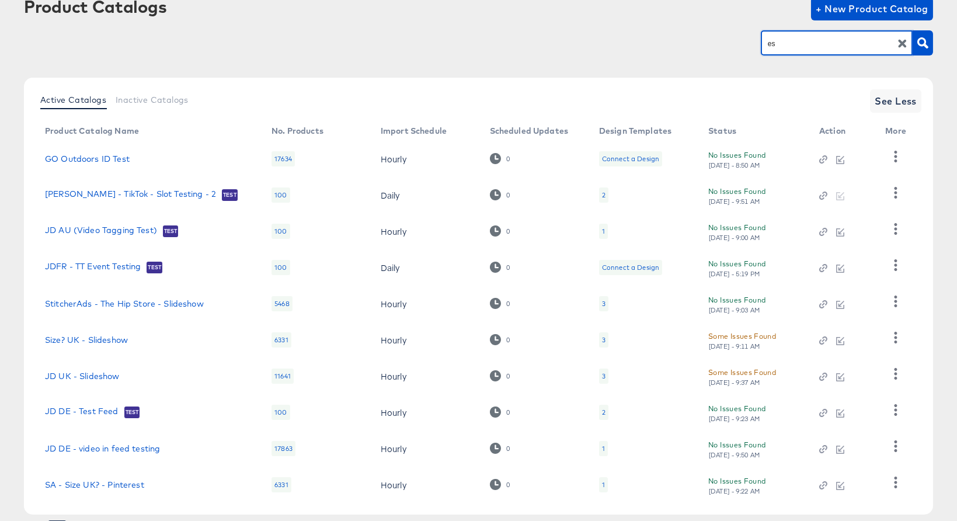
scroll to position [131, 0]
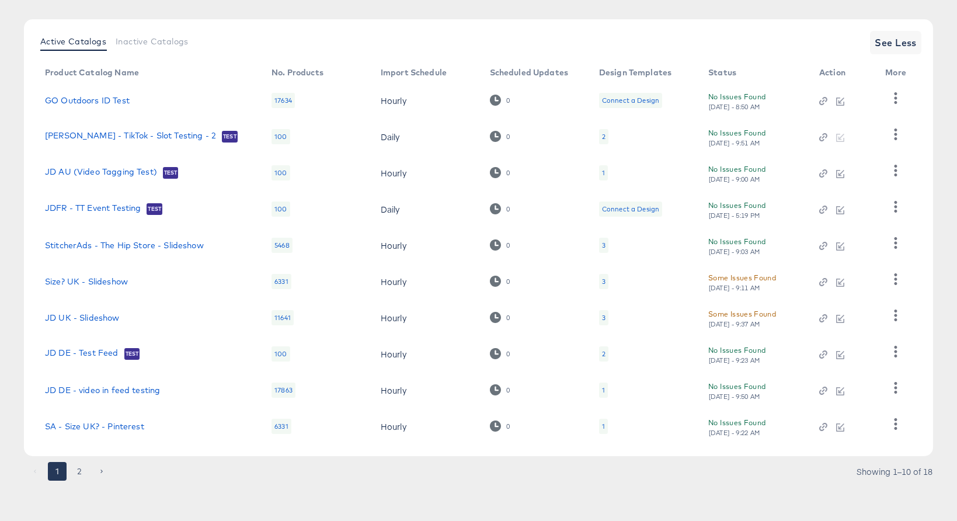
click at [85, 469] on button "2" at bounding box center [79, 471] width 19 height 19
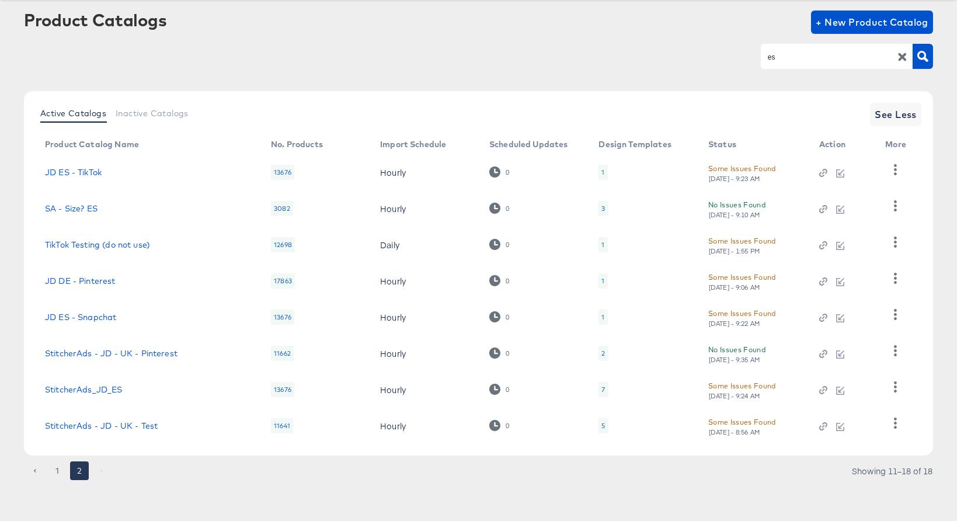
scroll to position [59, 0]
click at [890, 384] on icon "button" at bounding box center [895, 387] width 11 height 11
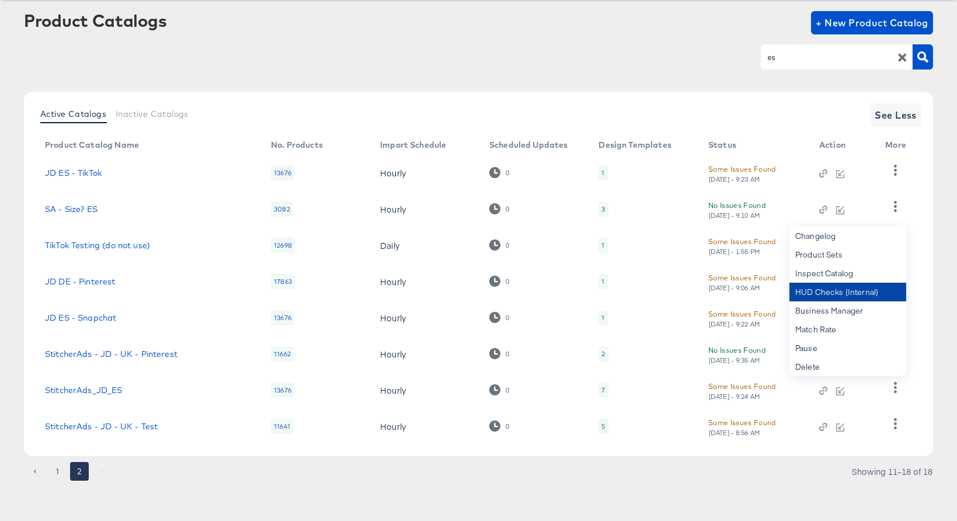
click at [857, 295] on div "HUD Checks (Internal)" at bounding box center [847, 292] width 117 height 19
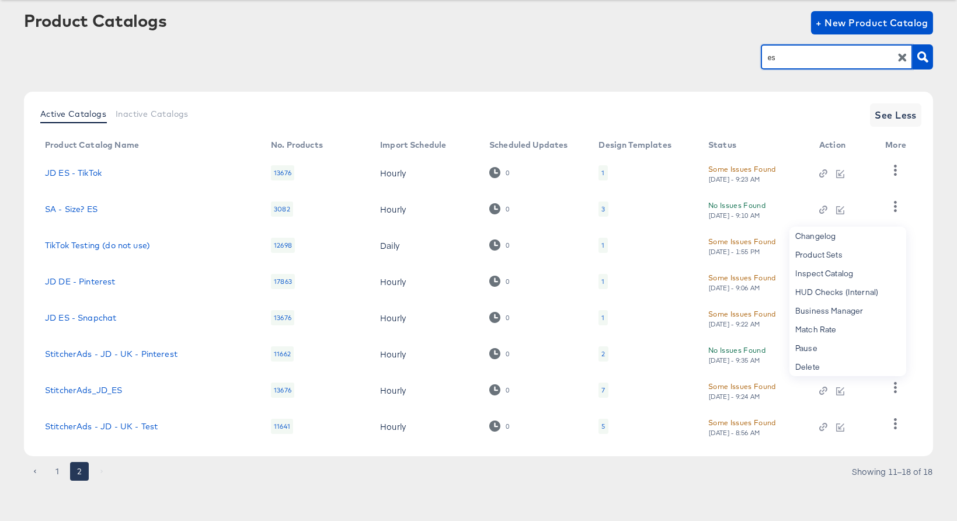
click at [785, 54] on input "es" at bounding box center [828, 57] width 124 height 13
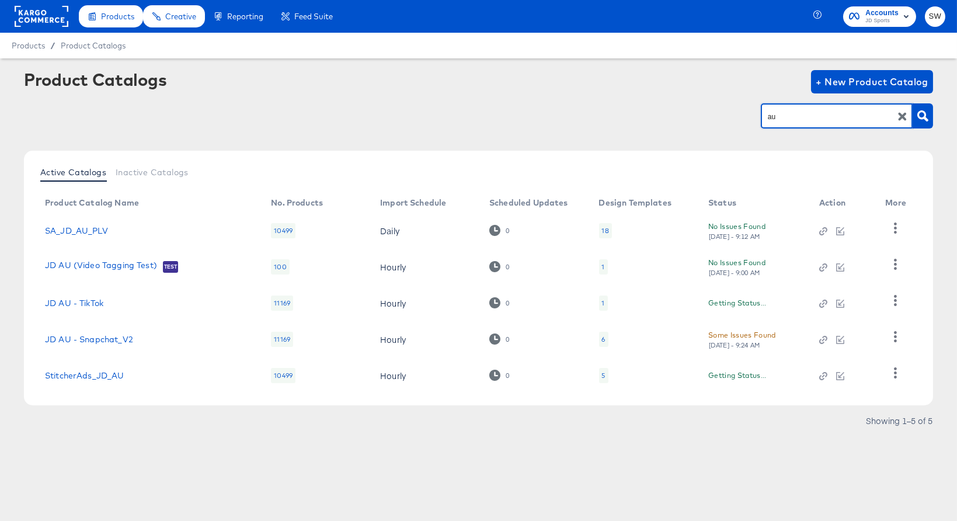
scroll to position [0, 0]
click at [899, 375] on icon "button" at bounding box center [895, 372] width 11 height 11
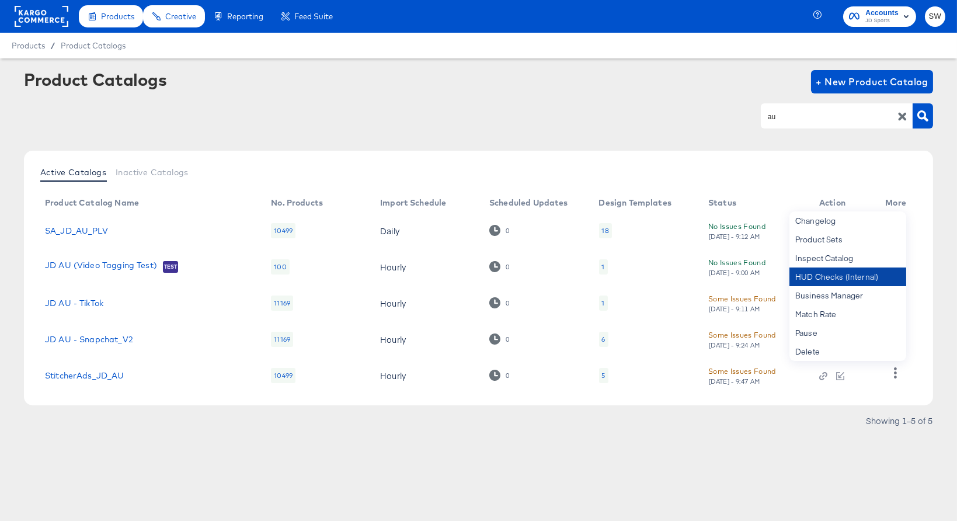
click at [842, 279] on div "HUD Checks (Internal)" at bounding box center [847, 276] width 117 height 19
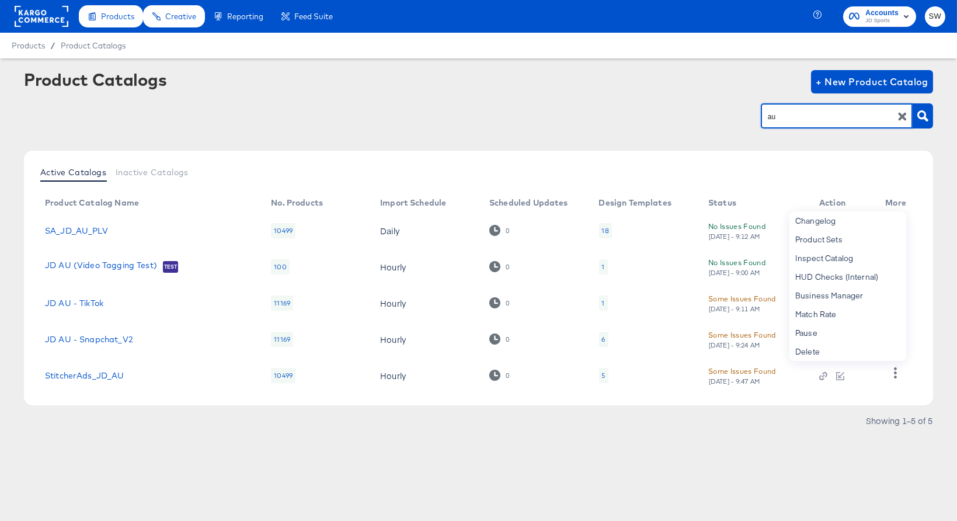
click at [798, 121] on input "au" at bounding box center [828, 116] width 124 height 13
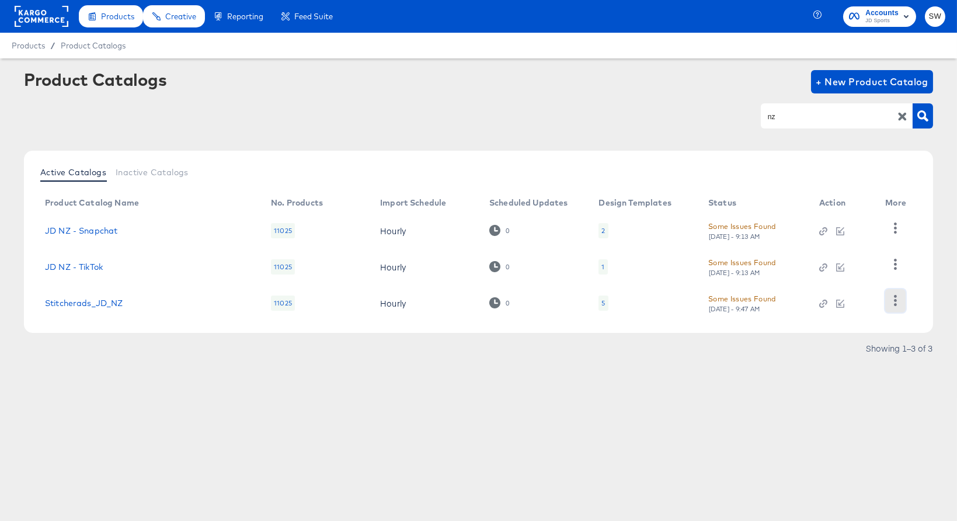
click at [900, 300] on icon "button" at bounding box center [895, 300] width 11 height 11
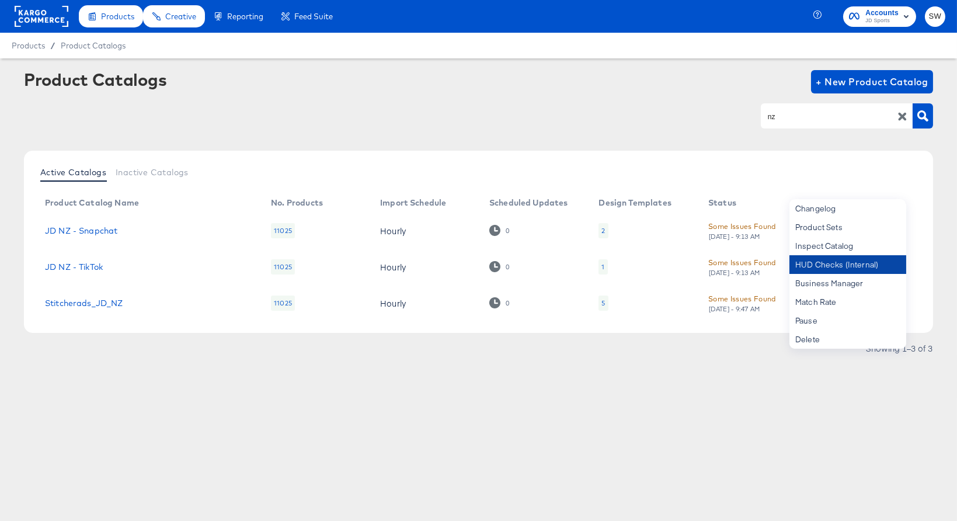
click at [855, 263] on div "HUD Checks (Internal)" at bounding box center [847, 264] width 117 height 19
click at [790, 117] on input "nz" at bounding box center [828, 116] width 124 height 13
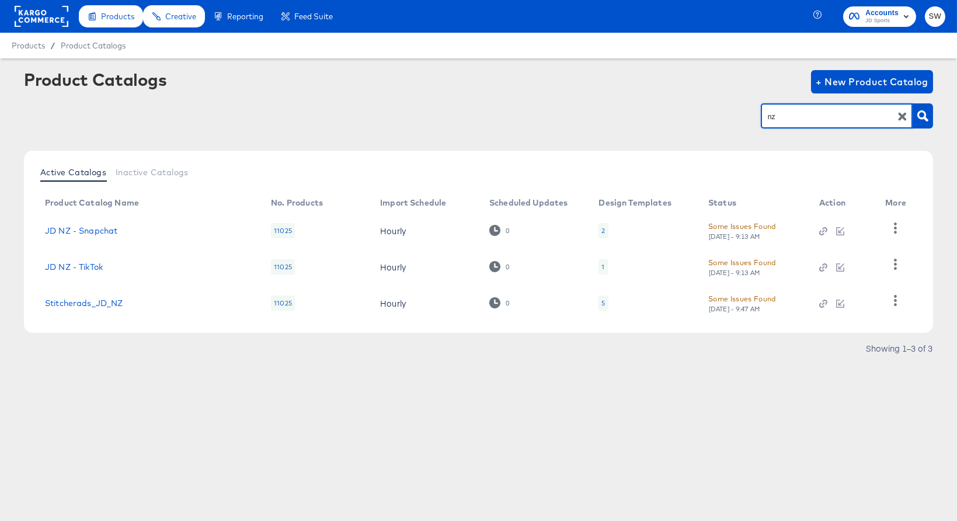
click at [790, 117] on input "nz" at bounding box center [828, 116] width 124 height 13
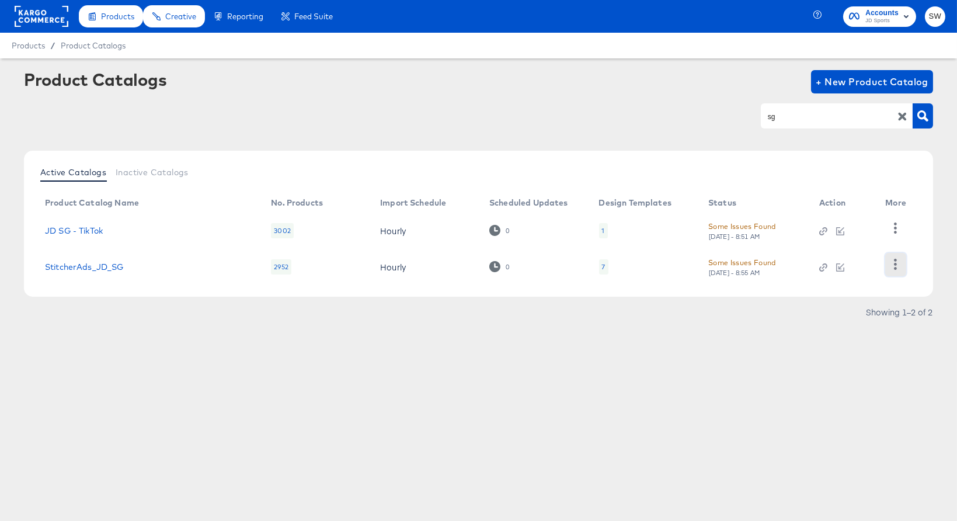
click at [896, 262] on icon "button" at bounding box center [895, 264] width 11 height 11
click at [847, 229] on div "HUD Checks (Internal)" at bounding box center [847, 227] width 117 height 19
click at [786, 117] on input "sg" at bounding box center [828, 116] width 124 height 13
click at [901, 264] on icon "button" at bounding box center [895, 264] width 11 height 11
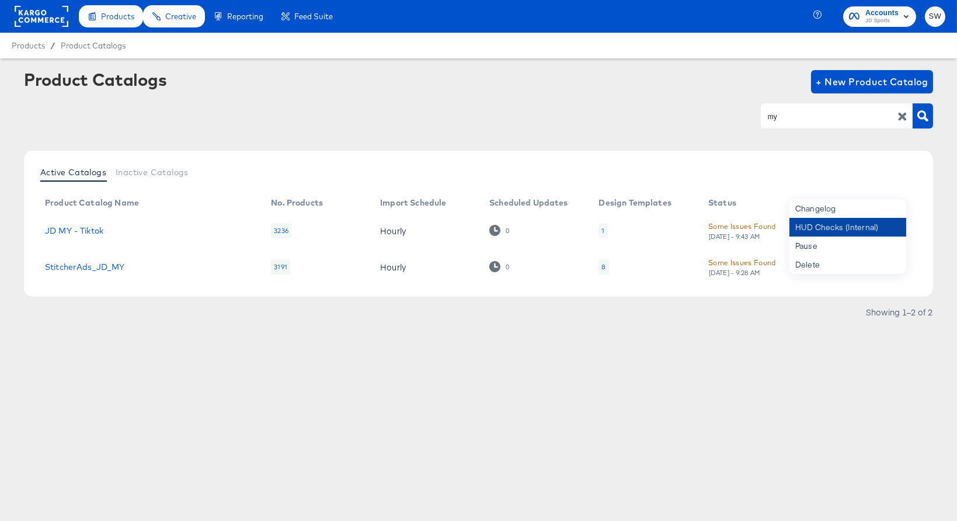
click at [846, 227] on div "HUD Checks (Internal)" at bounding box center [847, 227] width 117 height 19
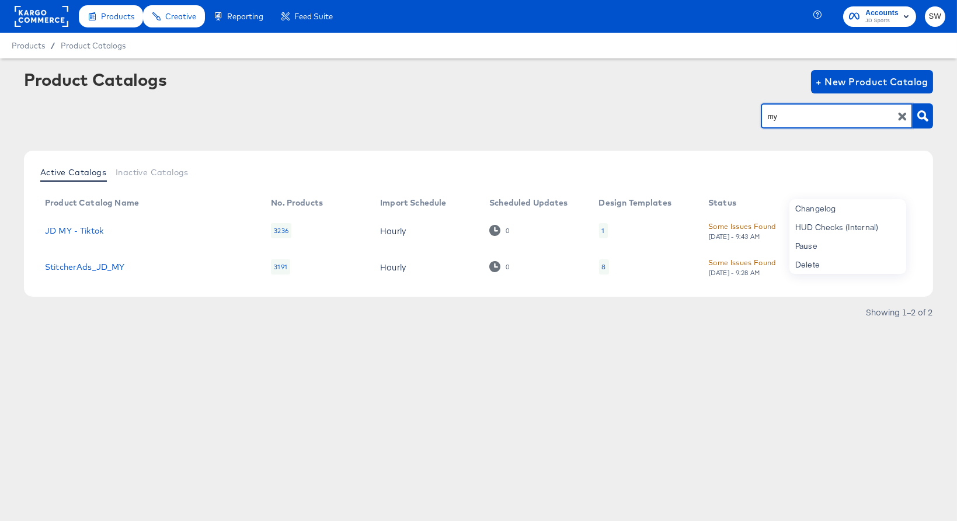
click at [791, 112] on input "my" at bounding box center [828, 116] width 124 height 13
click at [791, 113] on input "my" at bounding box center [828, 116] width 124 height 13
type input "th"
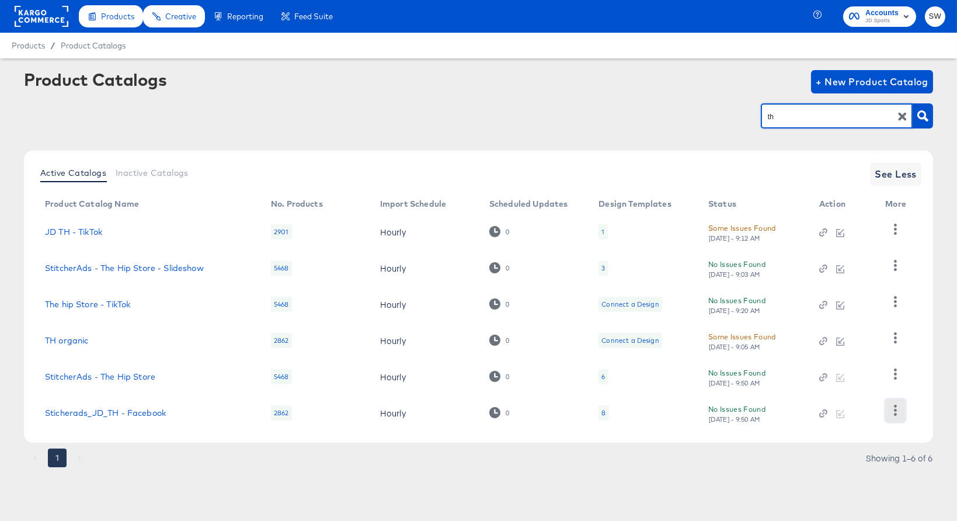
click at [888, 409] on button "button" at bounding box center [895, 410] width 20 height 23
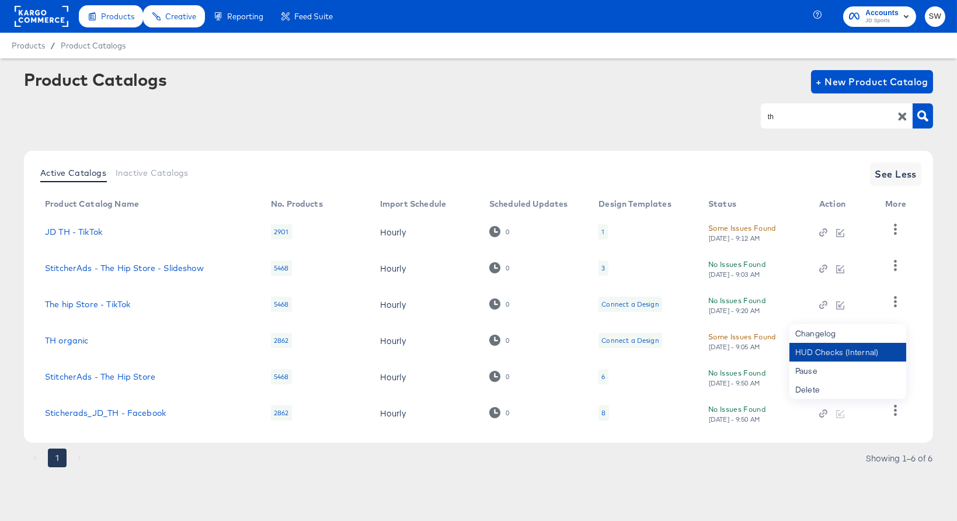
click at [855, 354] on div "HUD Checks (Internal)" at bounding box center [847, 352] width 117 height 19
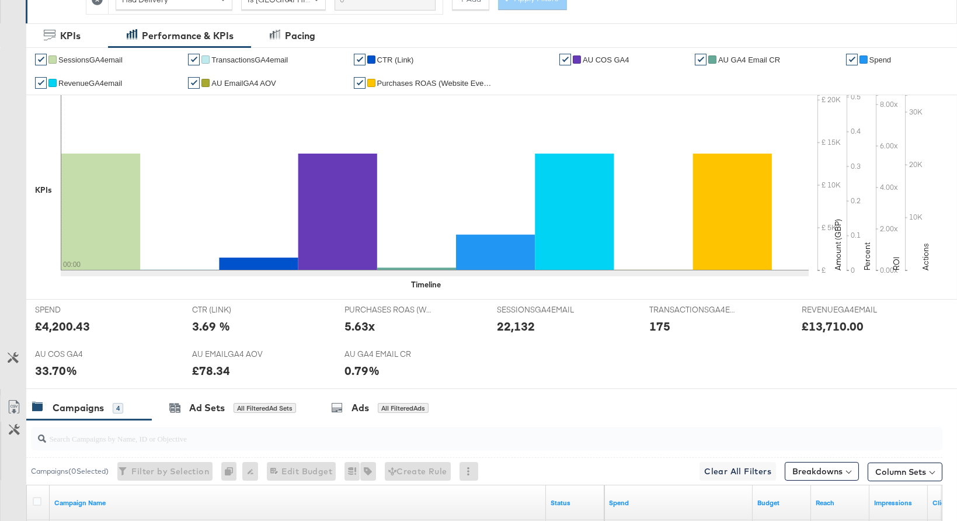
scroll to position [520, 0]
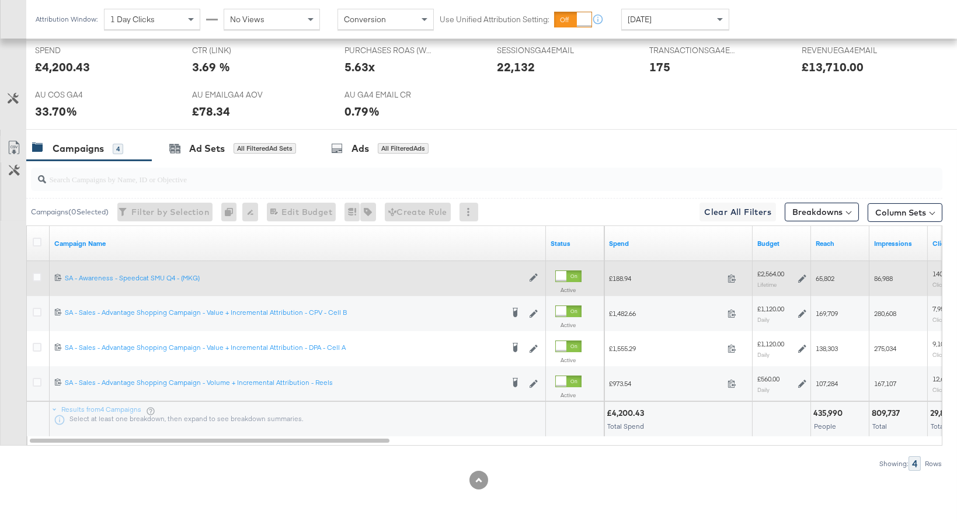
click at [30, 277] on div at bounding box center [39, 278] width 22 height 21
click at [34, 276] on icon at bounding box center [37, 277] width 9 height 9
click at [0, 0] on input "checkbox" at bounding box center [0, 0] width 0 height 0
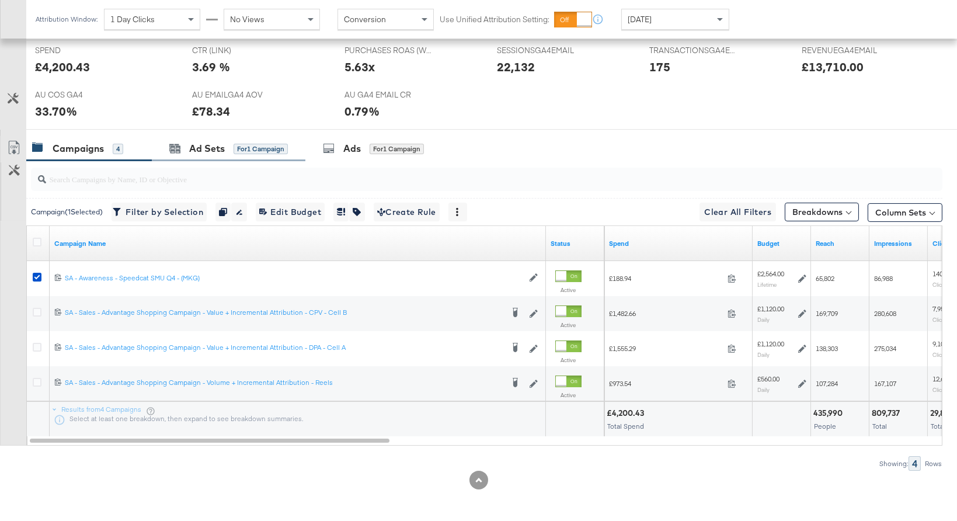
click at [222, 158] on div "Ad Sets for 1 Campaign" at bounding box center [229, 148] width 154 height 25
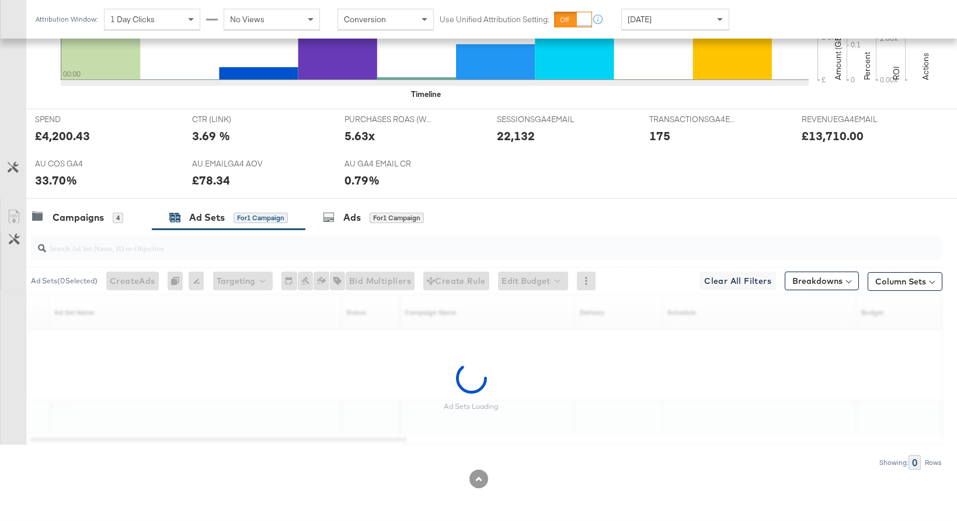
scroll to position [450, 0]
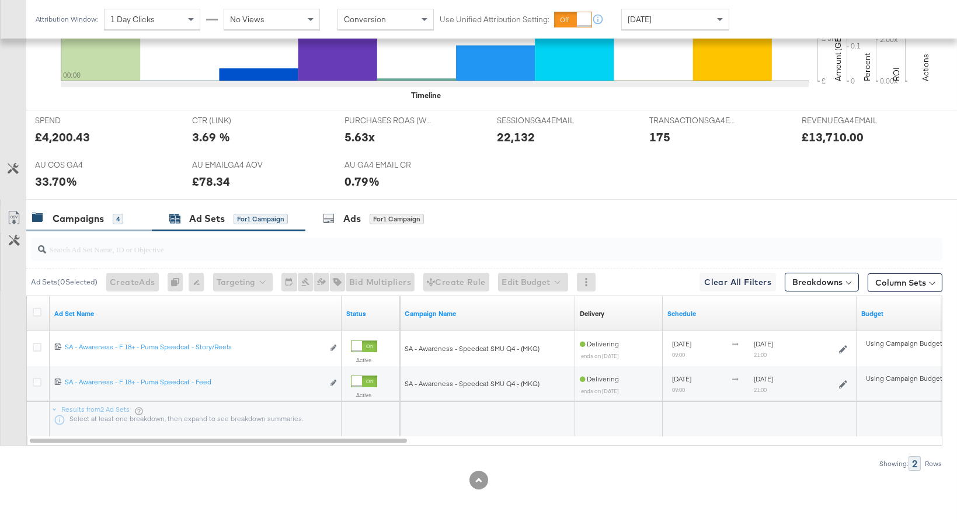
click at [99, 222] on div "Campaigns" at bounding box center [78, 218] width 51 height 13
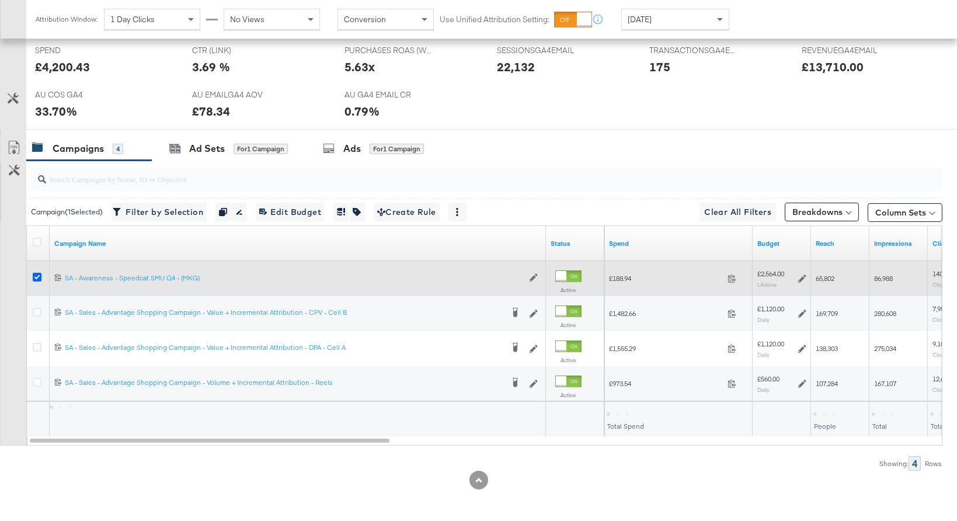
click at [36, 274] on icon at bounding box center [37, 277] width 9 height 9
click at [0, 0] on input "checkbox" at bounding box center [0, 0] width 0 height 0
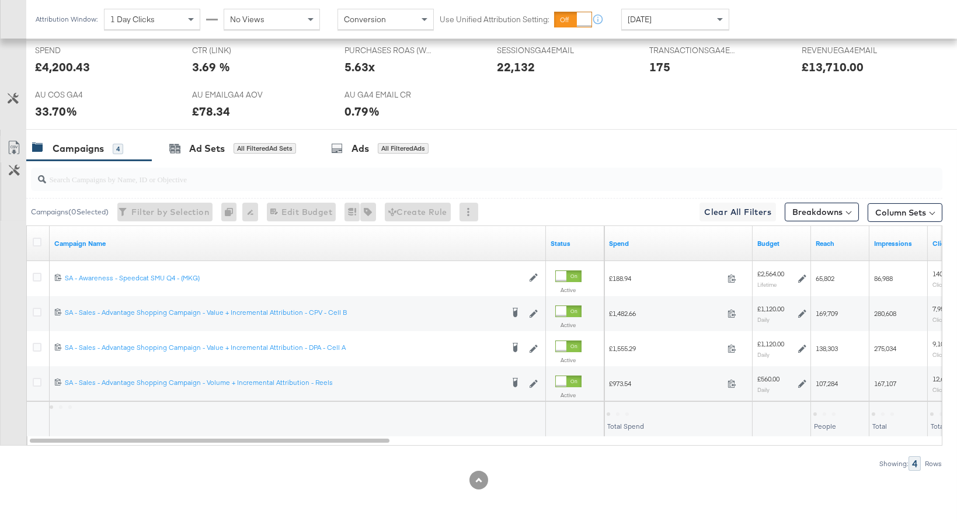
scroll to position [0, 0]
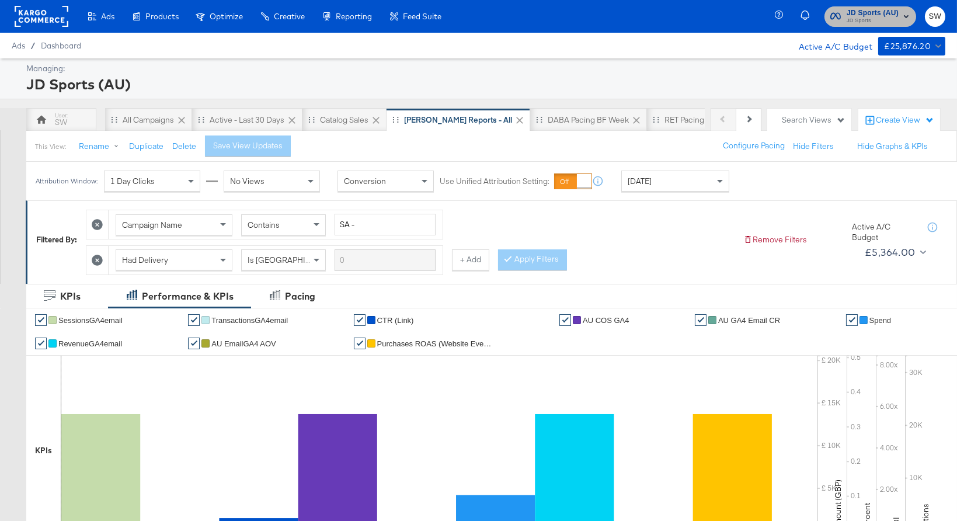
click at [855, 14] on span "JD Sports (AU)" at bounding box center [873, 13] width 52 height 12
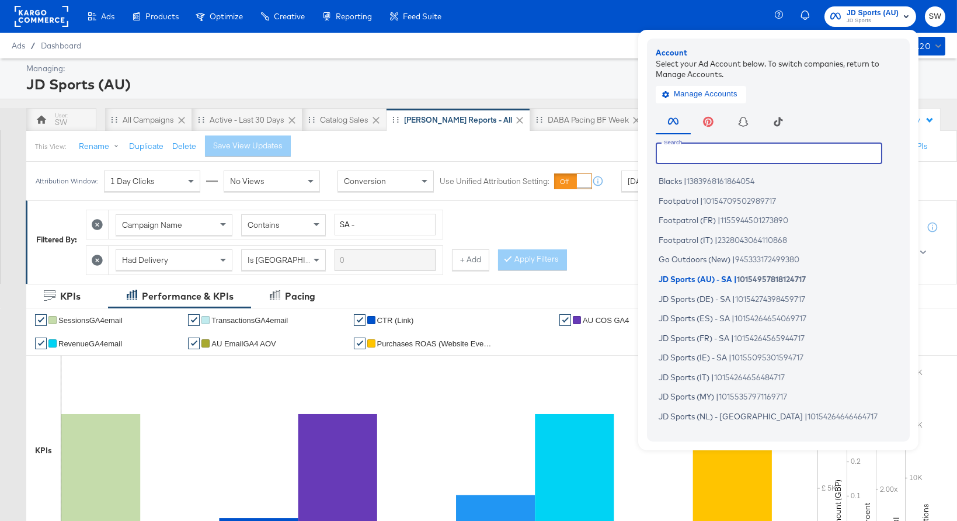
click at [780, 152] on input "text" at bounding box center [769, 152] width 227 height 21
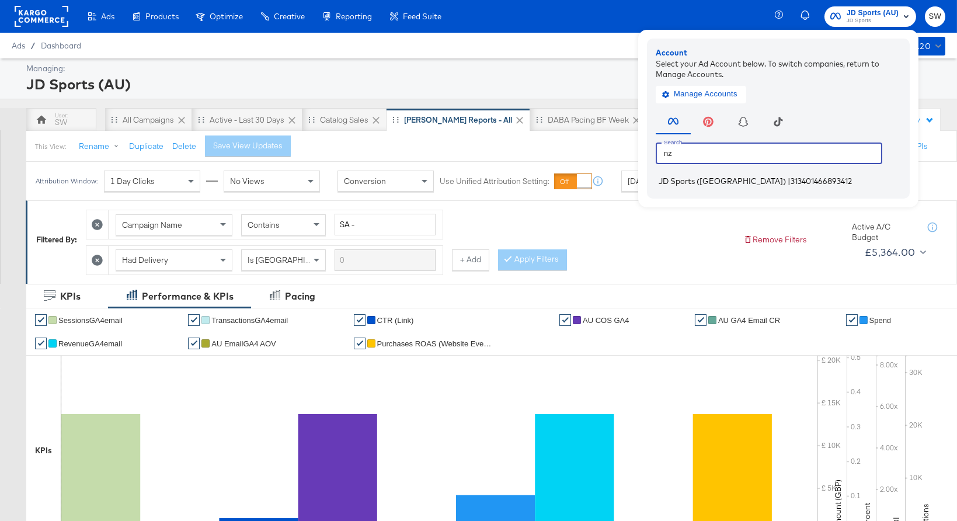
type input "nz"
click at [791, 182] on span "313401466893412" at bounding box center [821, 180] width 61 height 9
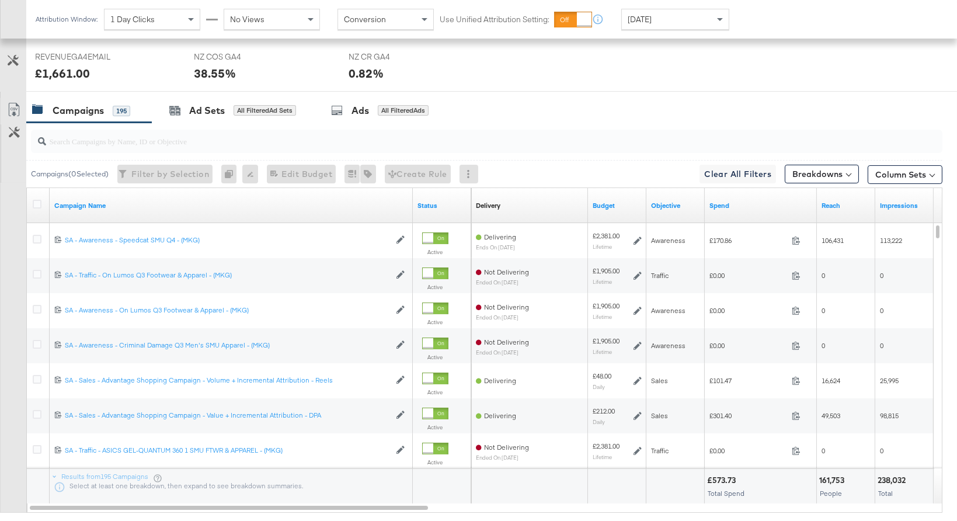
scroll to position [571, 0]
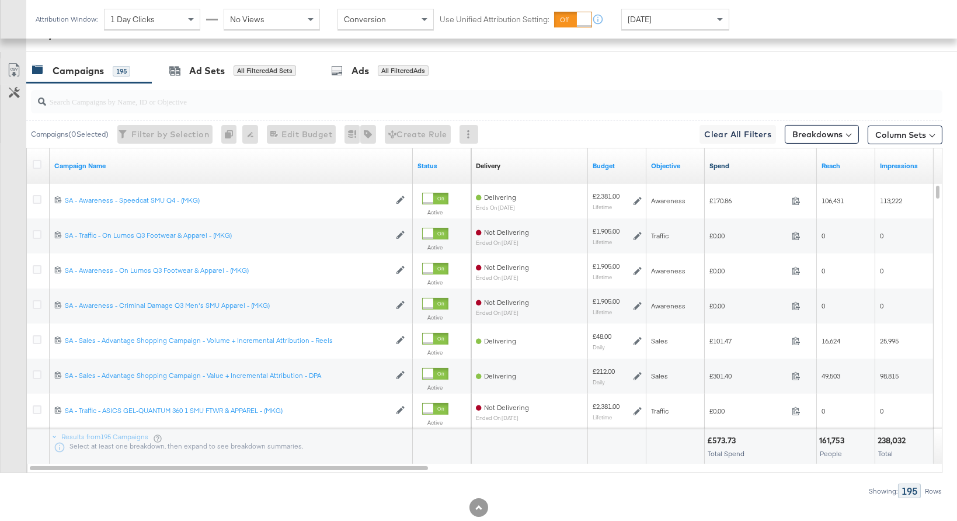
click at [728, 164] on link "Spend" at bounding box center [760, 165] width 103 height 9
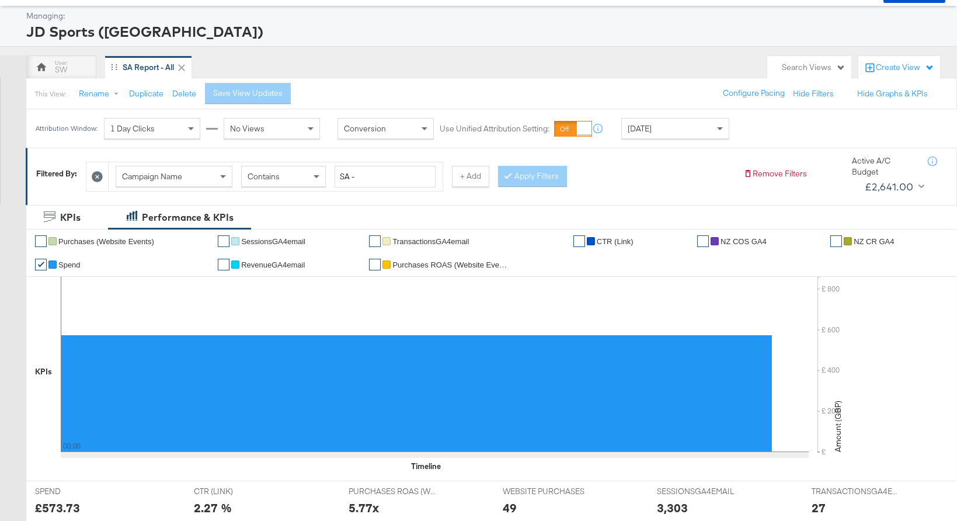
scroll to position [0, 0]
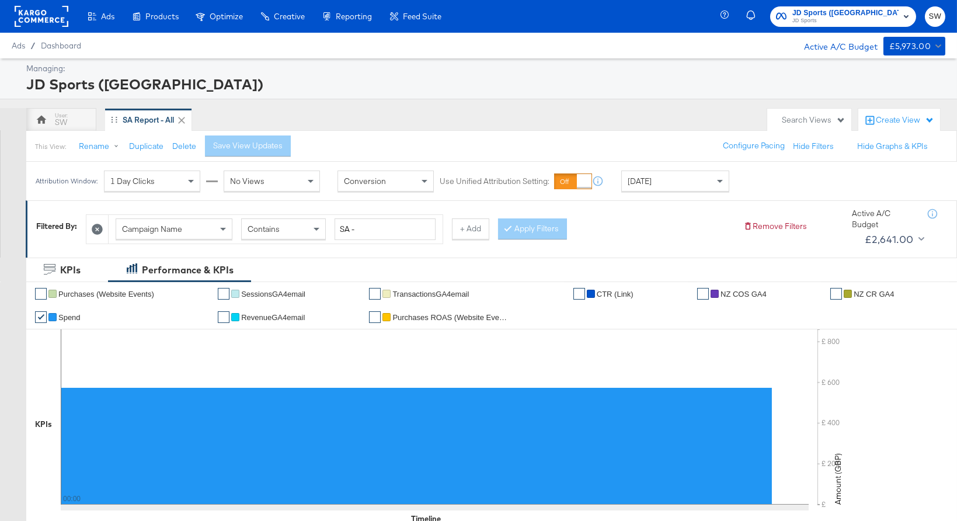
click at [860, 15] on span "JD Sports ([GEOGRAPHIC_DATA])" at bounding box center [845, 13] width 106 height 12
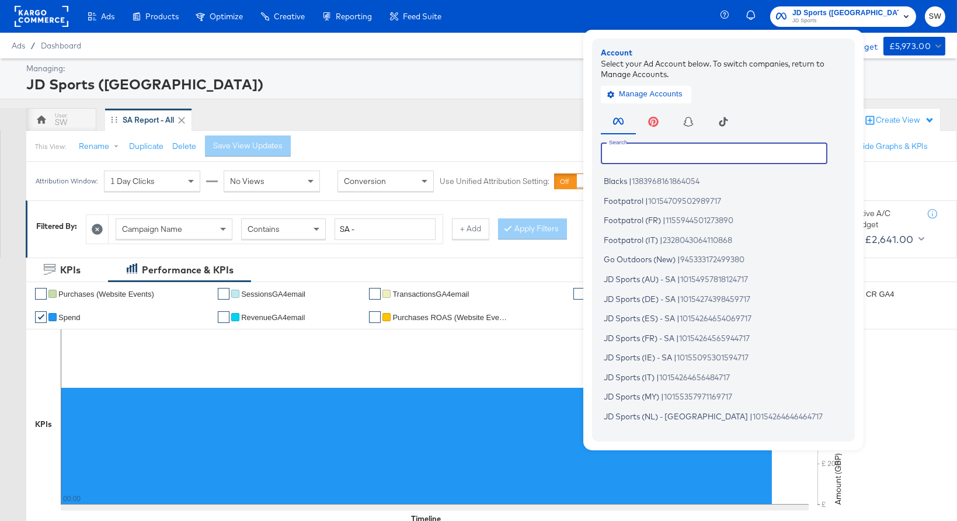
click at [722, 155] on input "text" at bounding box center [714, 152] width 227 height 21
